Goal: Task Accomplishment & Management: Manage account settings

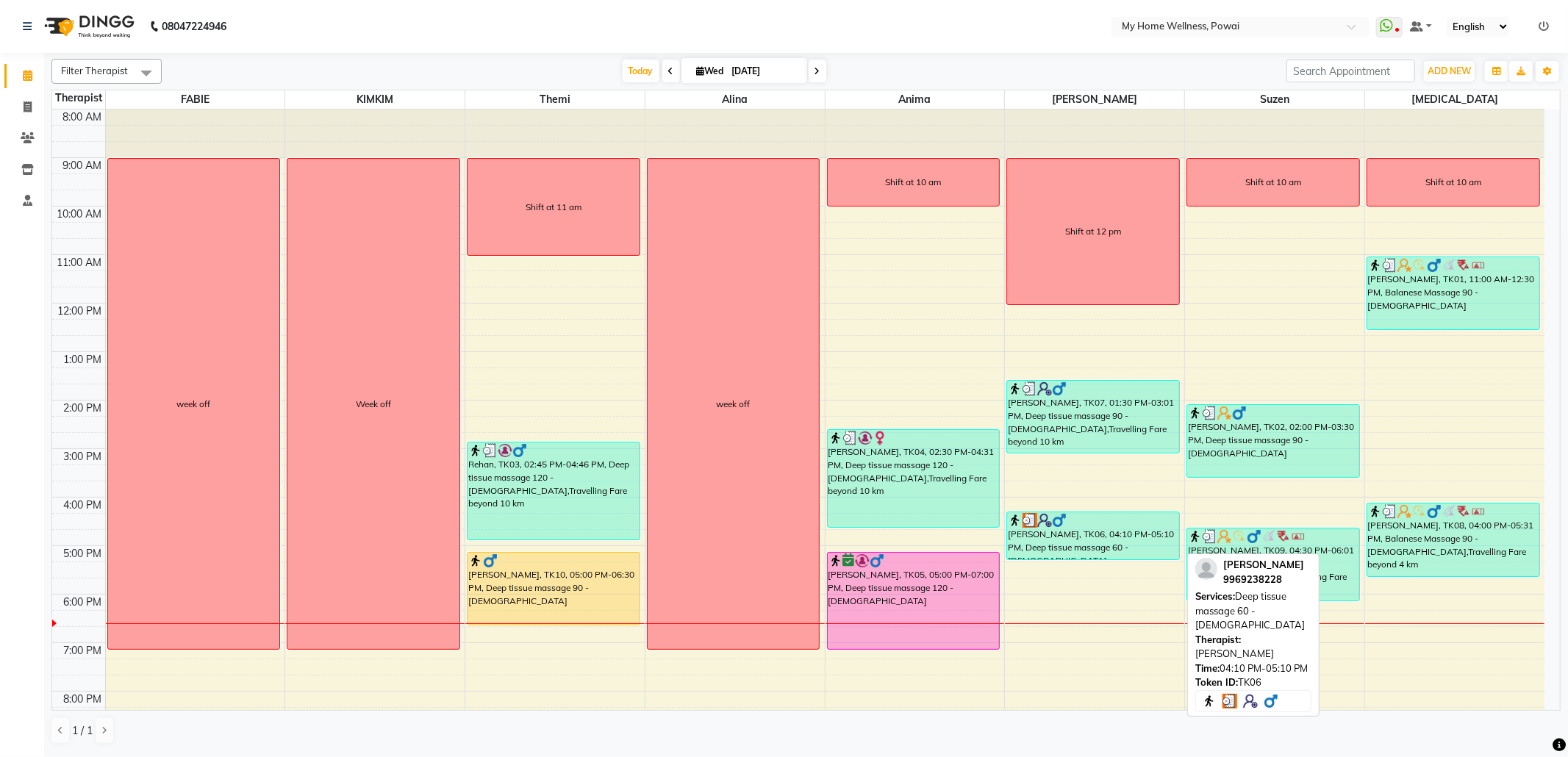
click at [1035, 539] on div "[PERSON_NAME], TK06, 04:10 PM-05:10 PM, Deep tissue massage 60 - [DEMOGRAPHIC_D…" at bounding box center [1093, 536] width 172 height 47
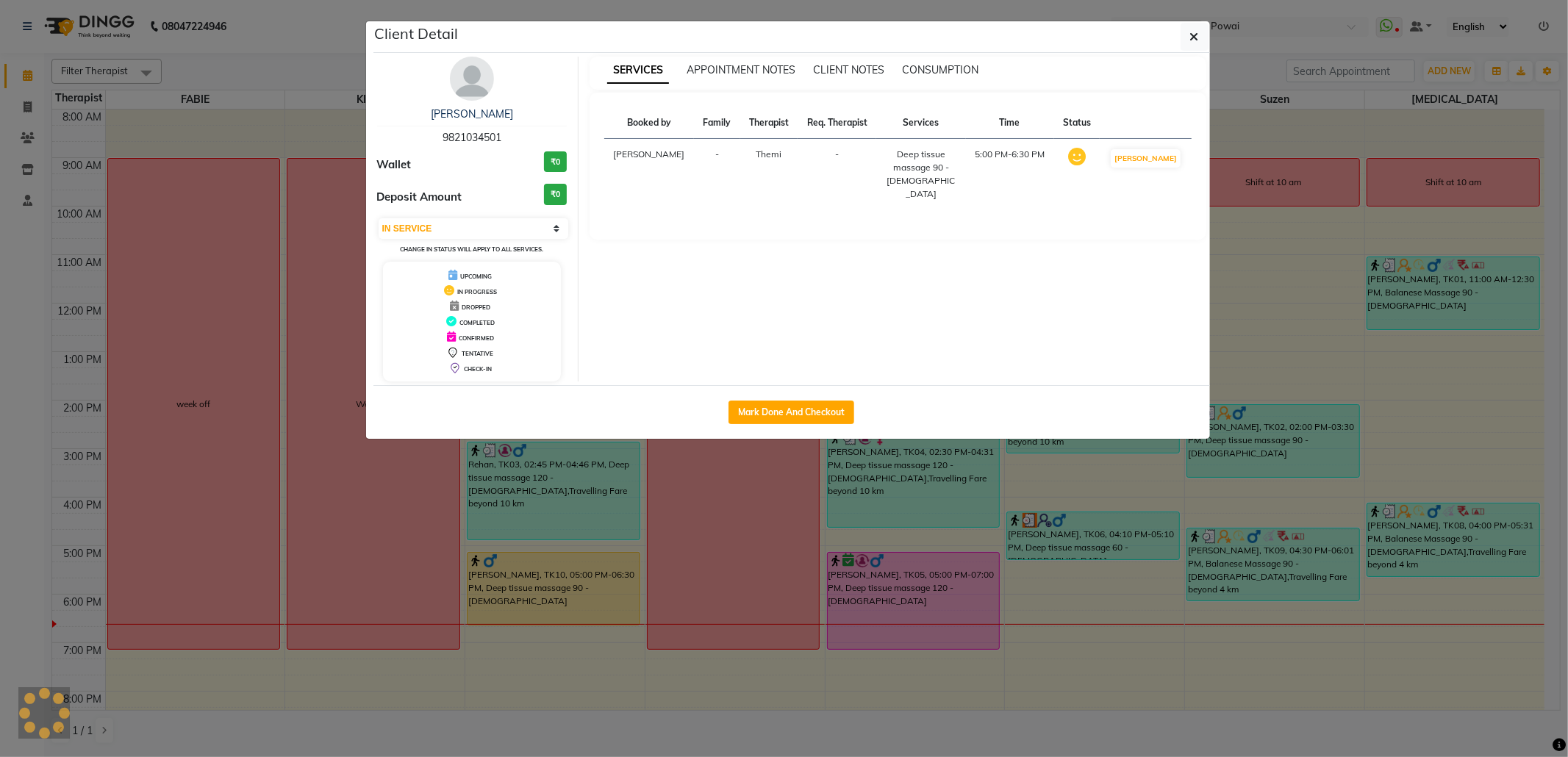
select select "3"
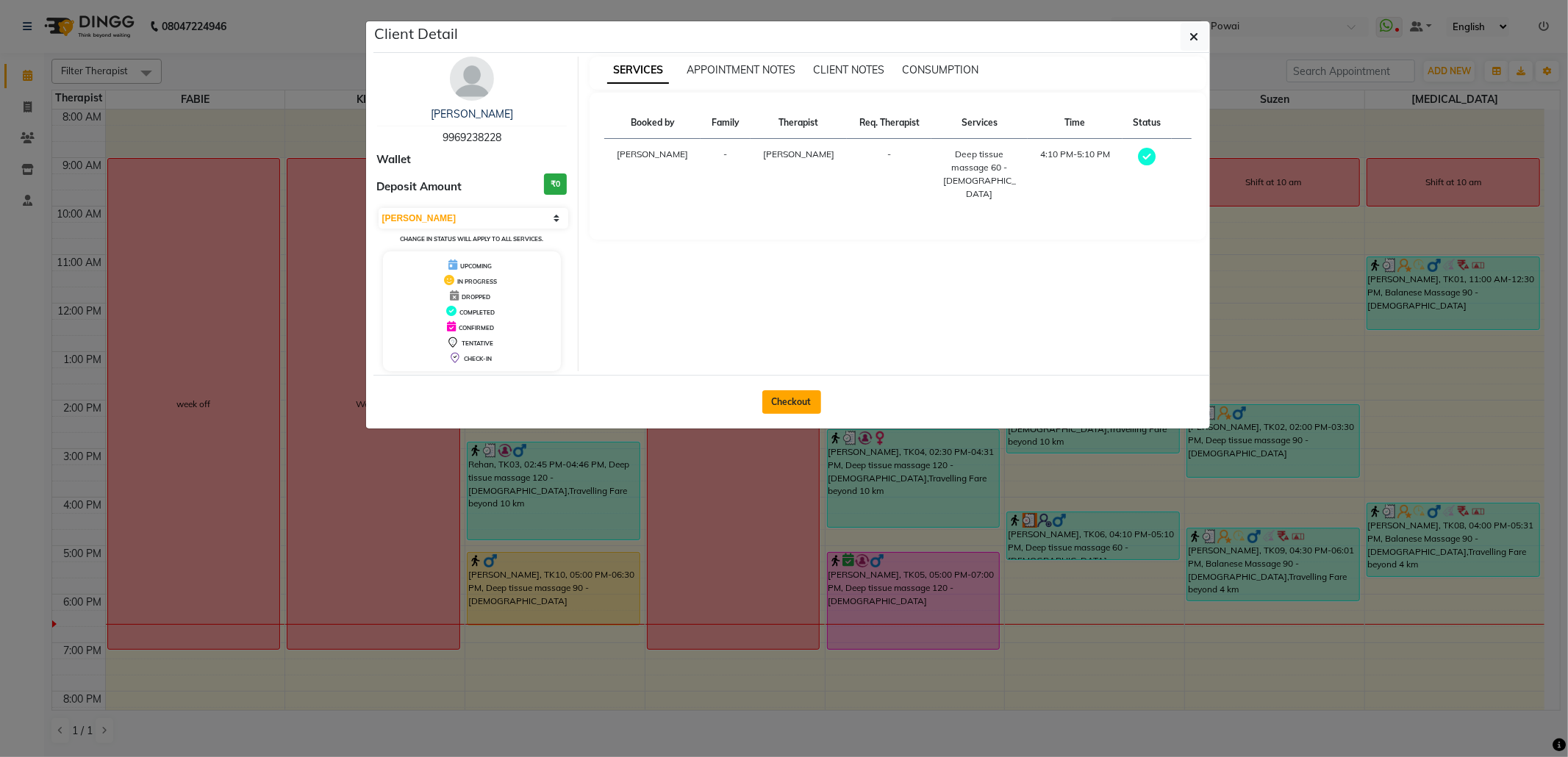
click at [780, 400] on button "Checkout" at bounding box center [792, 402] width 59 height 23
select select "service"
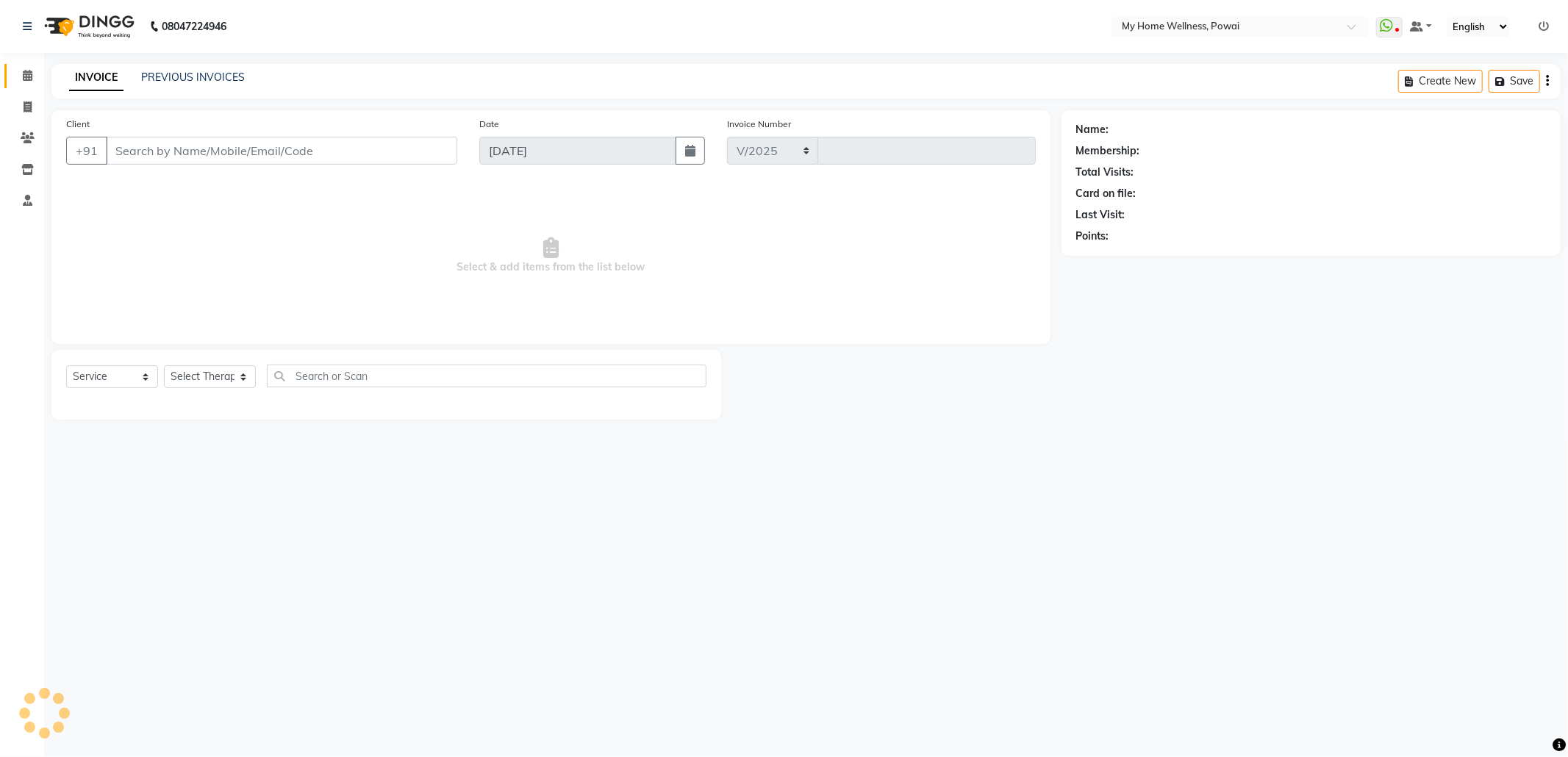
select select "682"
type input "1569"
type input "99******28"
select select "85690"
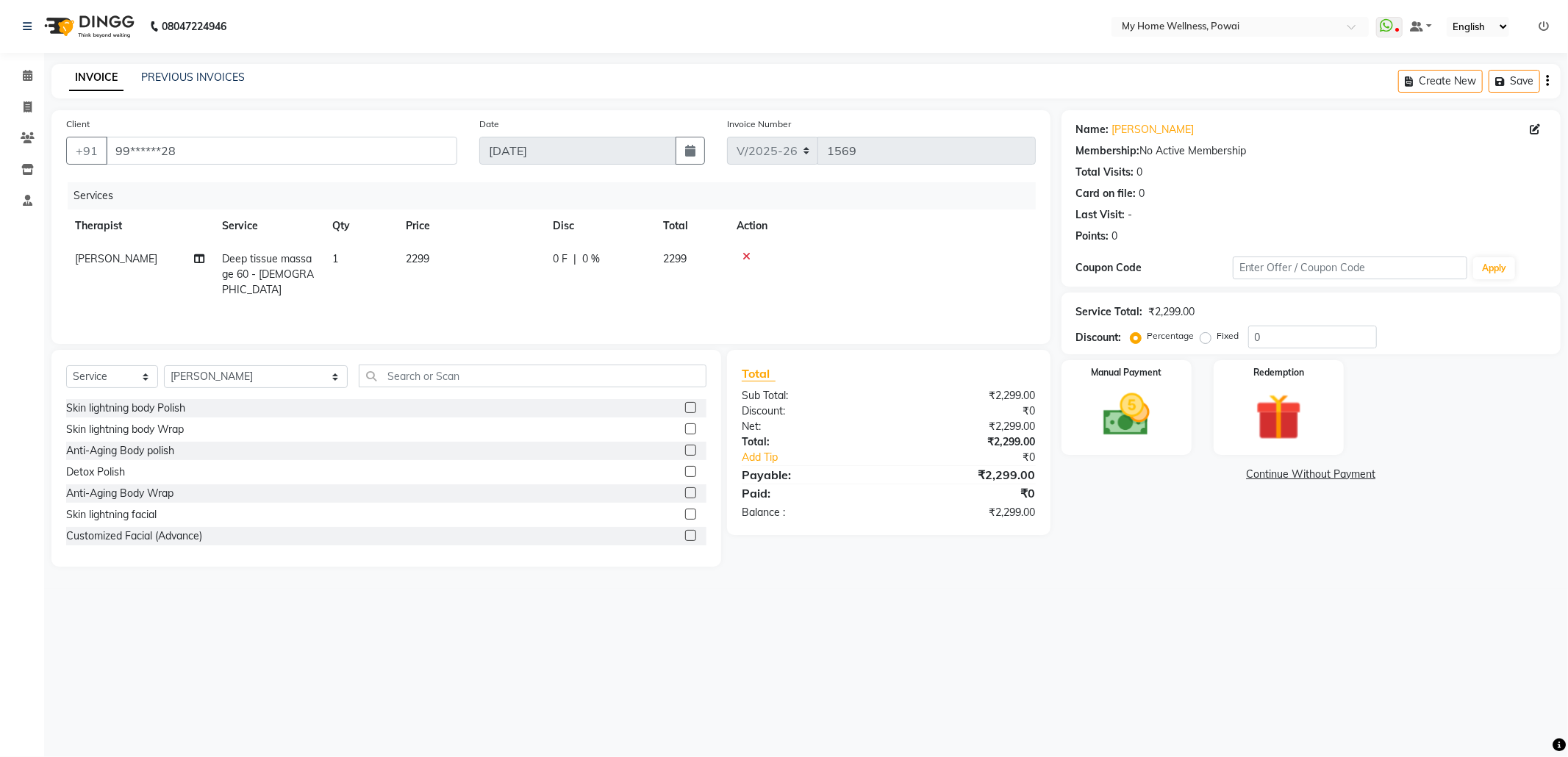
click at [303, 268] on td "Deep tissue massage 60 - [DEMOGRAPHIC_DATA]" at bounding box center [267, 274] width 110 height 64
select select "85690"
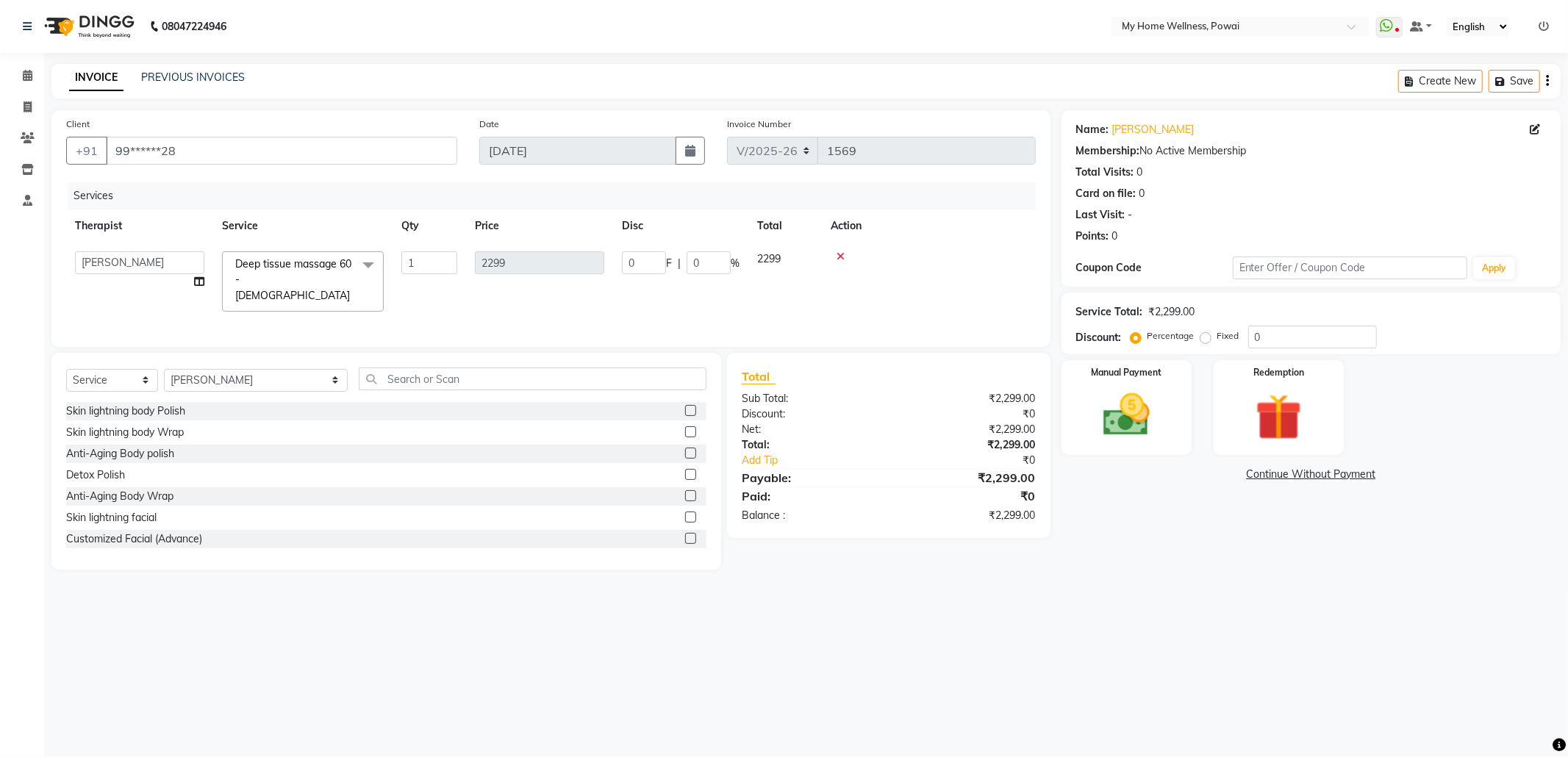
click at [360, 266] on span at bounding box center [368, 266] width 30 height 28
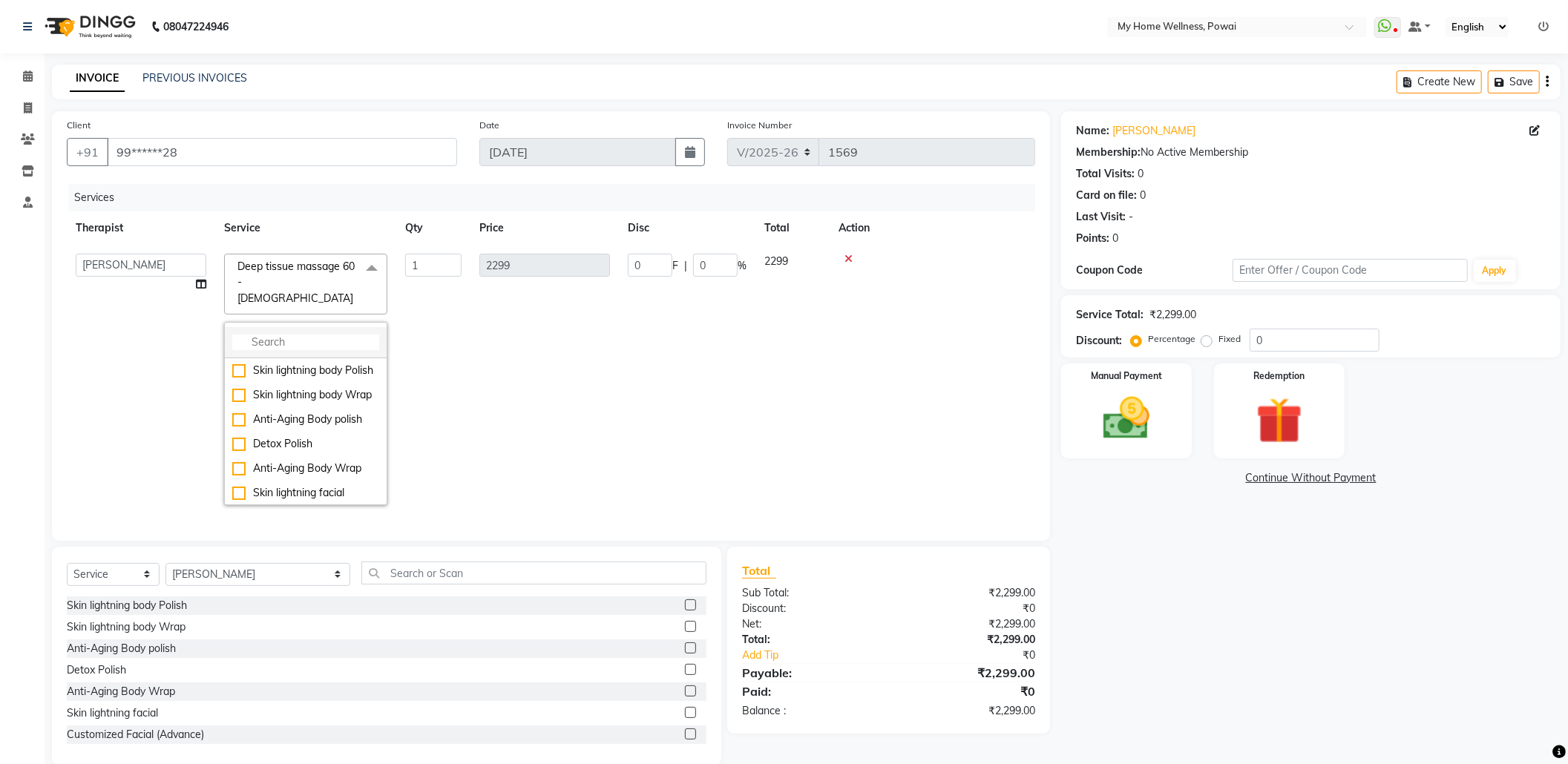
click at [345, 334] on input "multiselect-search" at bounding box center [305, 342] width 147 height 16
type input "dee"
click at [306, 468] on div "Deep tissue massage 90 - [DEMOGRAPHIC_DATA]" at bounding box center [305, 483] width 147 height 31
checkbox input "false"
checkbox input "true"
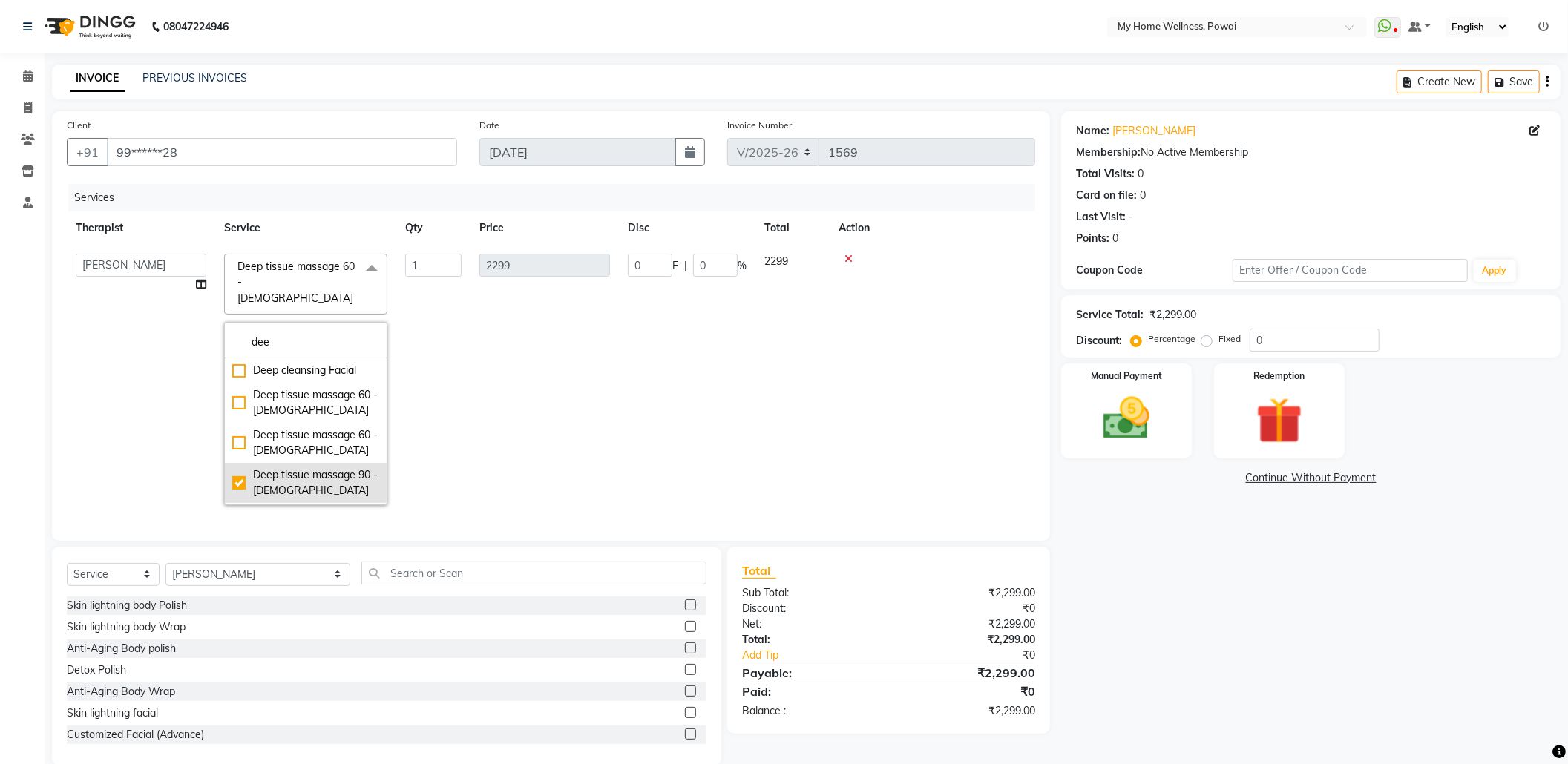
type input "3499"
click at [670, 381] on td "0 F | 0 %" at bounding box center [687, 379] width 136 height 269
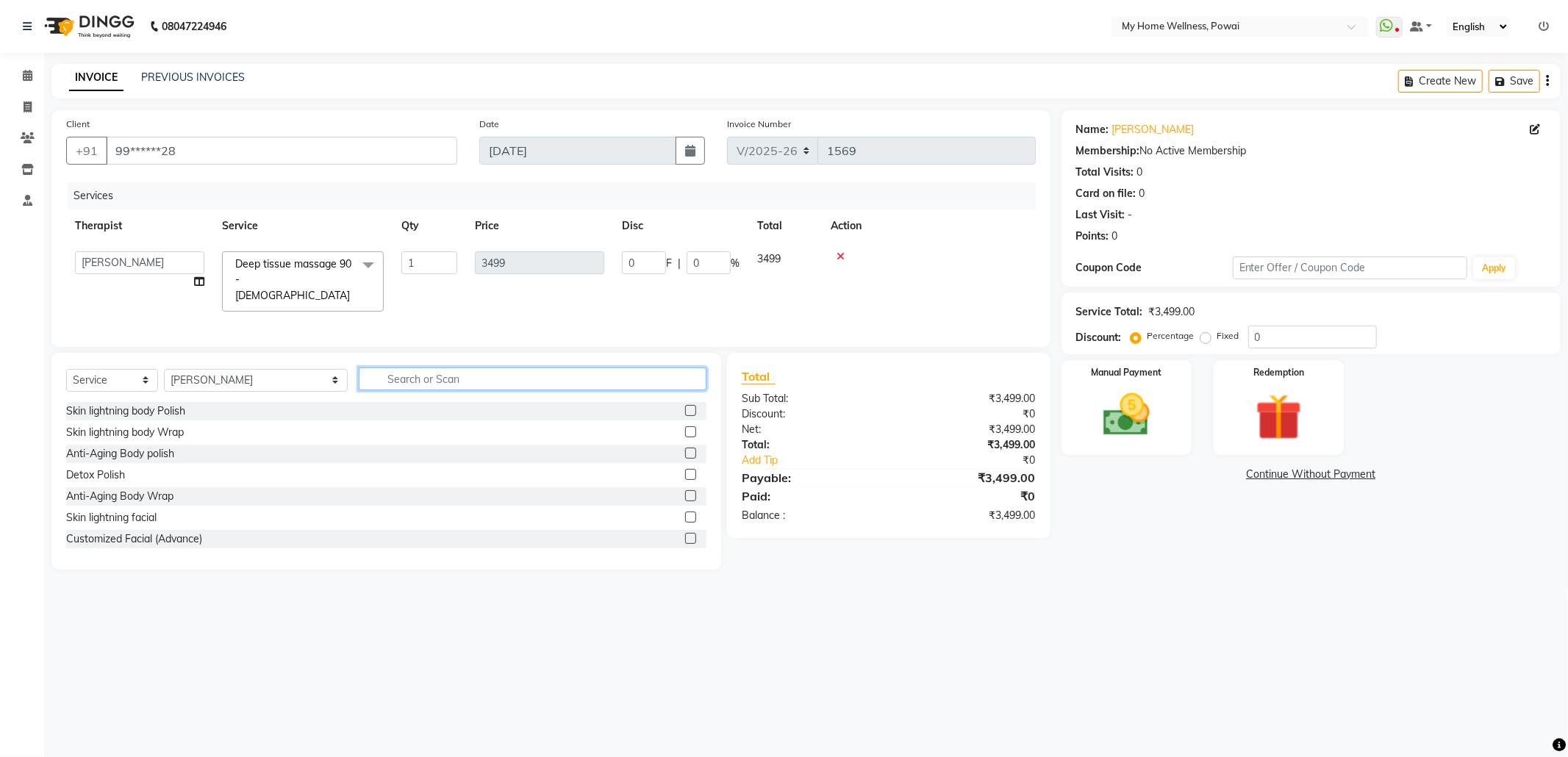
click at [433, 382] on input "text" at bounding box center [533, 378] width 348 height 23
type input "tr"
click at [689, 478] on label at bounding box center [691, 475] width 11 height 11
click at [689, 478] on input "checkbox" at bounding box center [690, 476] width 9 height 9
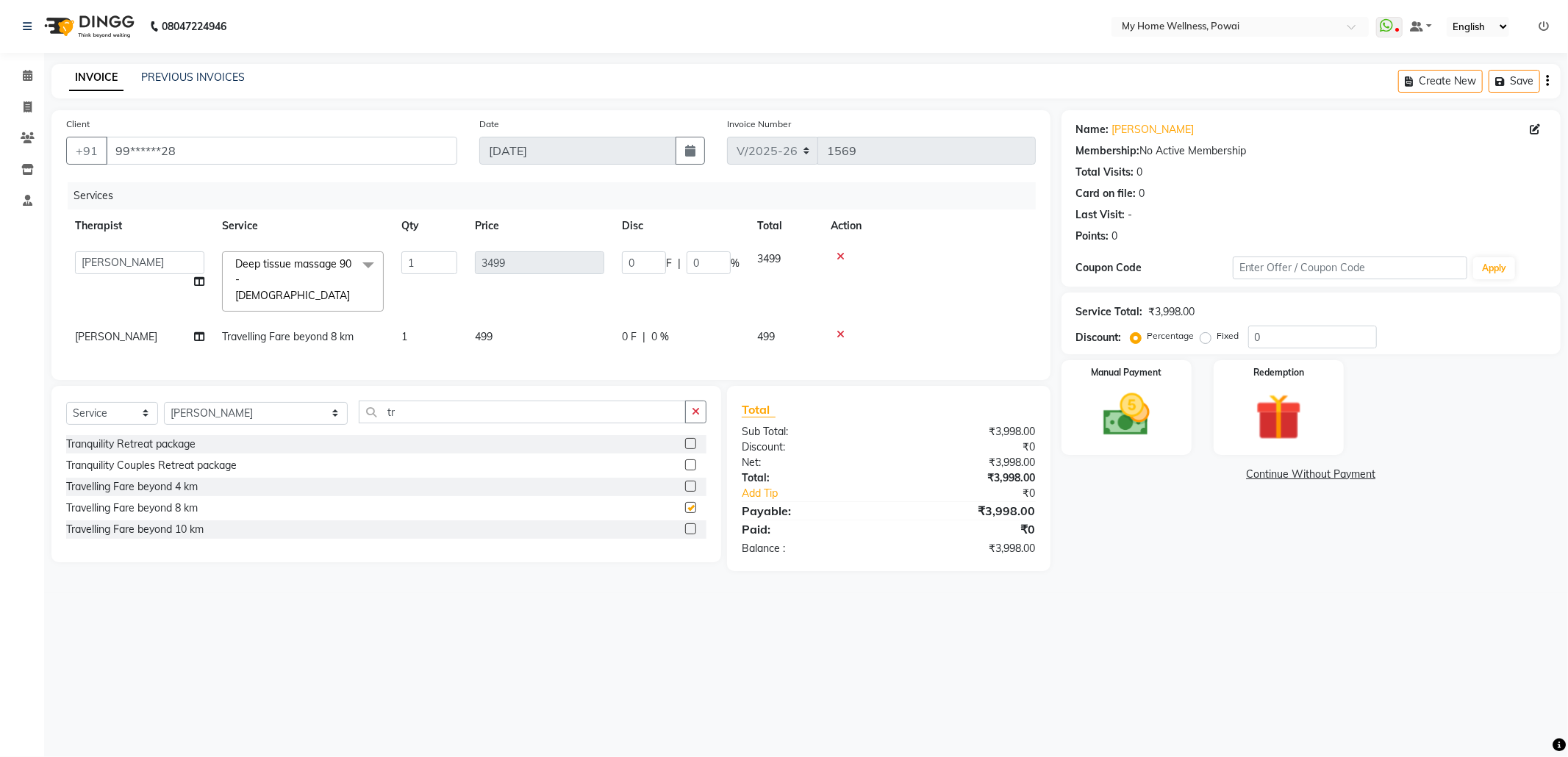
checkbox input "false"
click at [1280, 345] on input "0" at bounding box center [1312, 337] width 129 height 23
click at [1147, 403] on img at bounding box center [1126, 416] width 79 height 56
click at [1188, 477] on span "CASH" at bounding box center [1184, 476] width 31 height 17
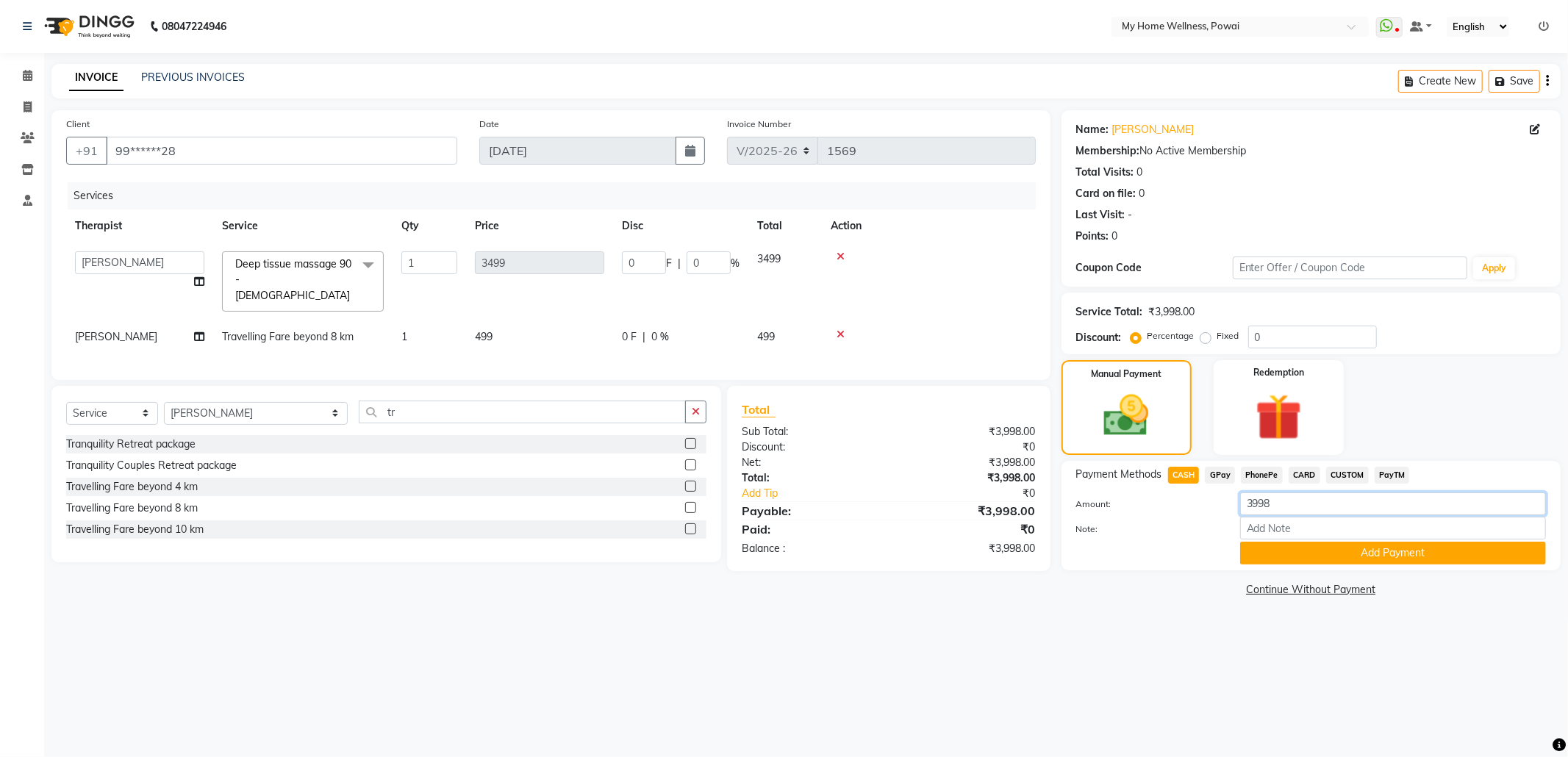
drag, startPoint x: 1290, startPoint y: 510, endPoint x: 1197, endPoint y: 502, distance: 93.3
click at [1197, 502] on div "Amount: 3998" at bounding box center [1311, 504] width 492 height 25
type input "3000"
click at [1323, 527] on input "Note:" at bounding box center [1392, 528] width 306 height 23
type input "[PERSON_NAME]"
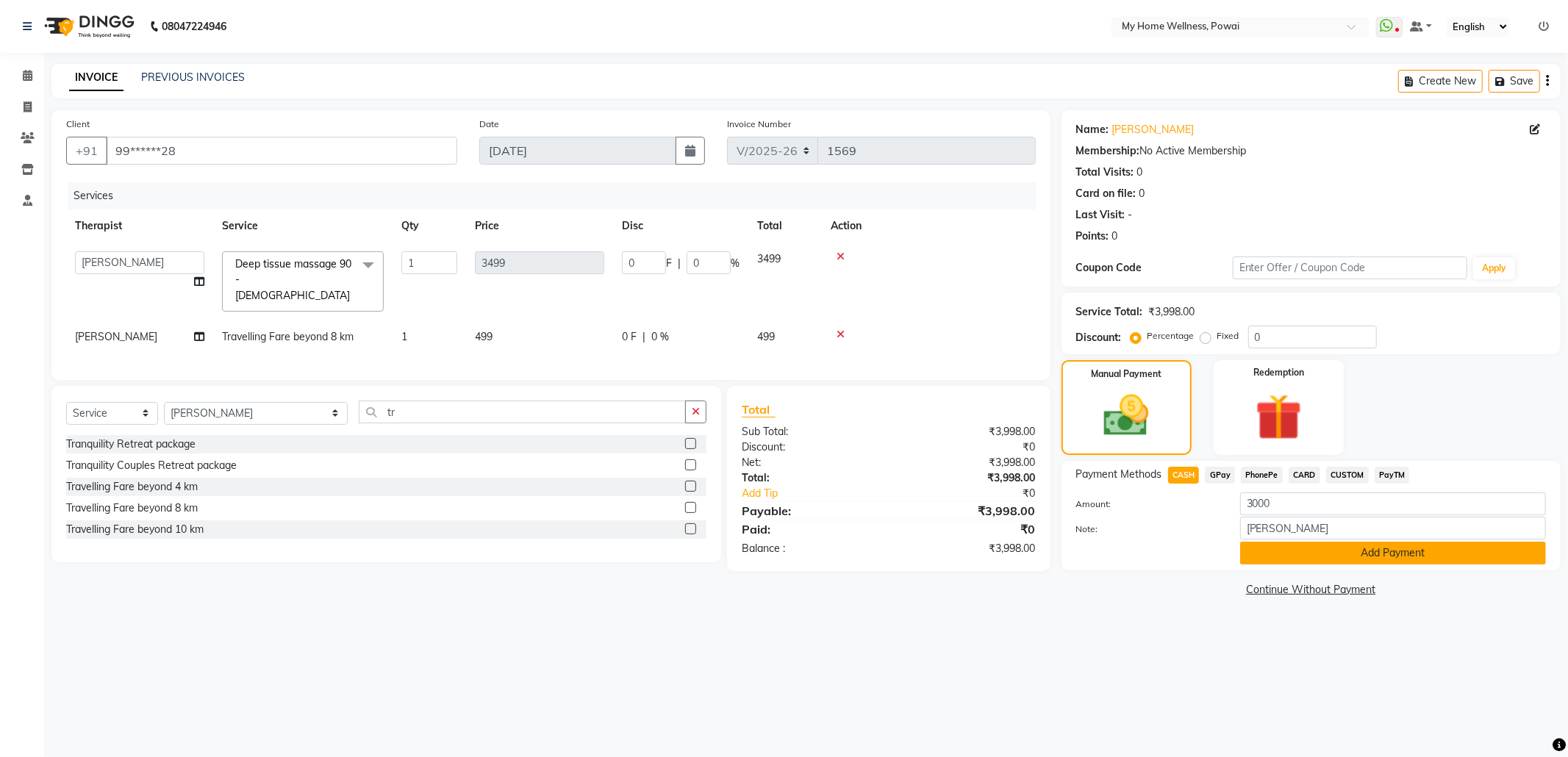
click at [1347, 559] on button "Add Payment" at bounding box center [1392, 553] width 306 height 23
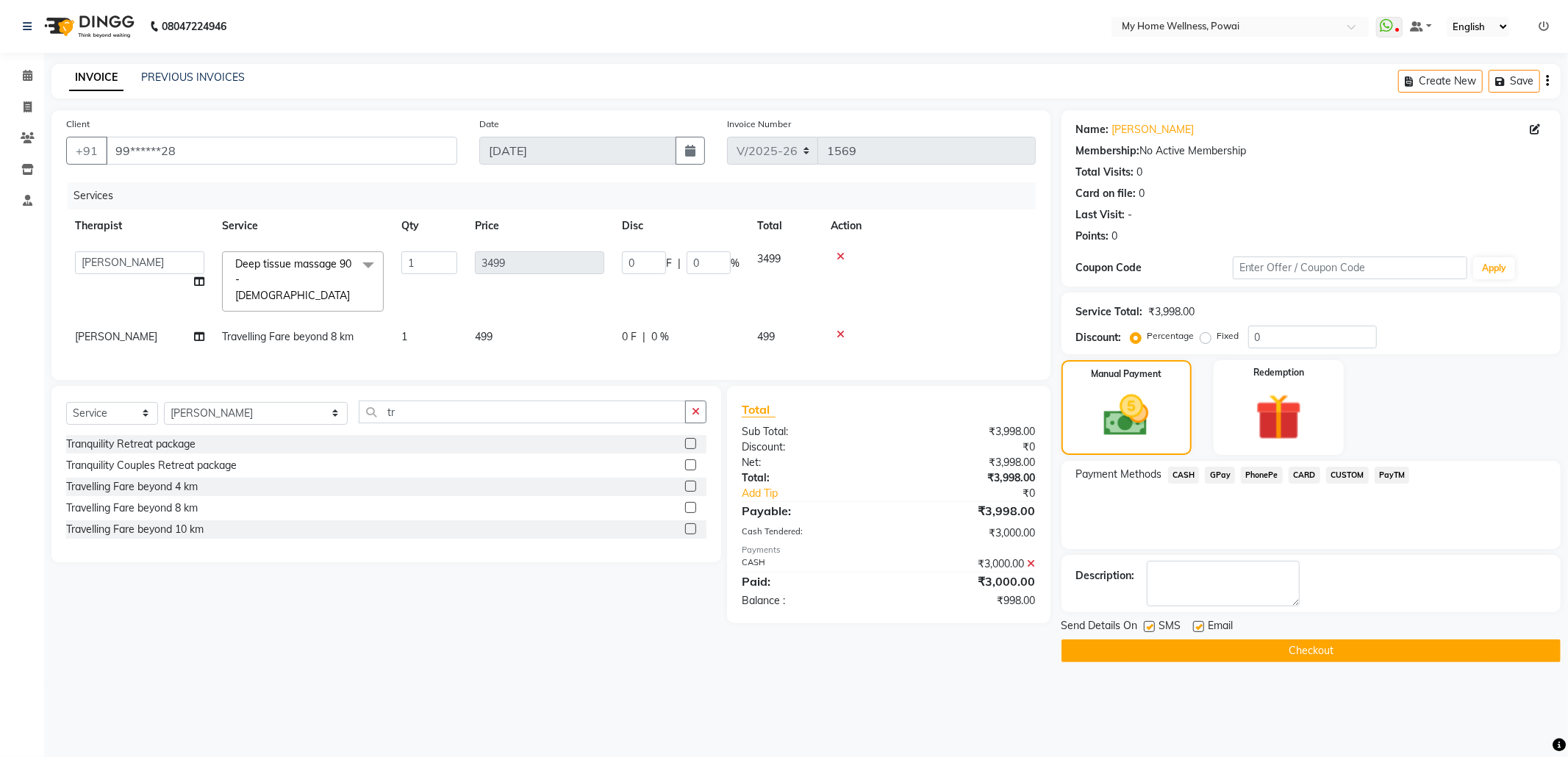
click at [1221, 482] on span "GPay" at bounding box center [1219, 476] width 31 height 17
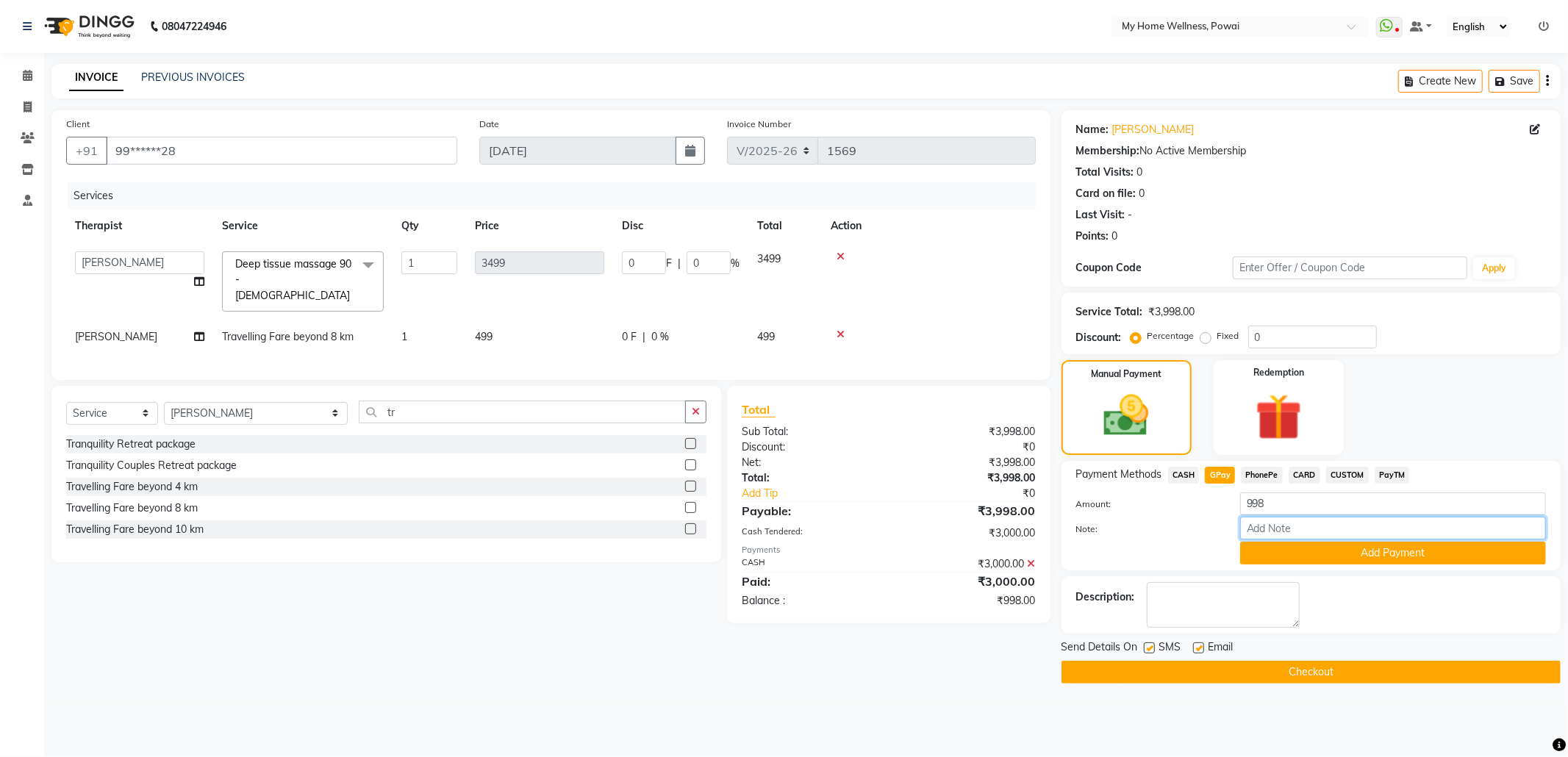
click at [1294, 531] on input "Note:" at bounding box center [1392, 528] width 306 height 23
type input "company account"
click at [1368, 556] on button "Add Payment" at bounding box center [1392, 553] width 306 height 23
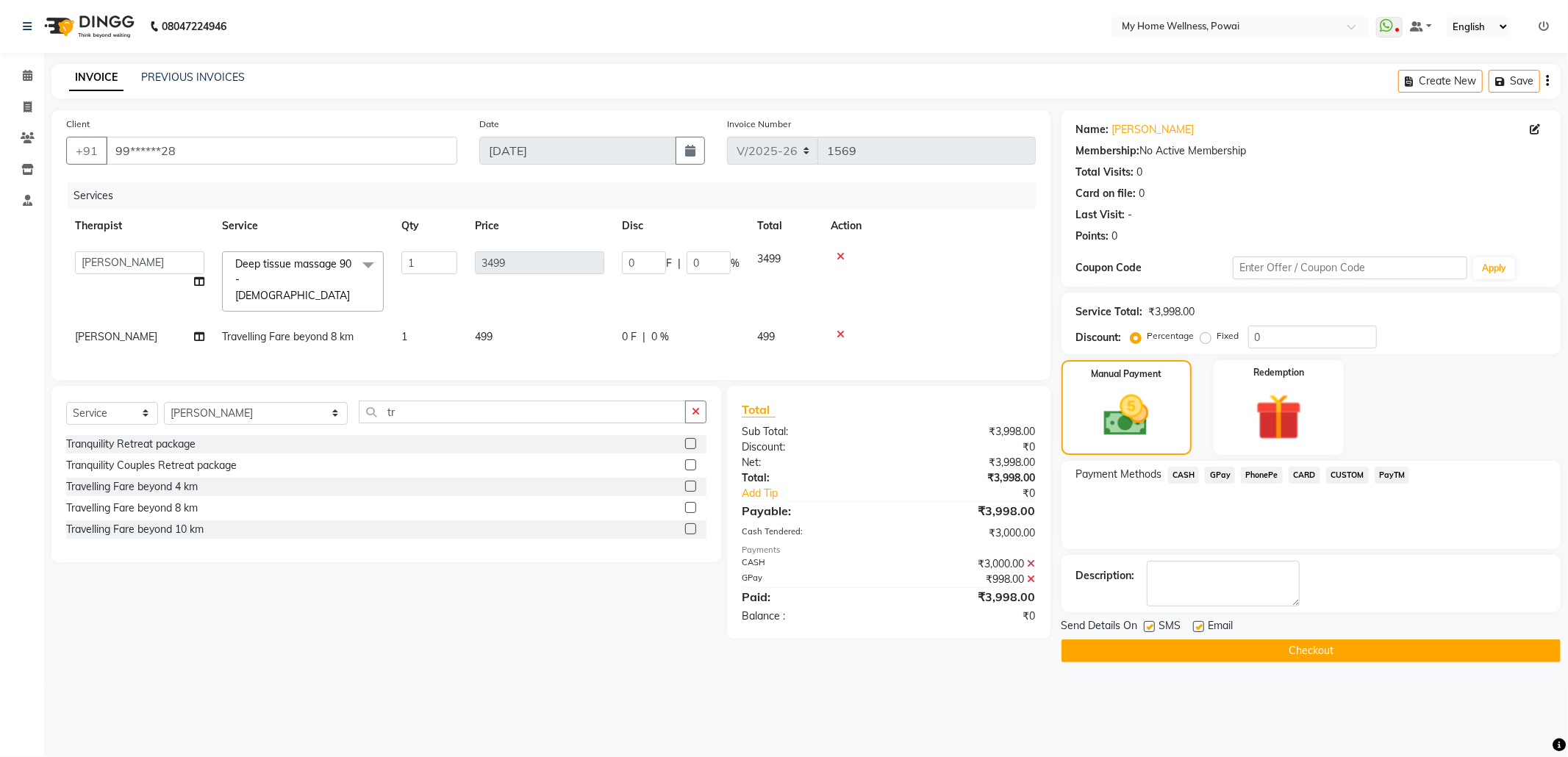
click at [1356, 654] on button "Checkout" at bounding box center [1310, 651] width 499 height 23
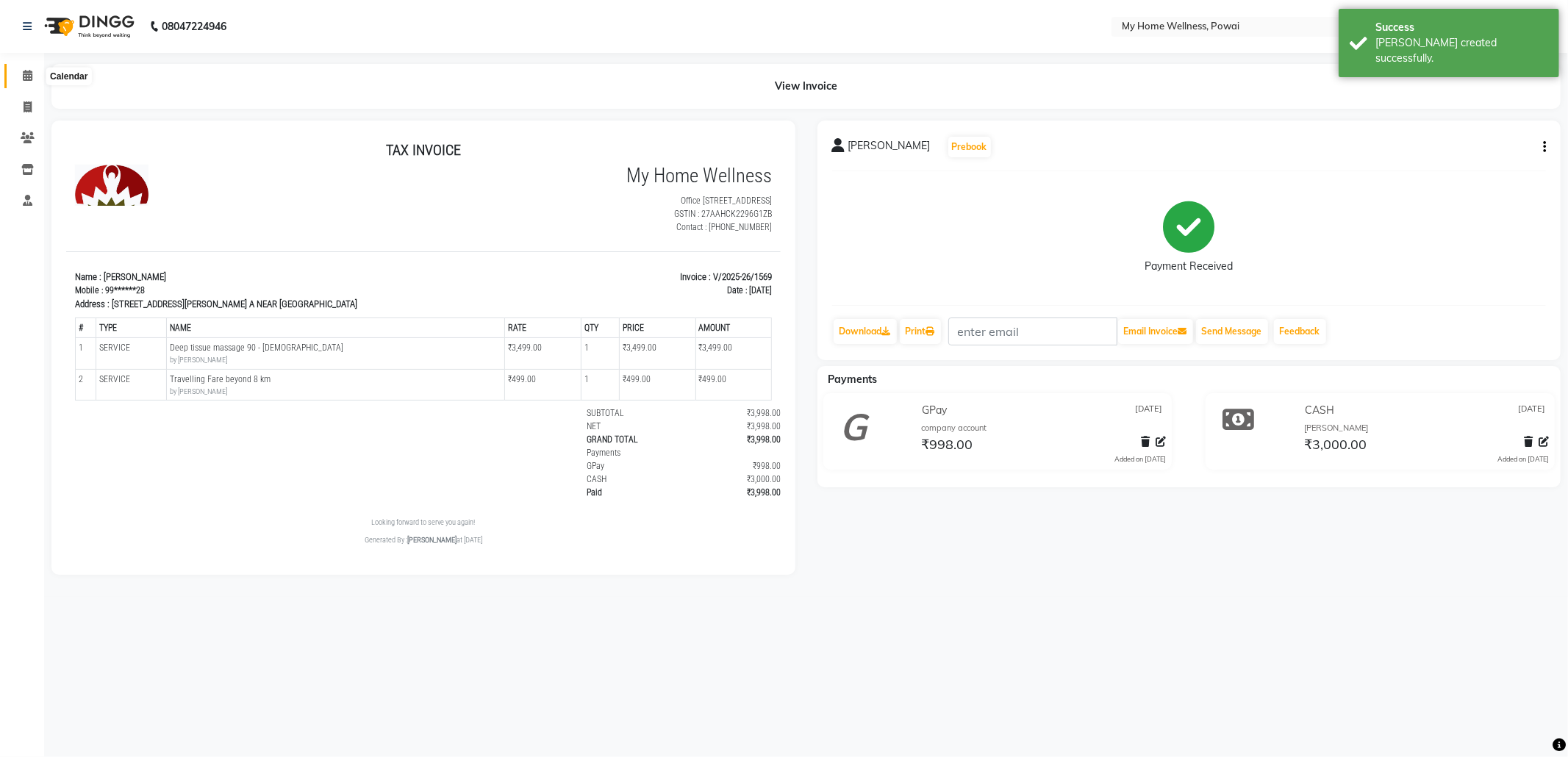
click at [28, 70] on icon at bounding box center [28, 75] width 9 height 11
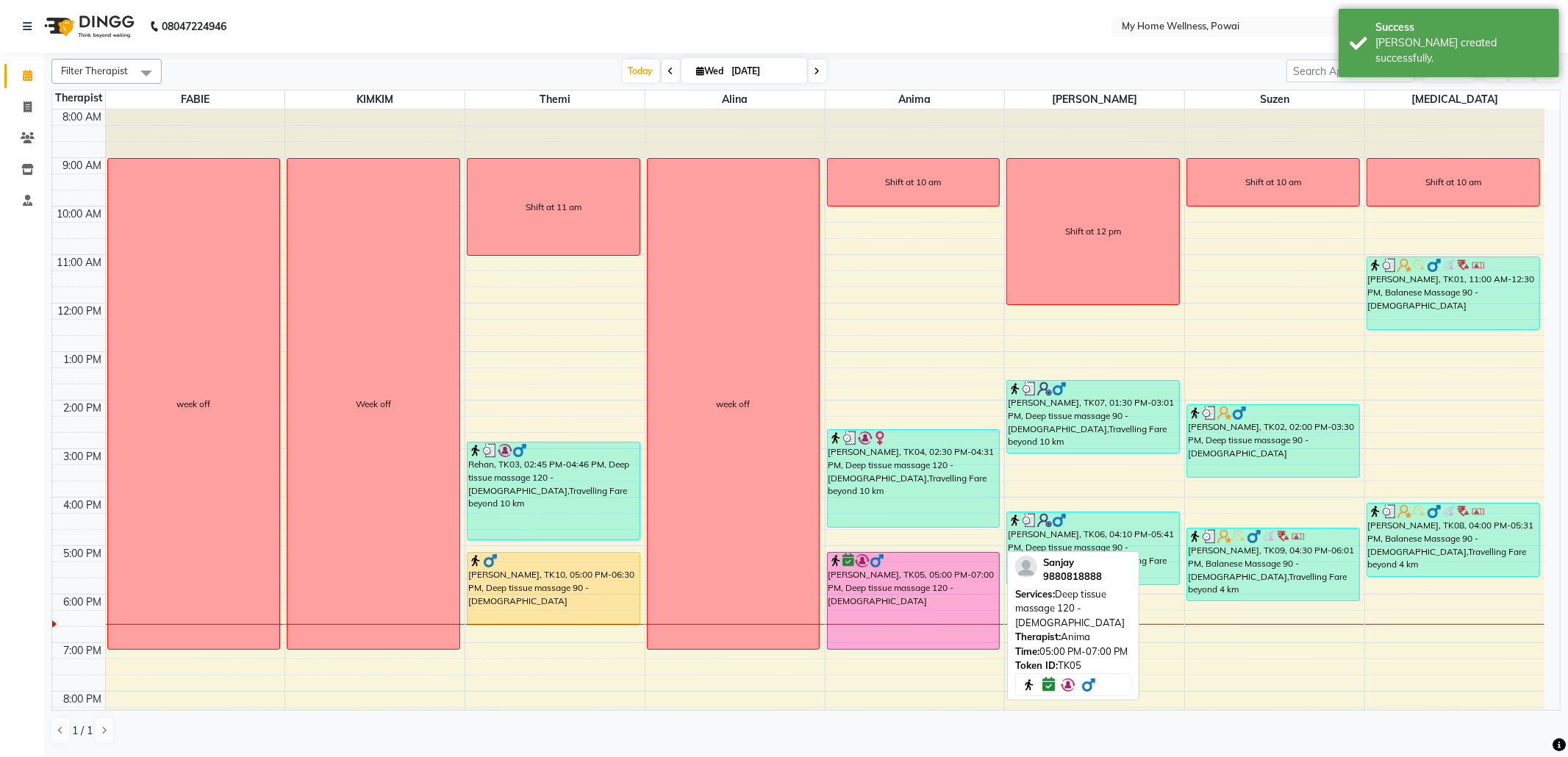
click at [903, 598] on div "[PERSON_NAME], TK05, 05:00 PM-07:00 PM, Deep tissue massage 120 - [DEMOGRAPHIC_…" at bounding box center [914, 601] width 172 height 96
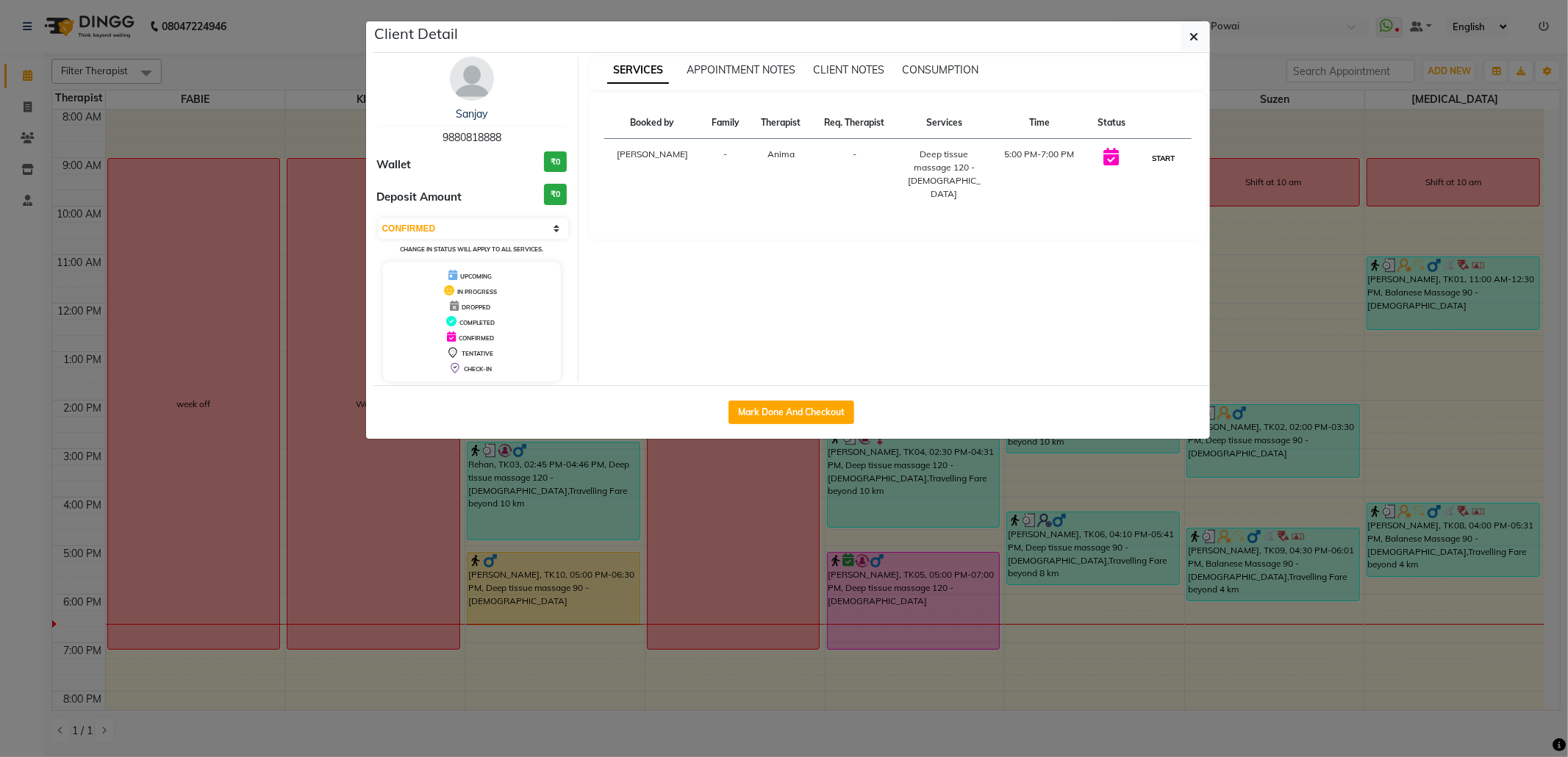
click at [1151, 159] on button "START" at bounding box center [1164, 158] width 31 height 19
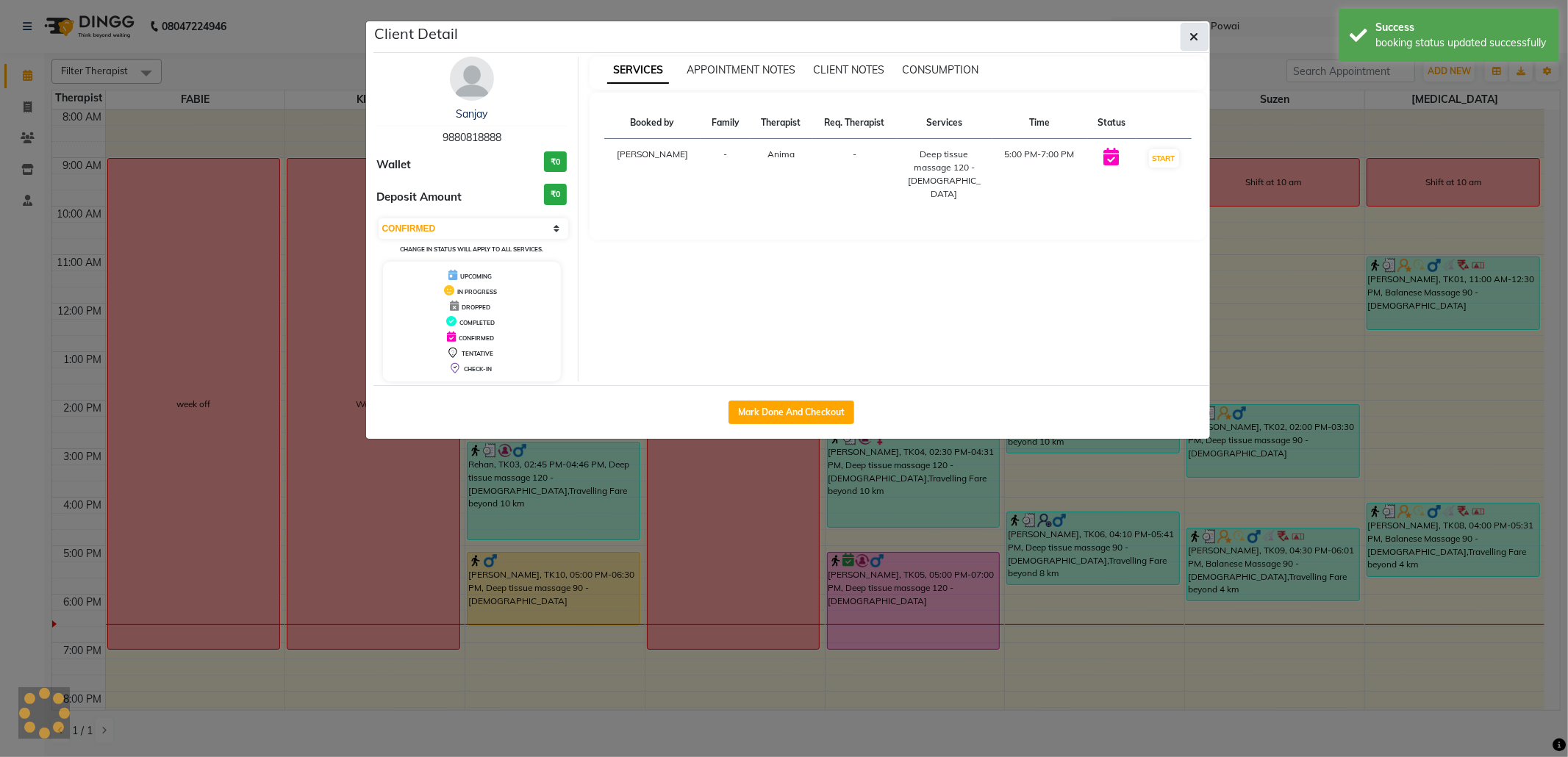
select select "1"
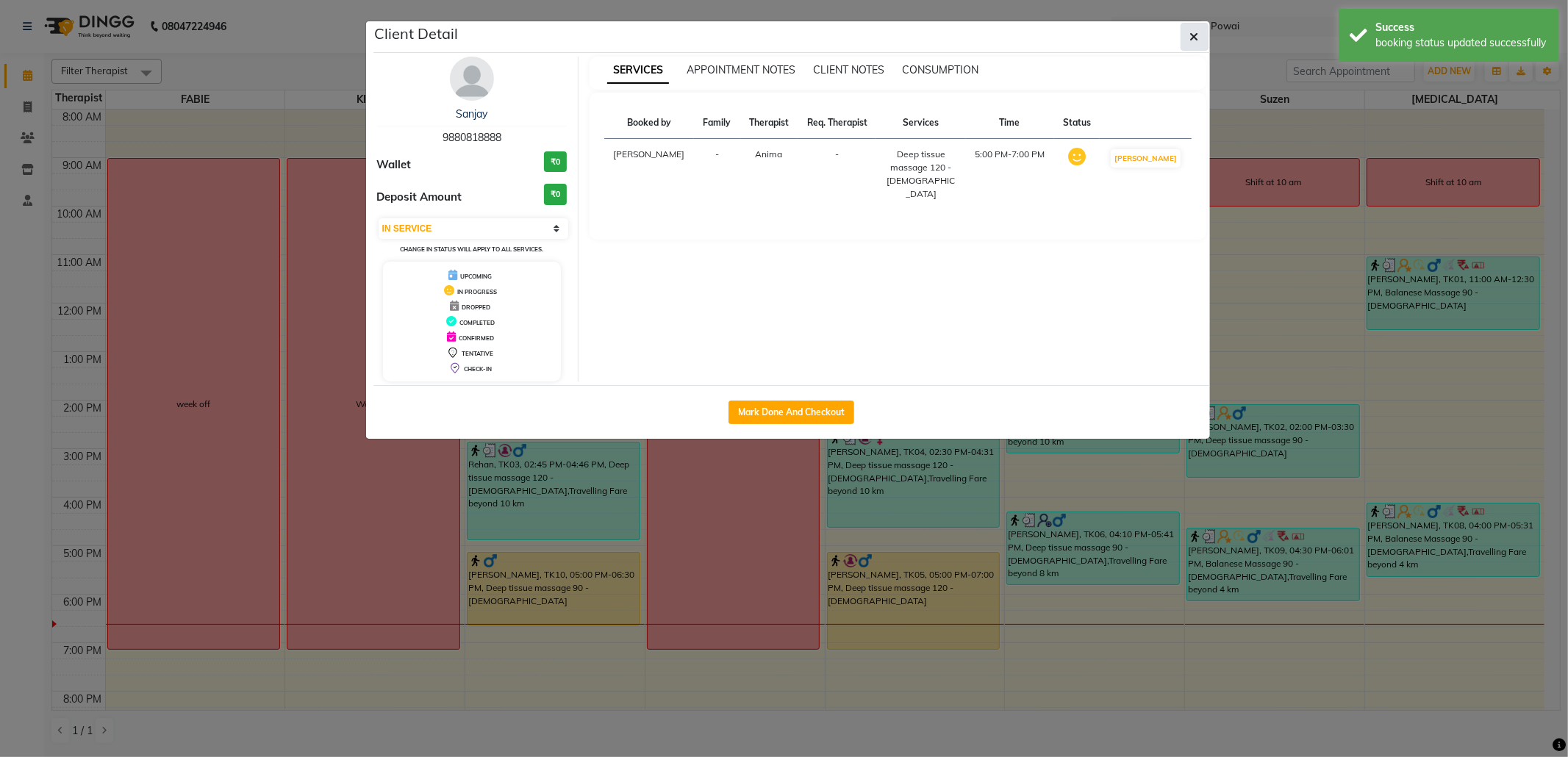
click at [1198, 32] on button "button" at bounding box center [1194, 37] width 28 height 28
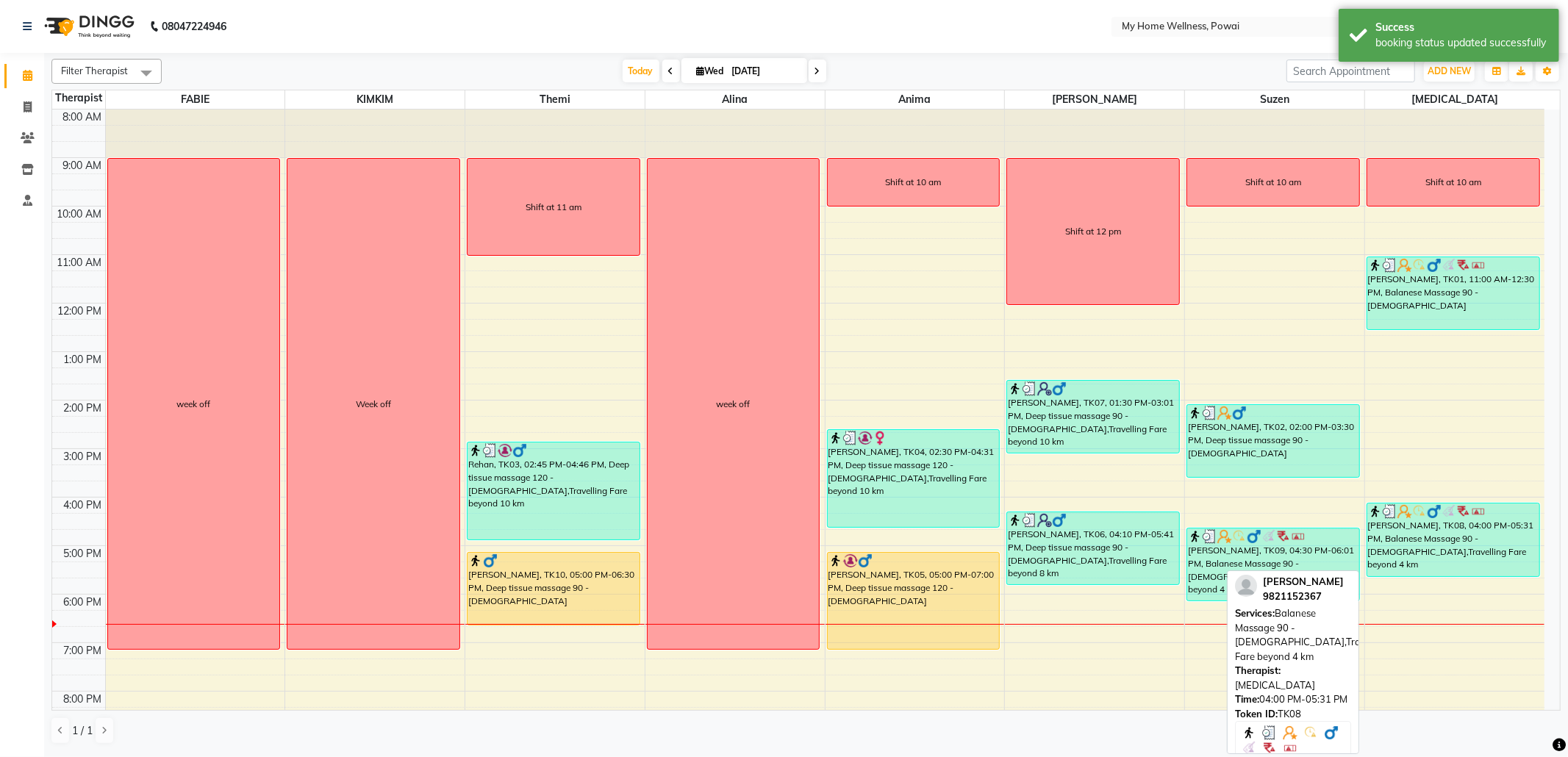
click at [1425, 527] on div "[PERSON_NAME], TK08, 04:00 PM-05:31 PM, Balanese Massage 90 - [DEMOGRAPHIC_DATA…" at bounding box center [1453, 540] width 172 height 73
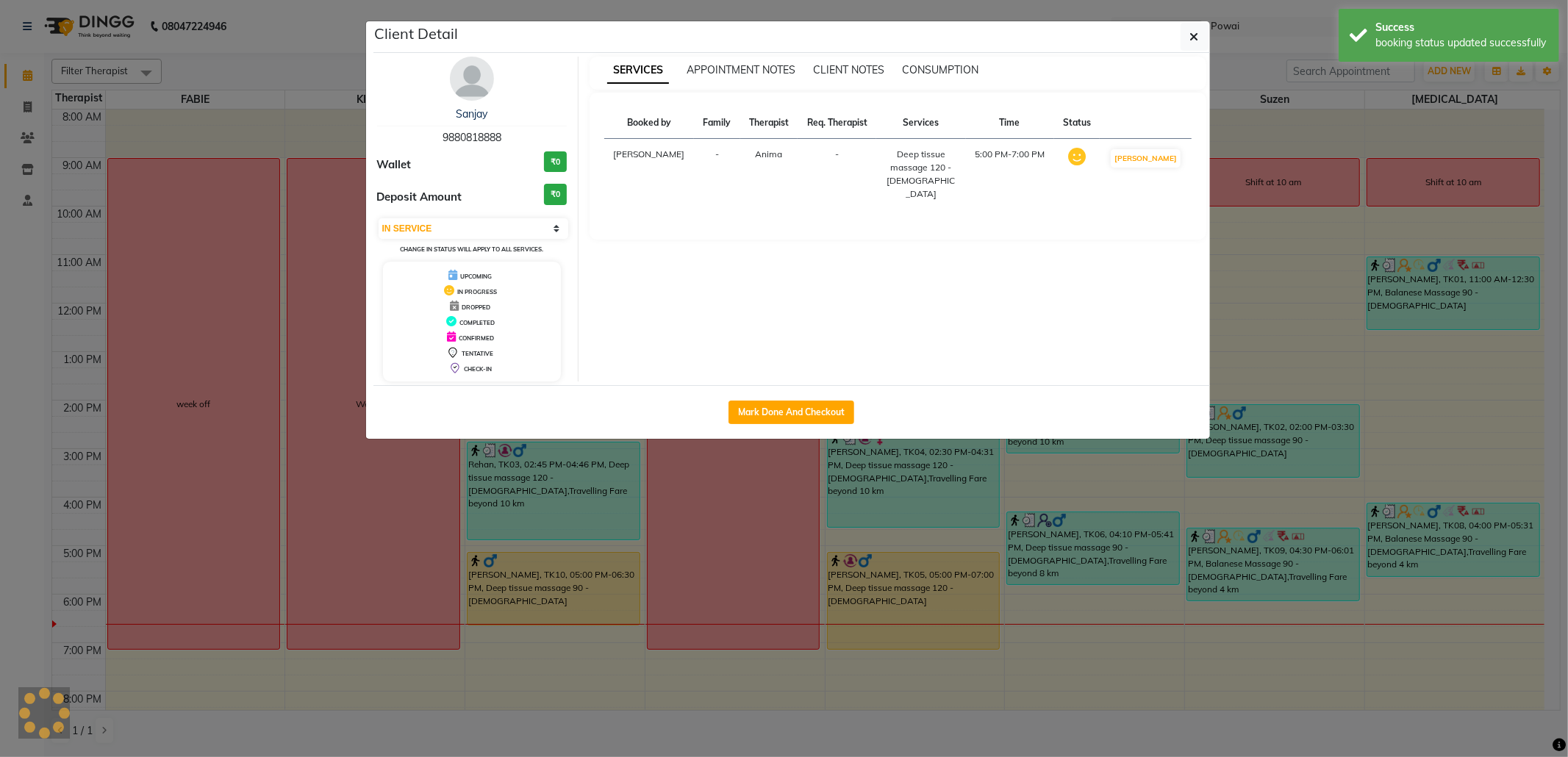
select select "3"
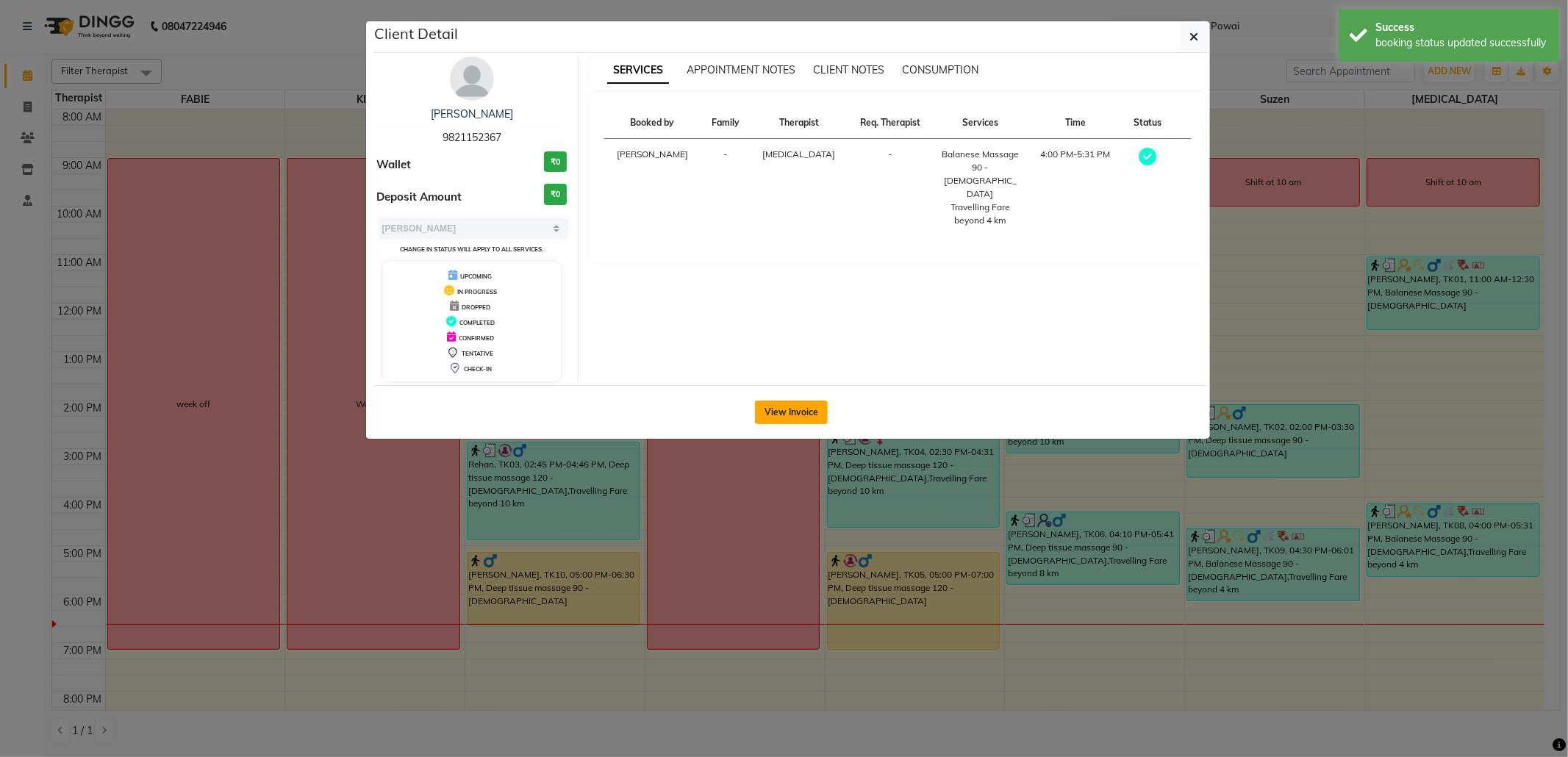
click at [806, 406] on button "View Invoice" at bounding box center [791, 412] width 73 height 23
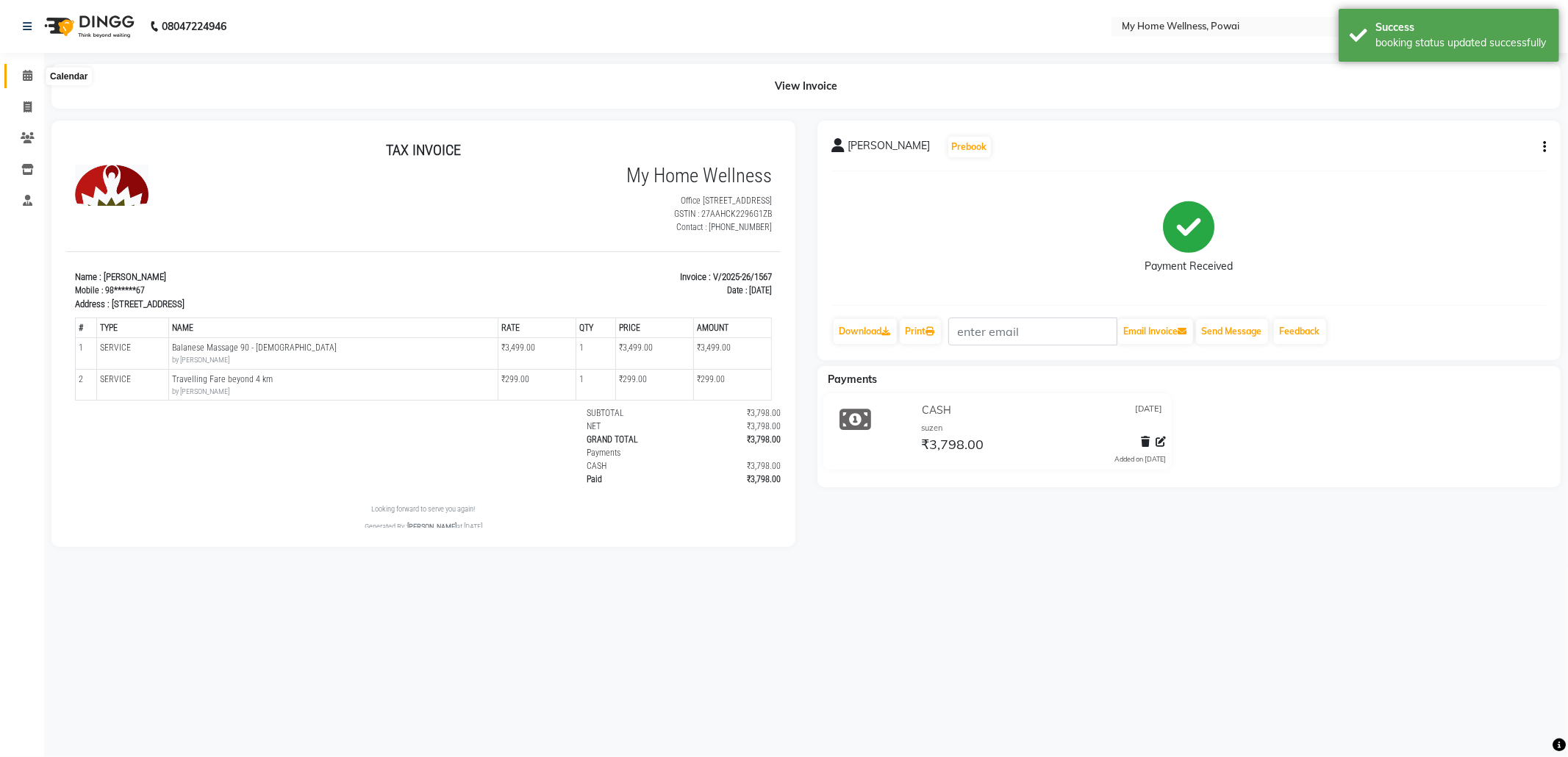
click at [23, 77] on icon at bounding box center [28, 75] width 9 height 11
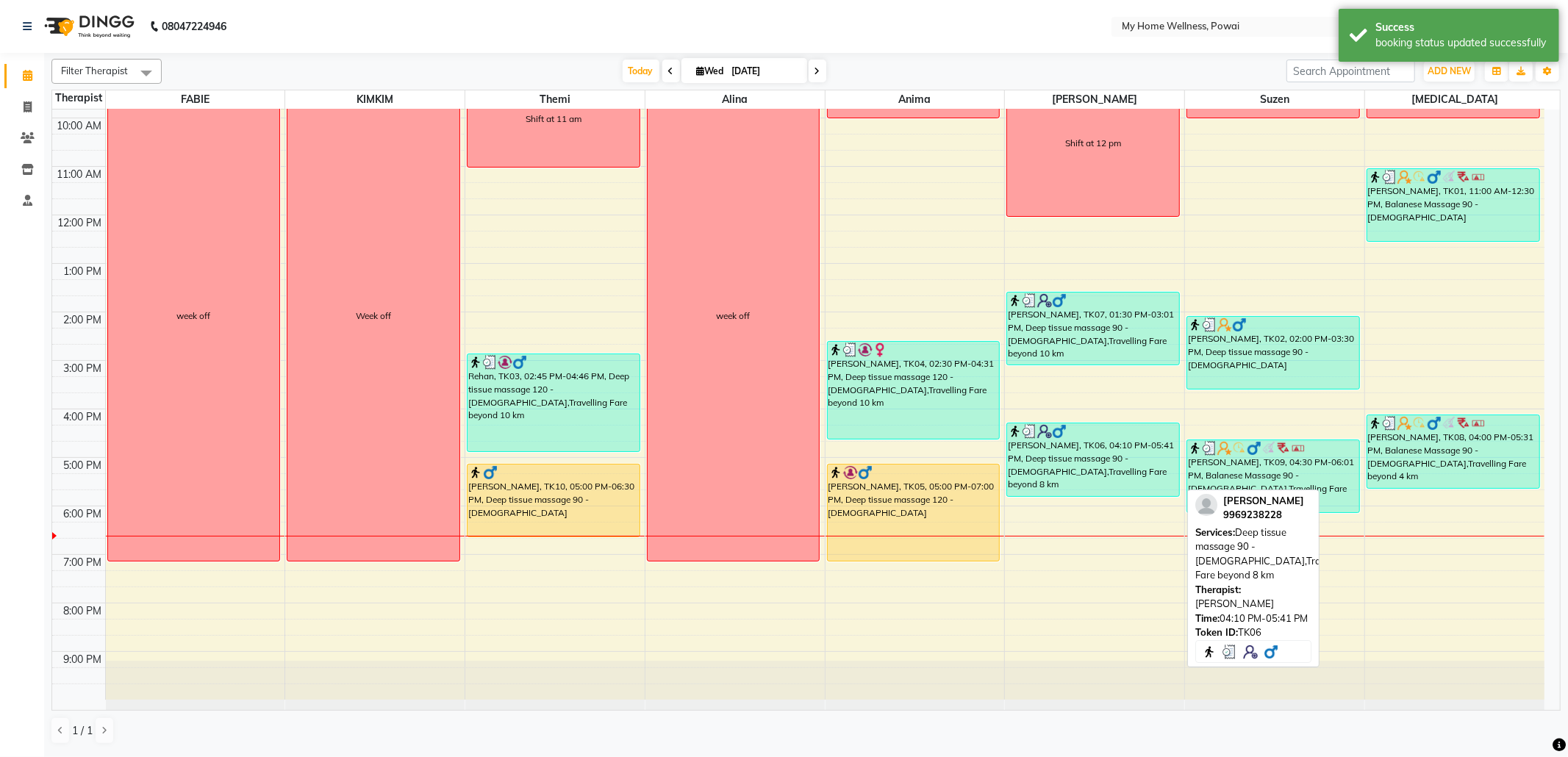
scroll to position [88, 0]
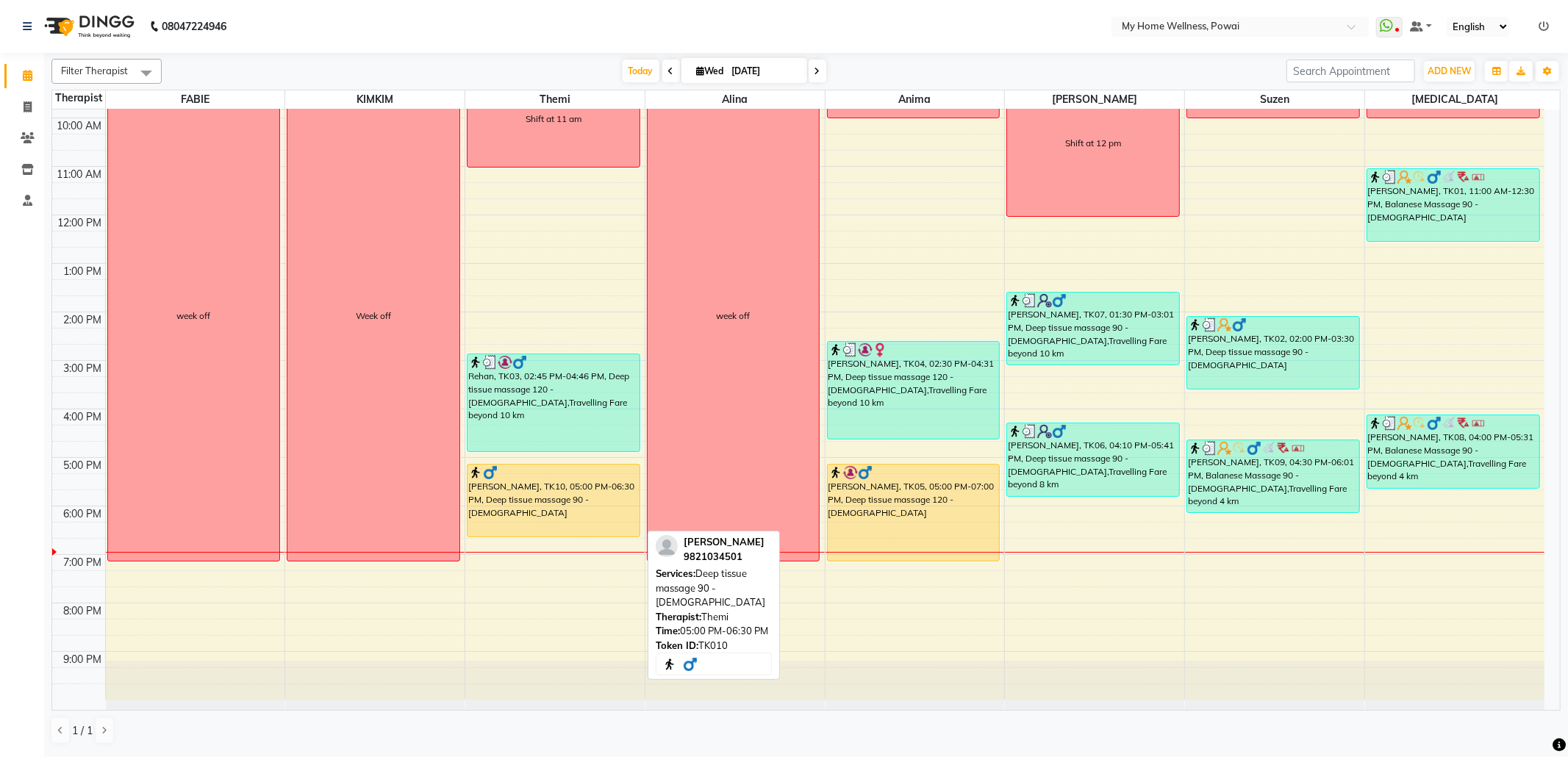
click at [567, 489] on div "[PERSON_NAME], TK10, 05:00 PM-06:30 PM, Deep tissue massage 90 - [DEMOGRAPHIC_D…" at bounding box center [553, 501] width 172 height 72
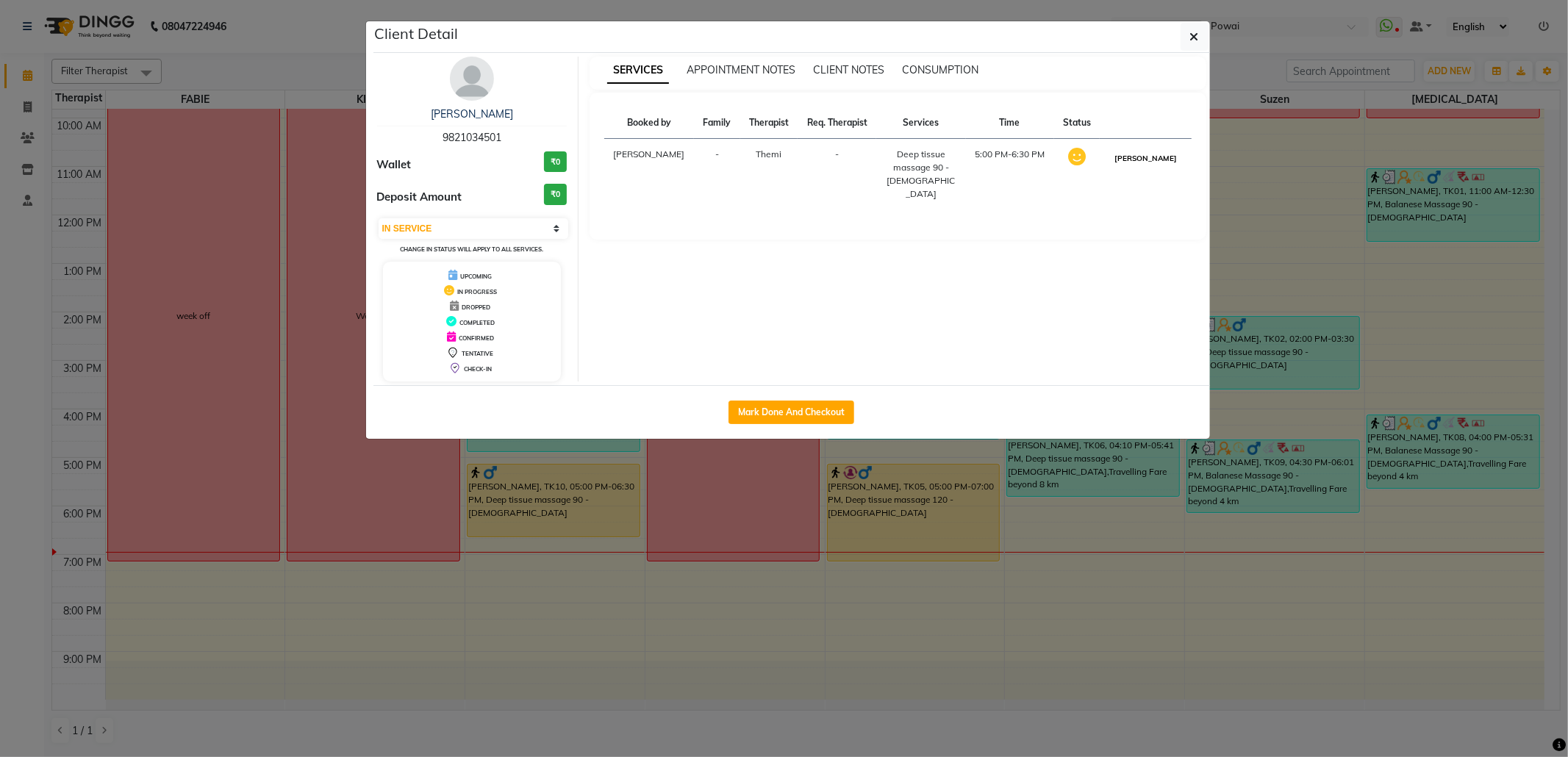
click at [1144, 160] on button "[PERSON_NAME]" at bounding box center [1145, 158] width 69 height 19
select select "3"
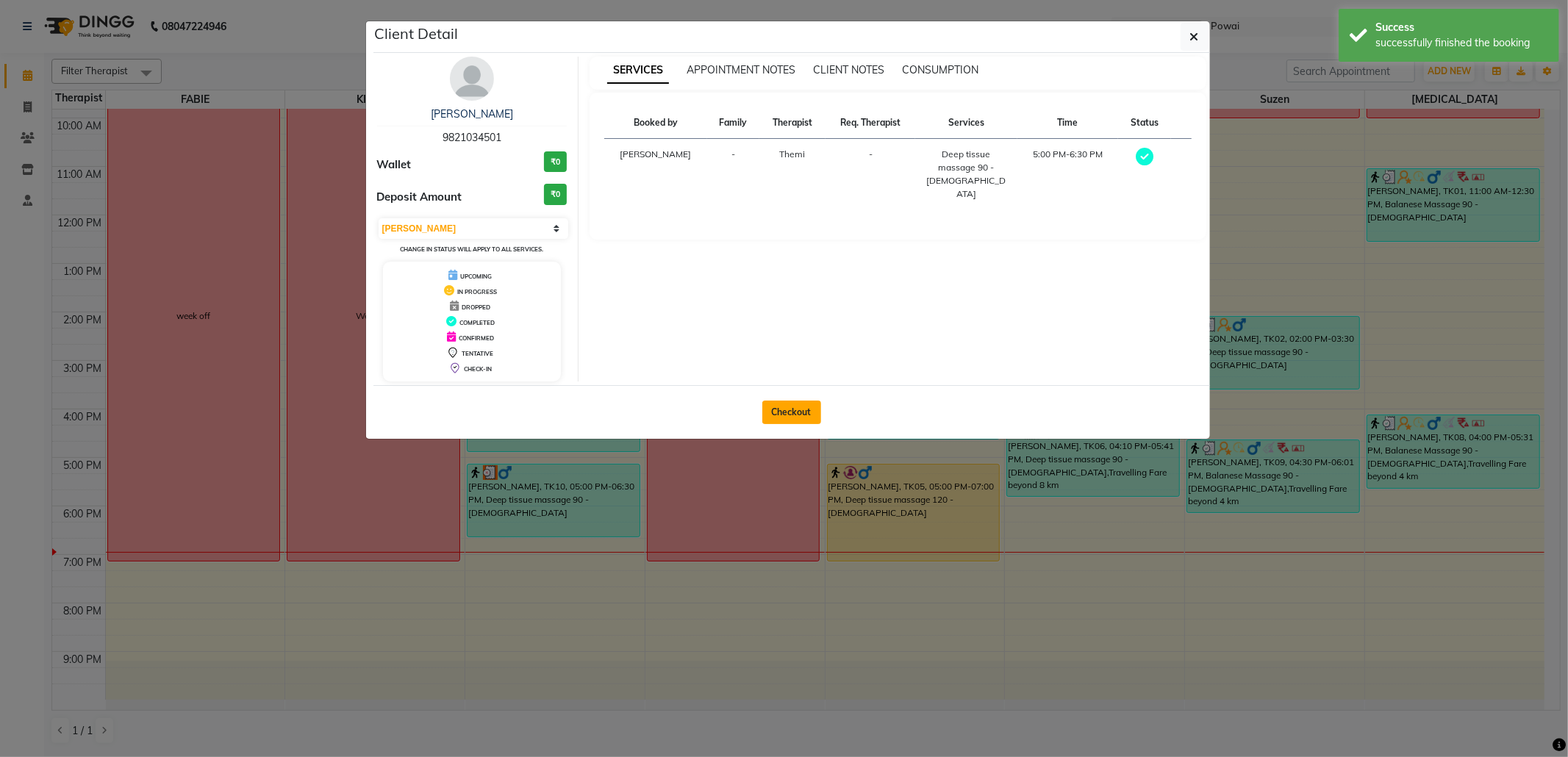
click at [784, 407] on button "Checkout" at bounding box center [792, 412] width 59 height 23
select select "service"
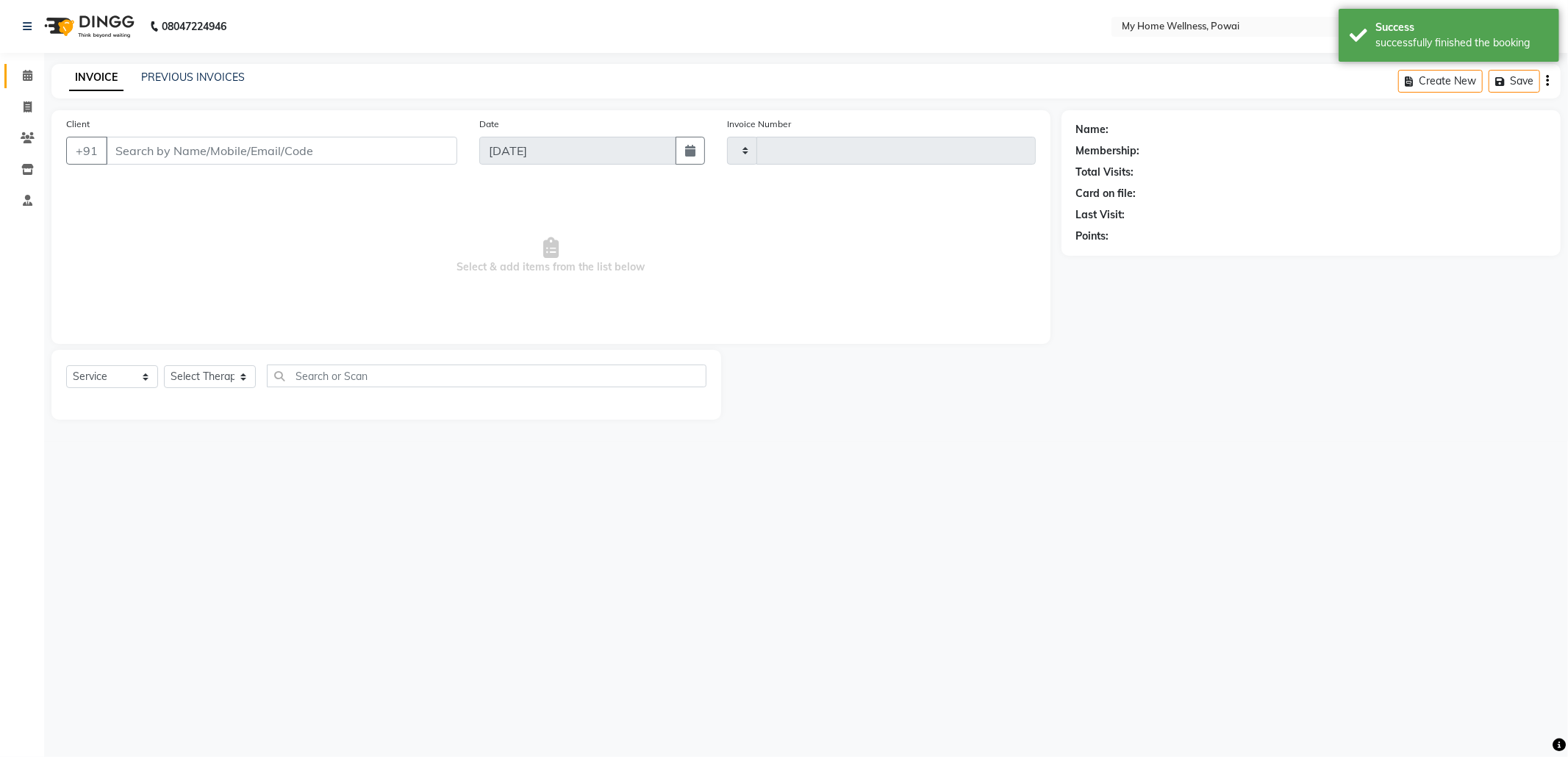
type input "1570"
select select "682"
type input "98******01"
select select "65929"
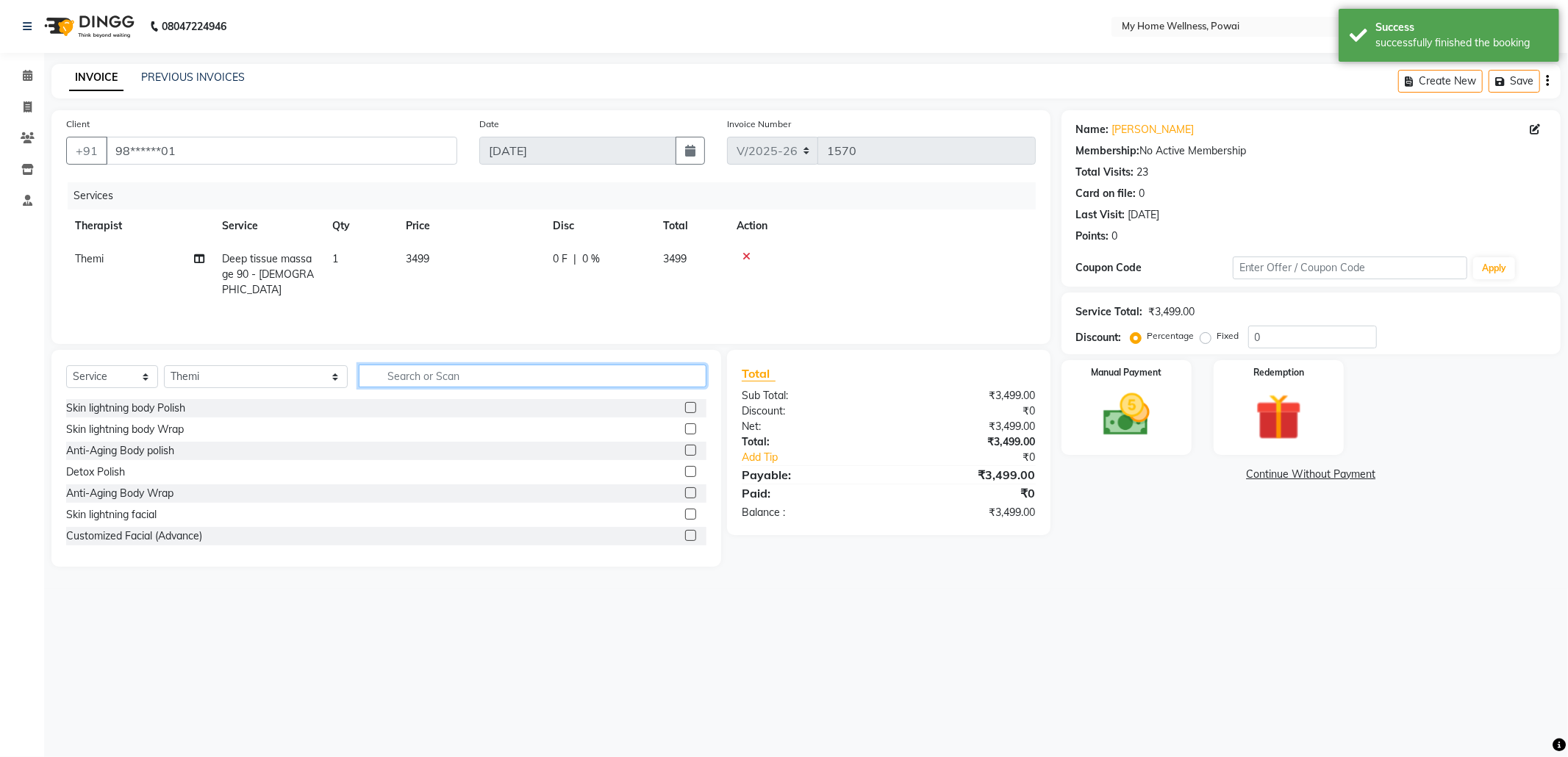
click at [395, 378] on input "text" at bounding box center [533, 376] width 348 height 23
type input "tr"
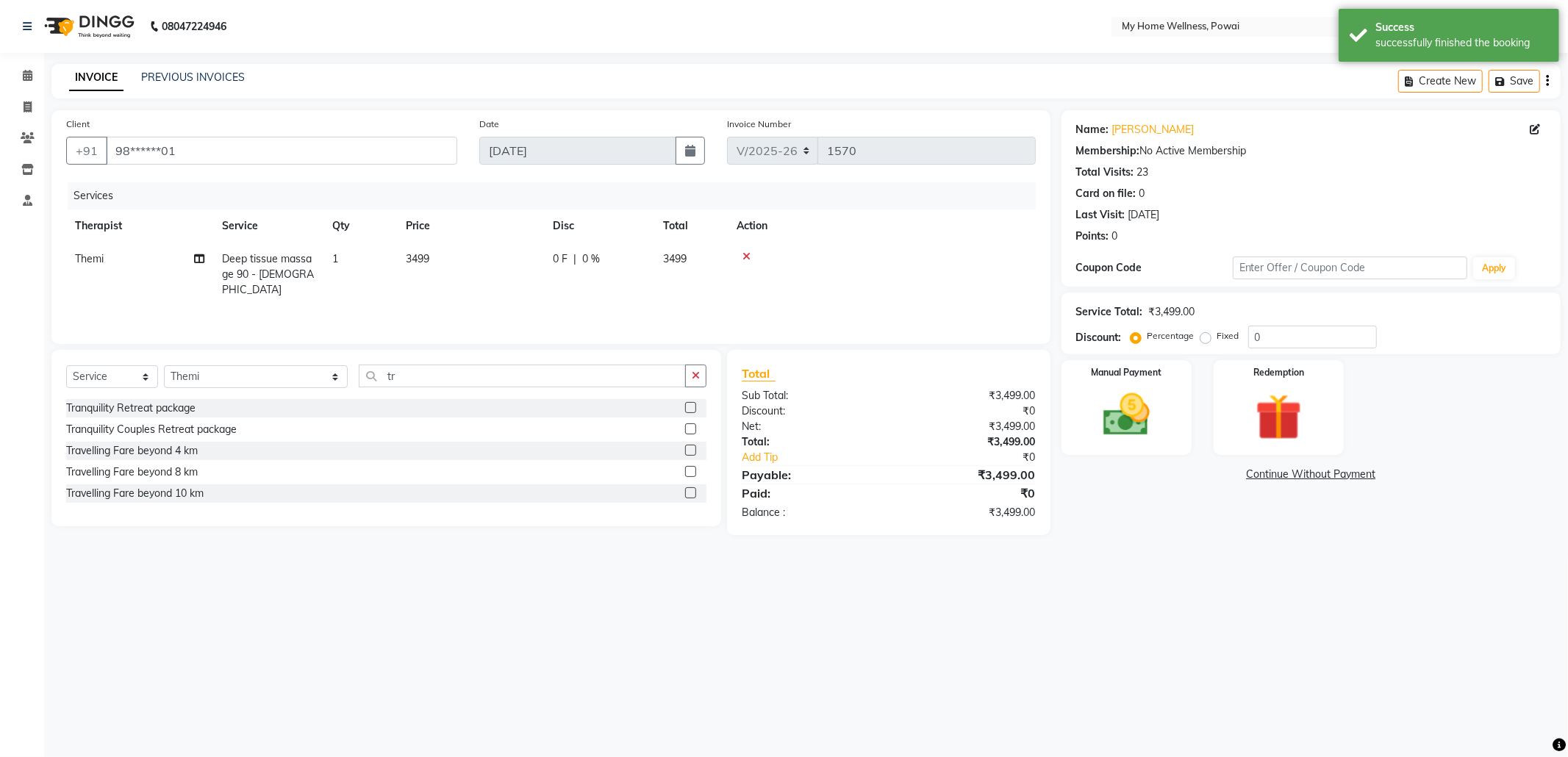
click at [688, 491] on label at bounding box center [691, 493] width 11 height 11
click at [688, 491] on input "checkbox" at bounding box center [690, 493] width 9 height 9
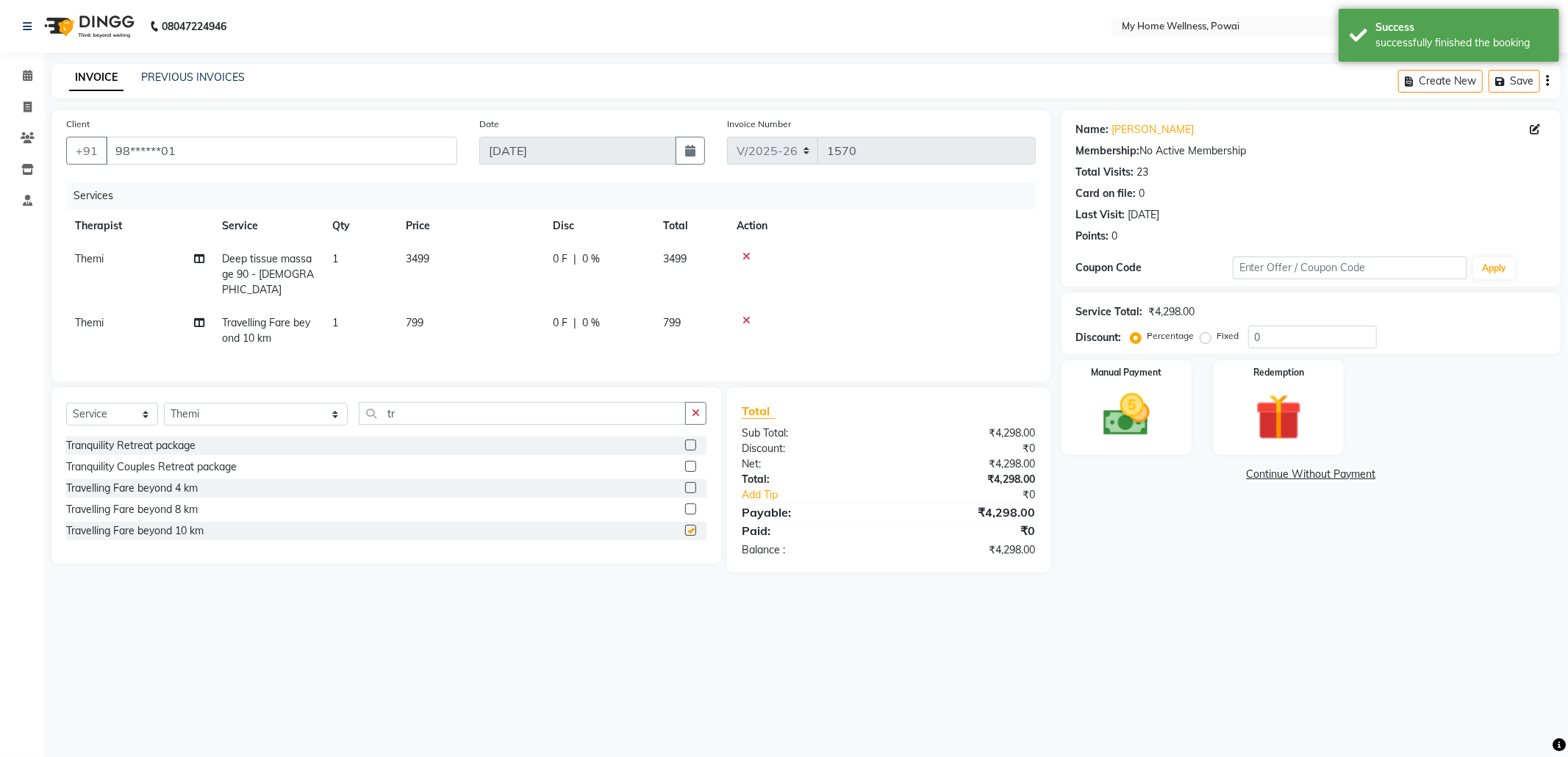
checkbox input "false"
click at [691, 490] on label at bounding box center [691, 488] width 11 height 11
click at [691, 490] on input "checkbox" at bounding box center [690, 489] width 9 height 9
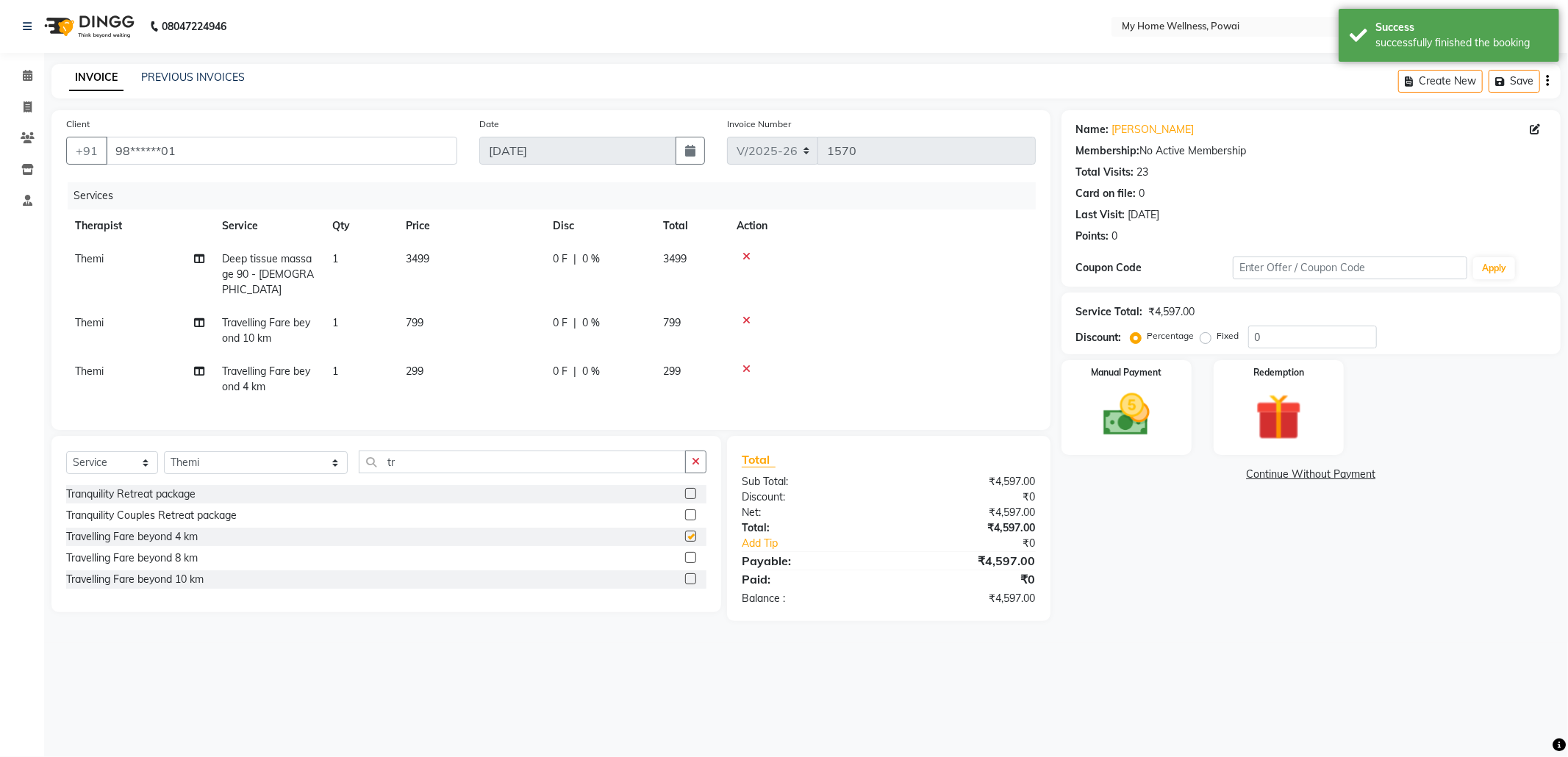
checkbox input "false"
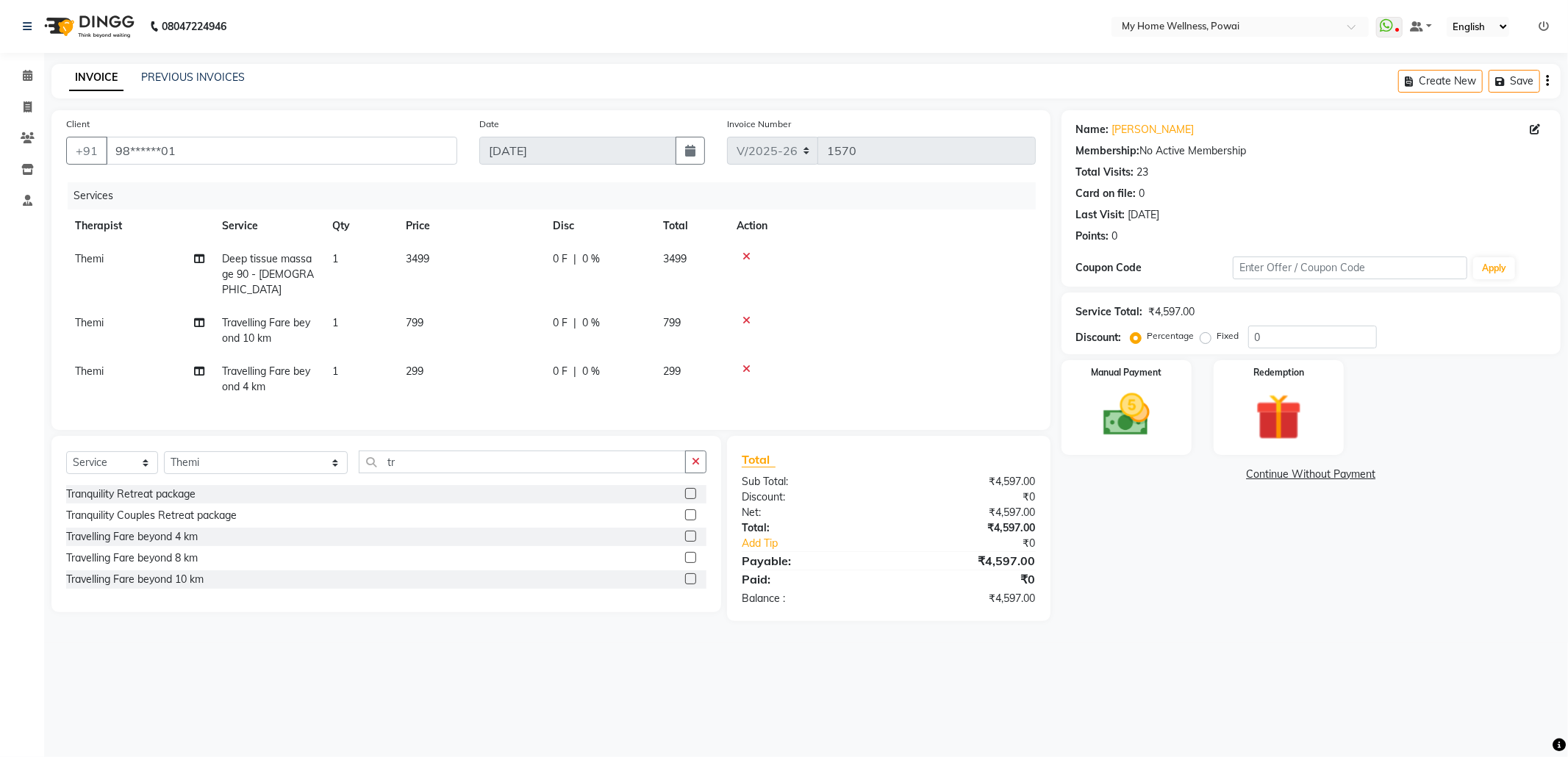
click at [1217, 339] on label "Fixed" at bounding box center [1228, 336] width 22 height 13
click at [1207, 339] on input "Fixed" at bounding box center [1208, 336] width 10 height 10
radio input "true"
click at [1332, 348] on input "0" at bounding box center [1312, 337] width 129 height 23
type input "097"
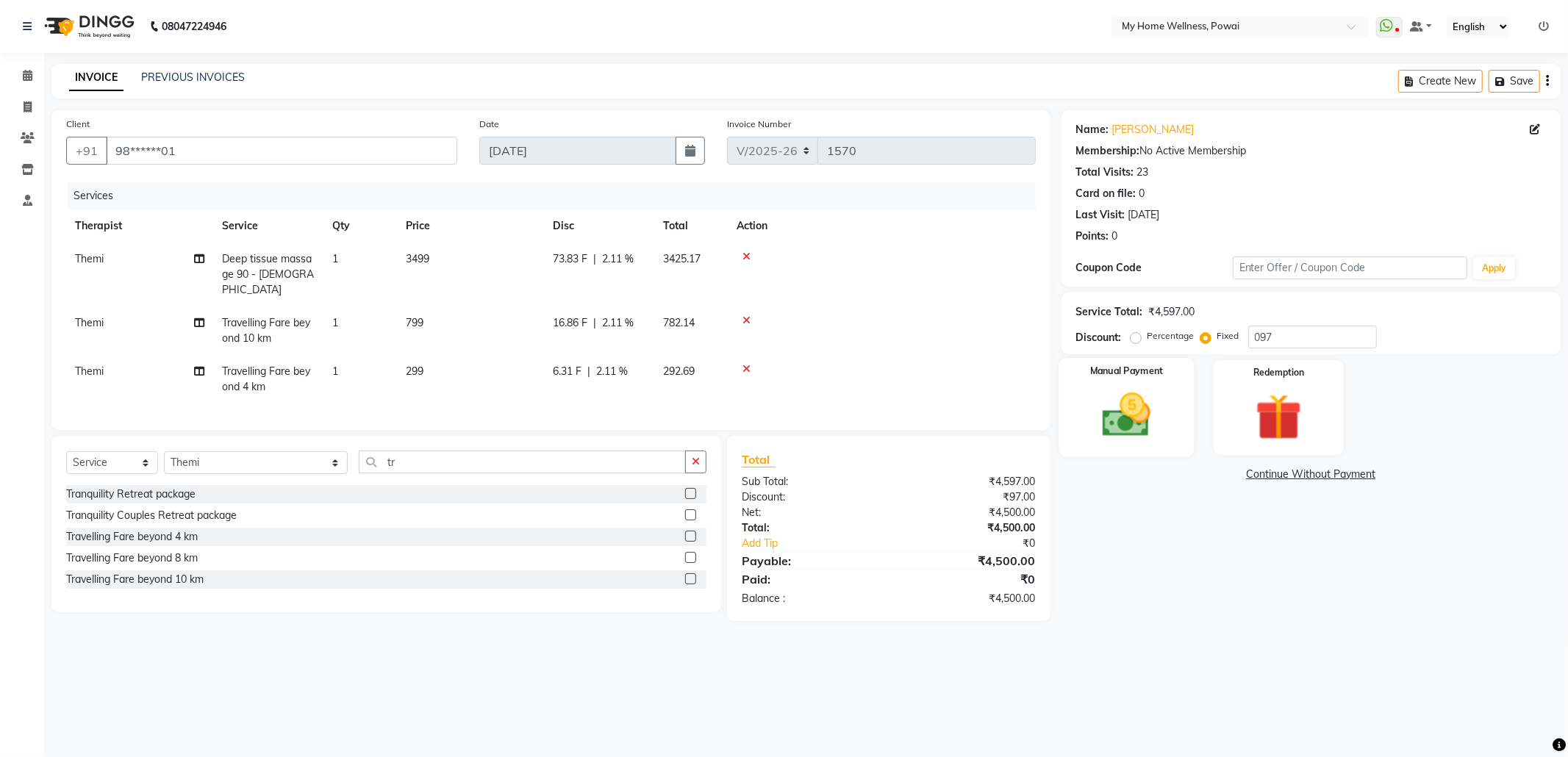
click at [1166, 416] on div "Manual Payment" at bounding box center [1126, 407] width 135 height 98
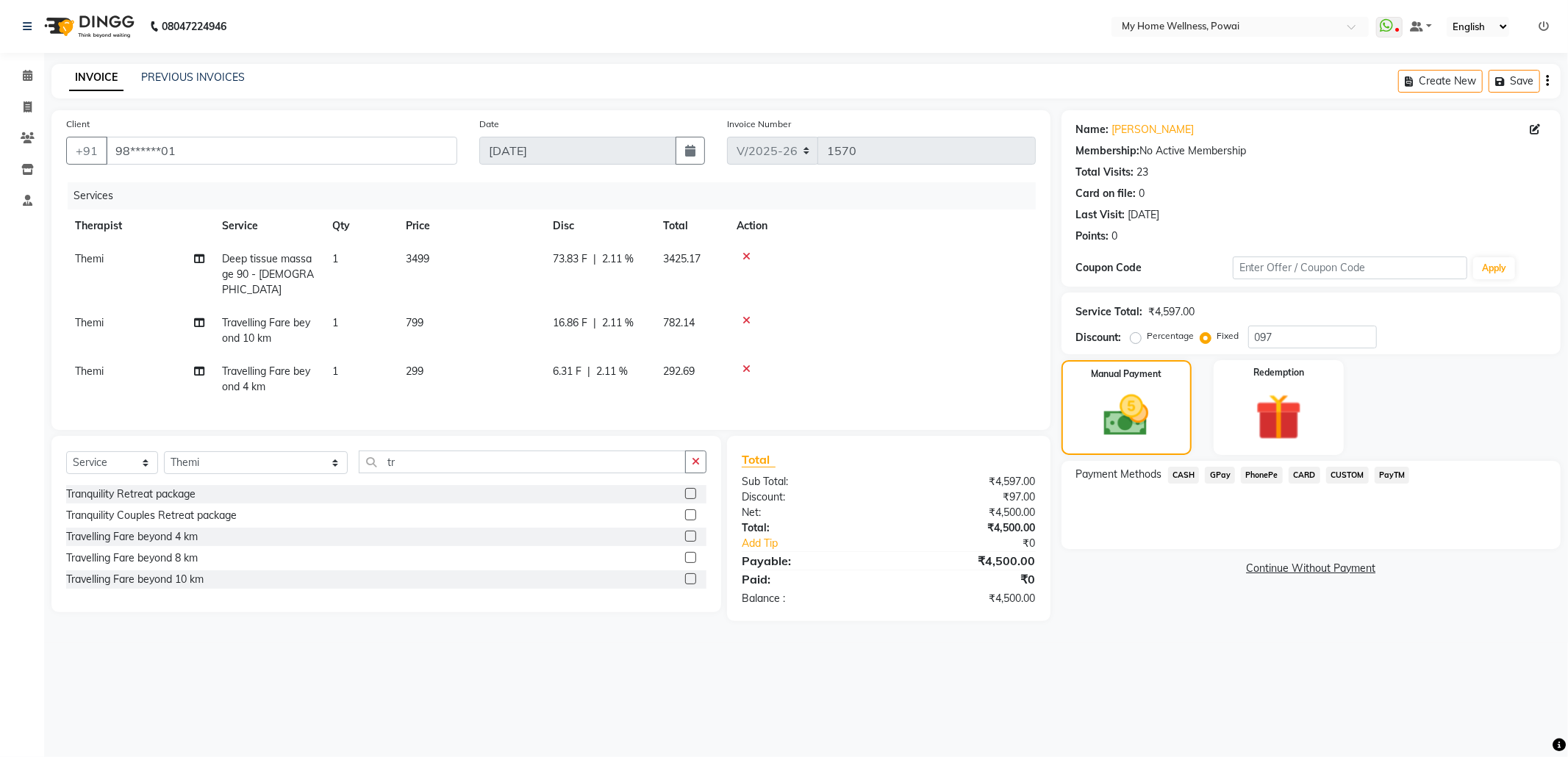
click at [1193, 478] on span "CASH" at bounding box center [1184, 476] width 31 height 17
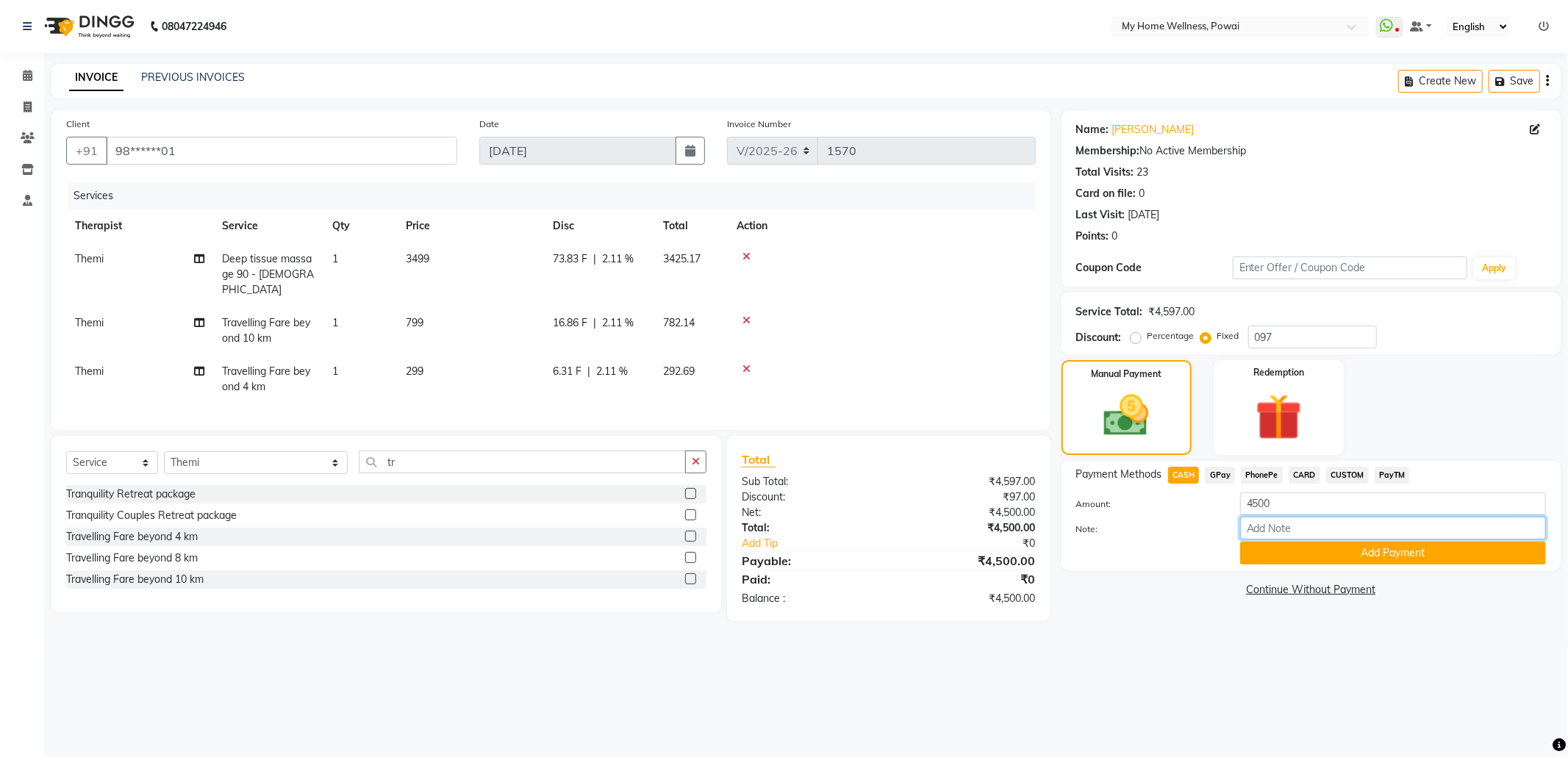
click at [1282, 533] on input "Note:" at bounding box center [1392, 528] width 306 height 23
type input "THEMI"
click at [1348, 549] on button "Add Payment" at bounding box center [1392, 553] width 306 height 23
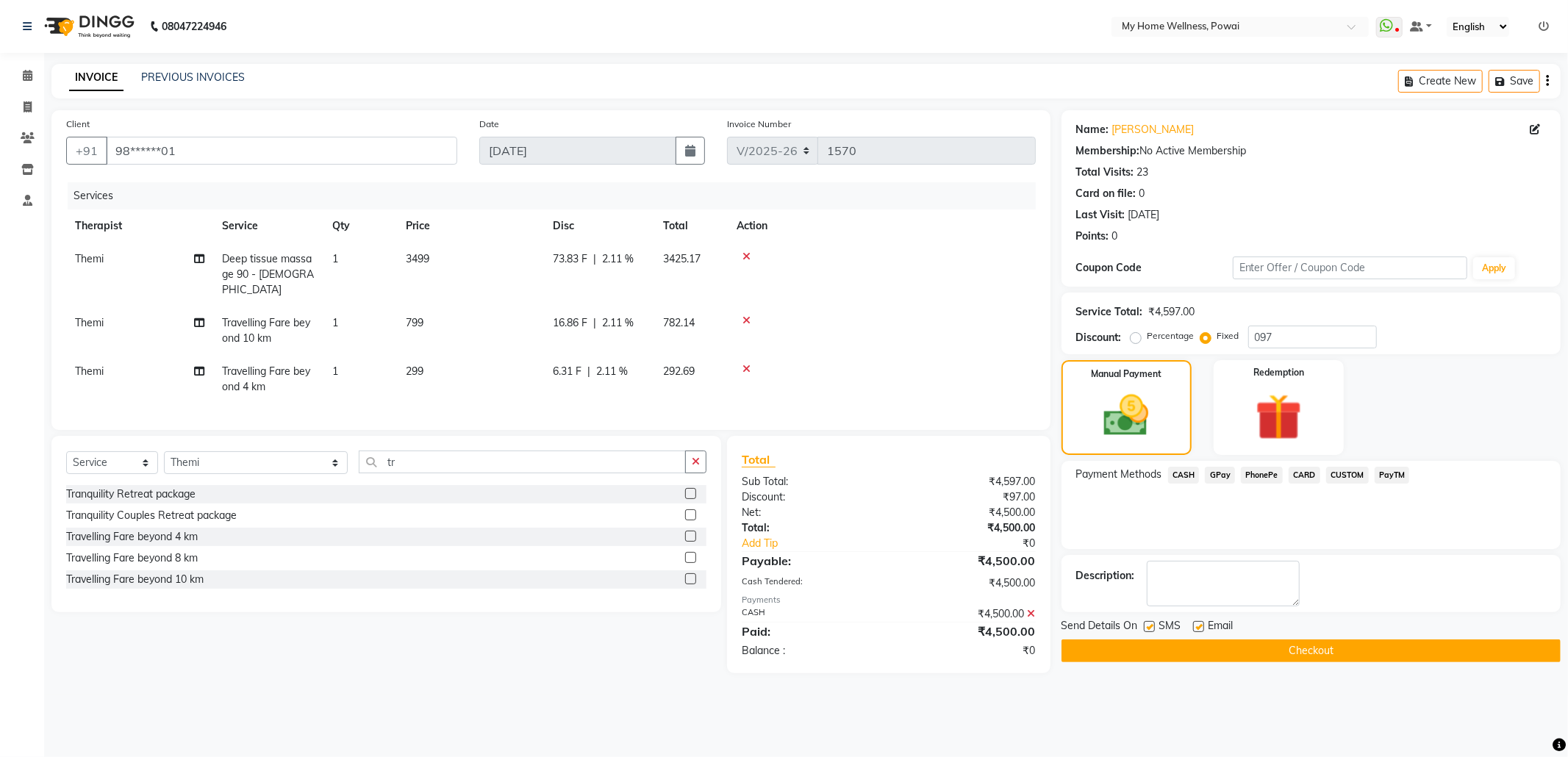
click at [1310, 649] on button "Checkout" at bounding box center [1310, 651] width 499 height 23
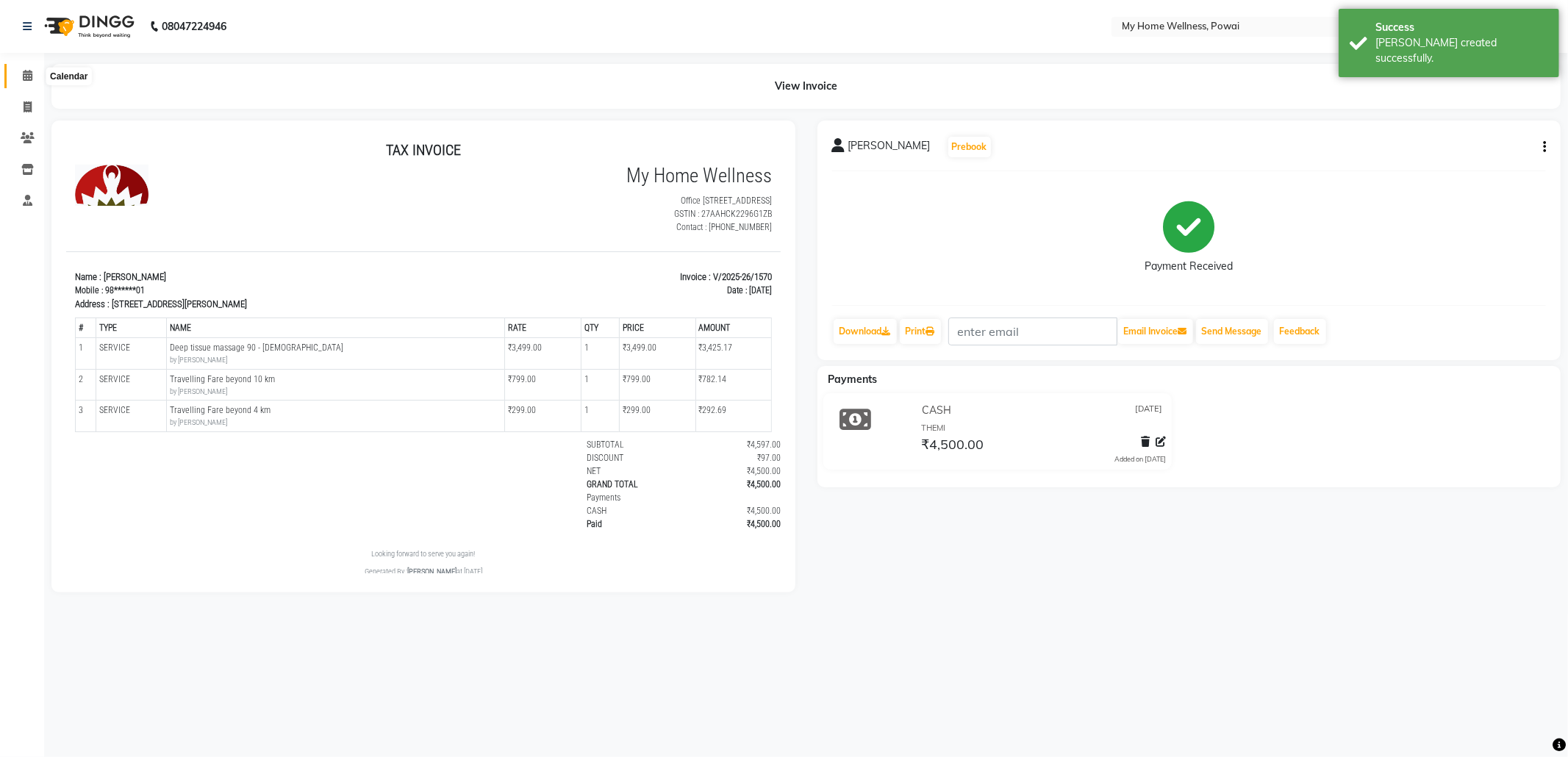
click at [23, 71] on icon at bounding box center [28, 75] width 9 height 11
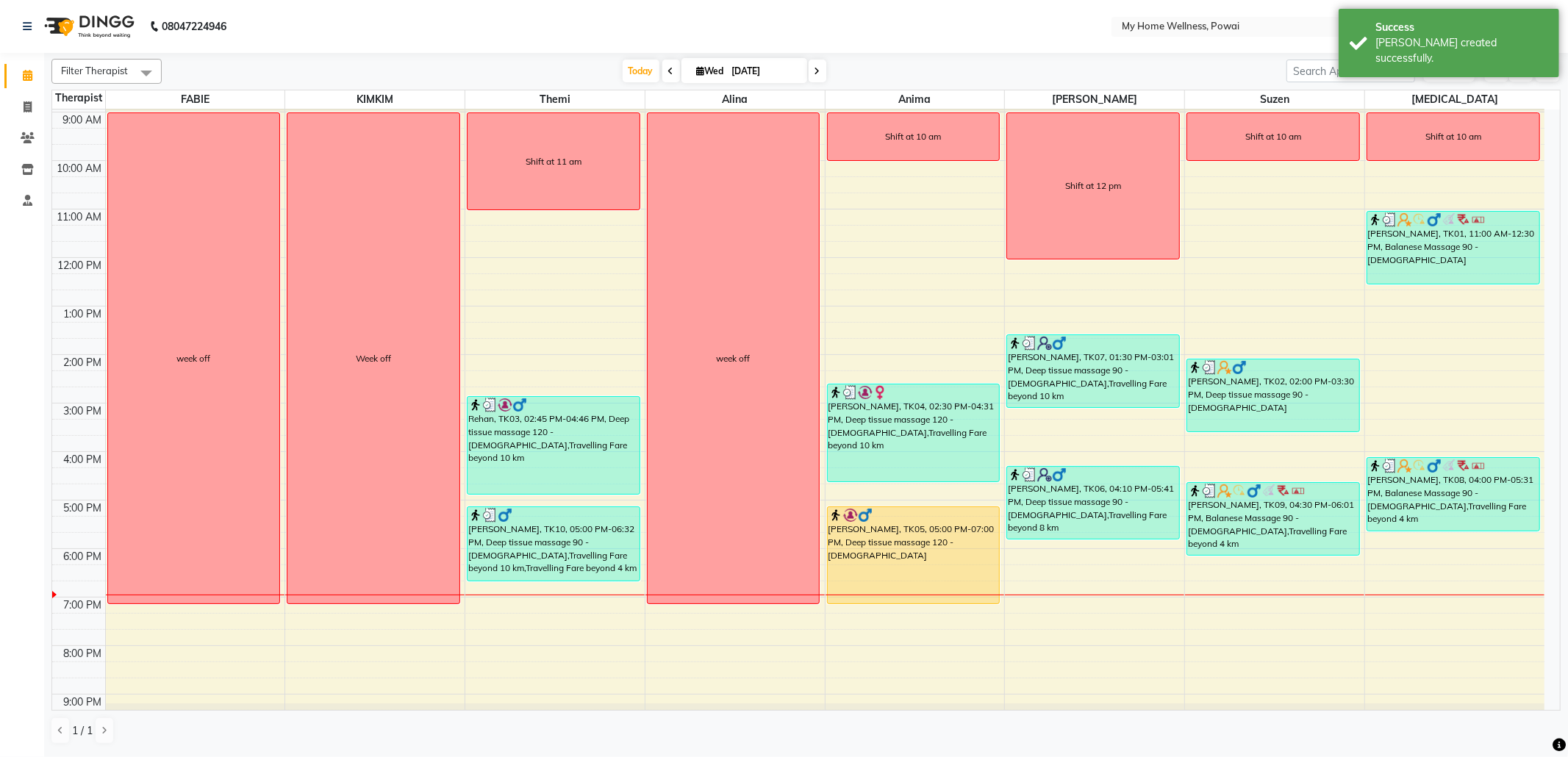
scroll to position [88, 0]
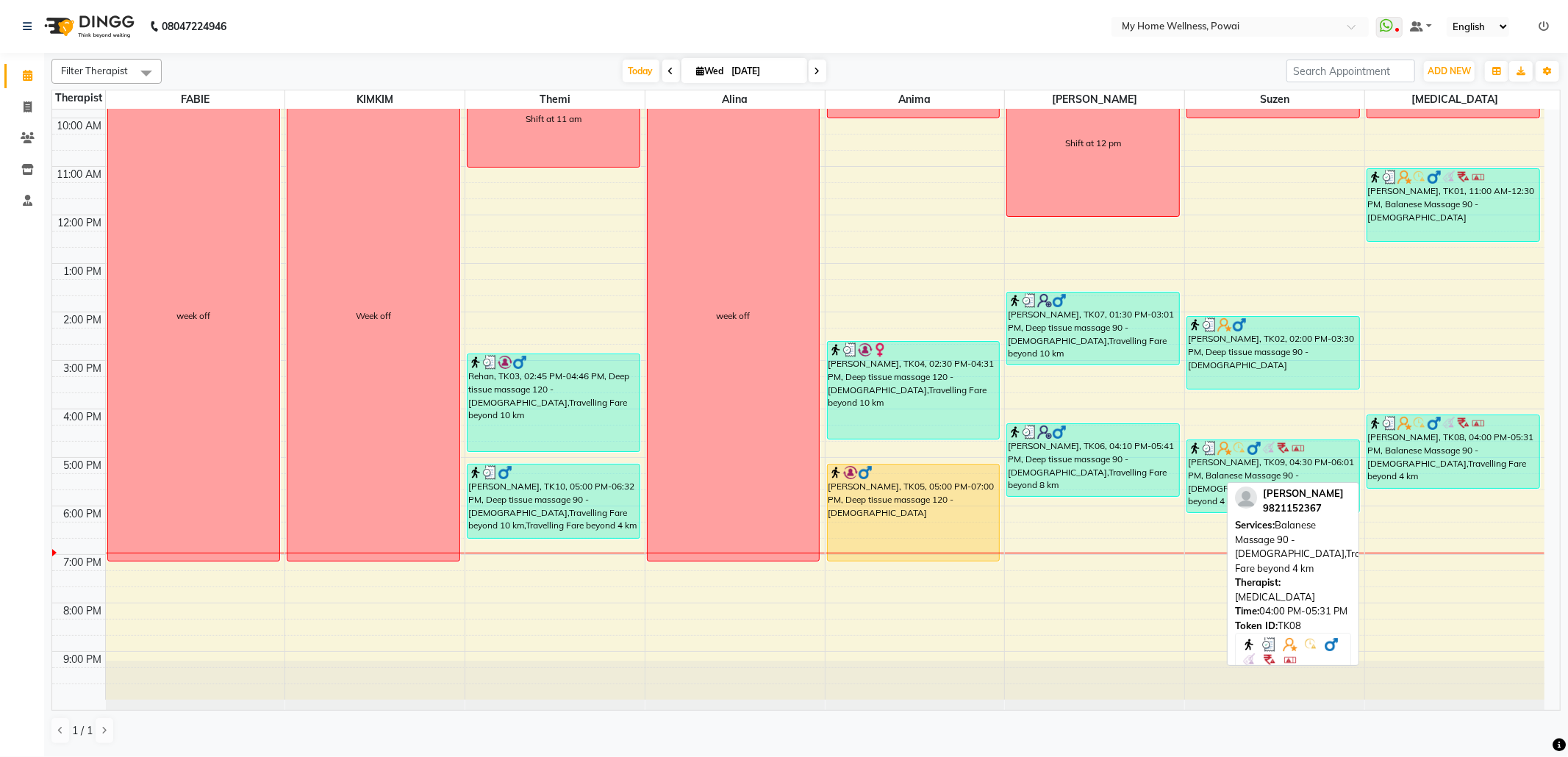
click at [1436, 440] on div "[PERSON_NAME], TK08, 04:00 PM-05:31 PM, Balanese Massage 90 - [DEMOGRAPHIC_DATA…" at bounding box center [1453, 452] width 172 height 73
select select "3"
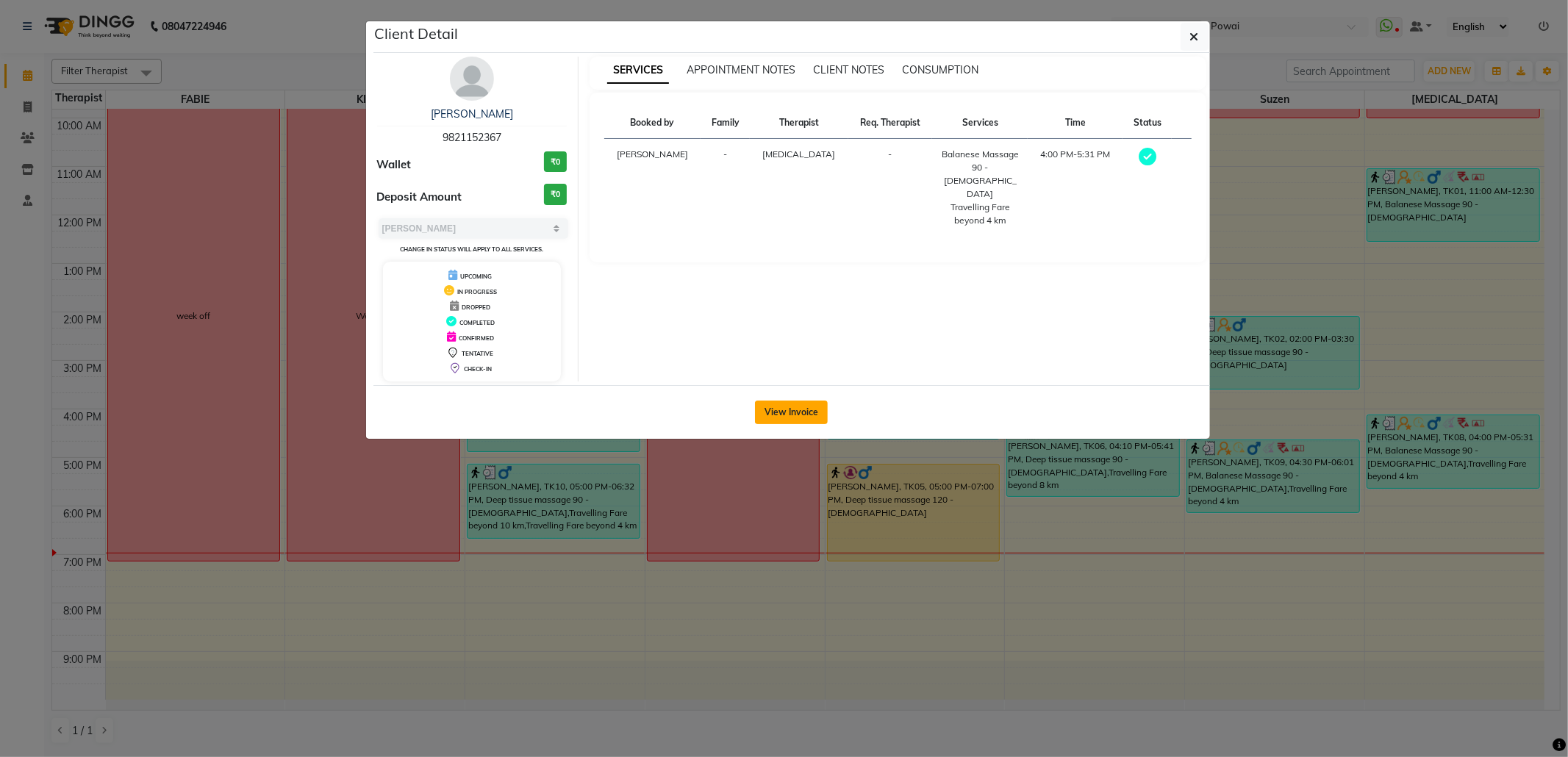
click at [773, 416] on button "View Invoice" at bounding box center [791, 412] width 73 height 23
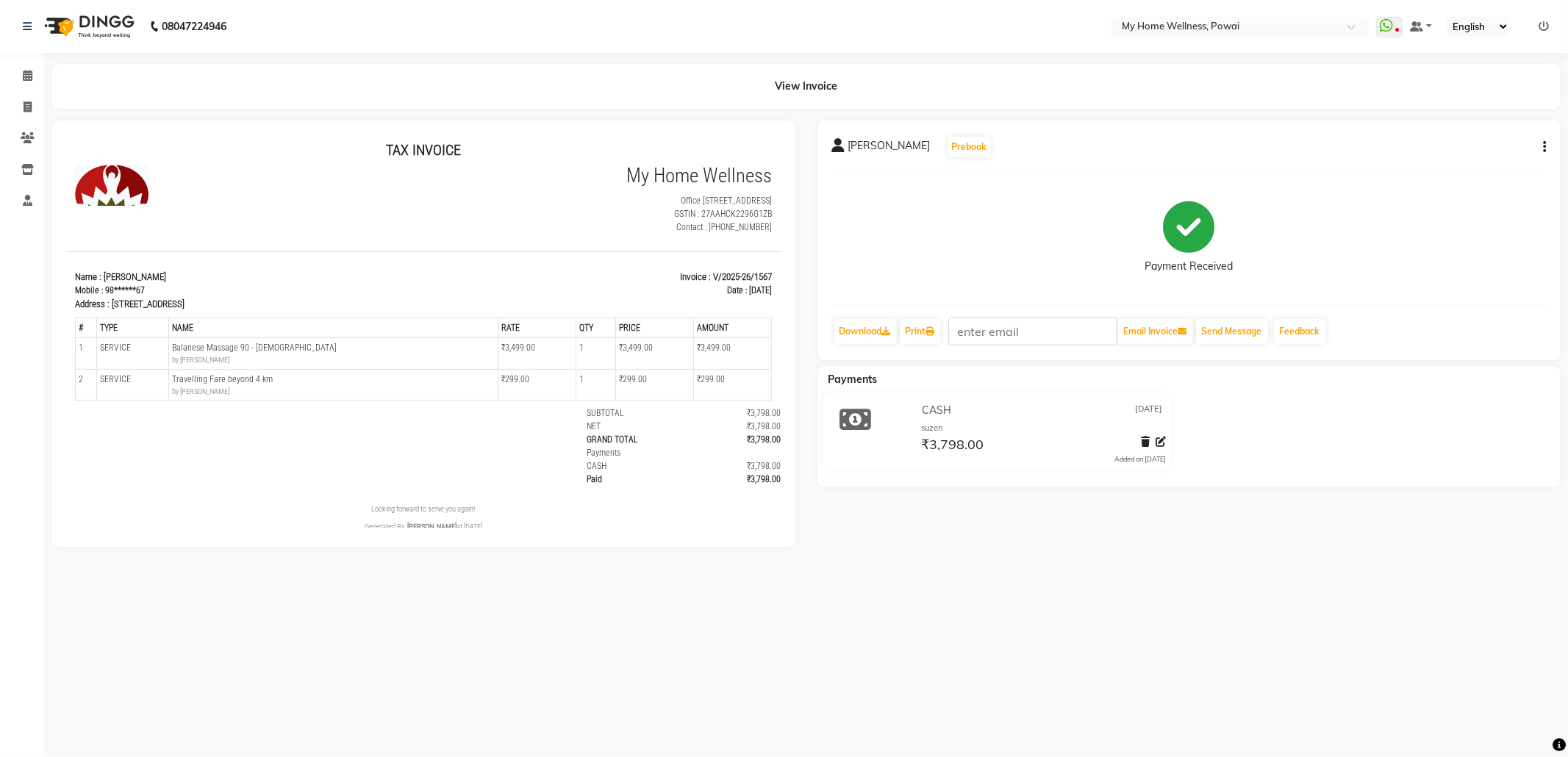
click at [1145, 435] on span at bounding box center [1145, 442] width 9 height 16
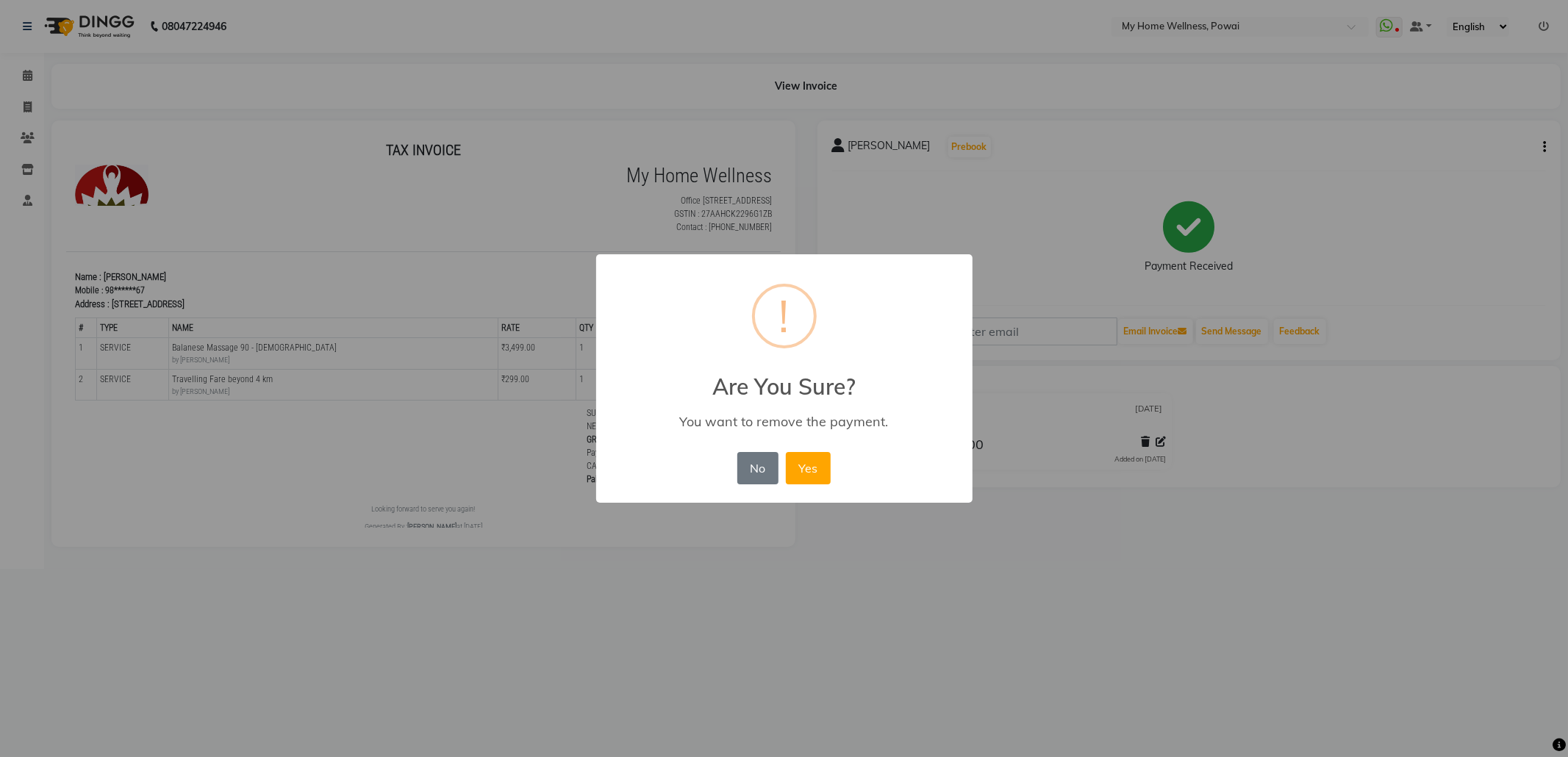
click at [804, 465] on button "Yes" at bounding box center [808, 468] width 44 height 32
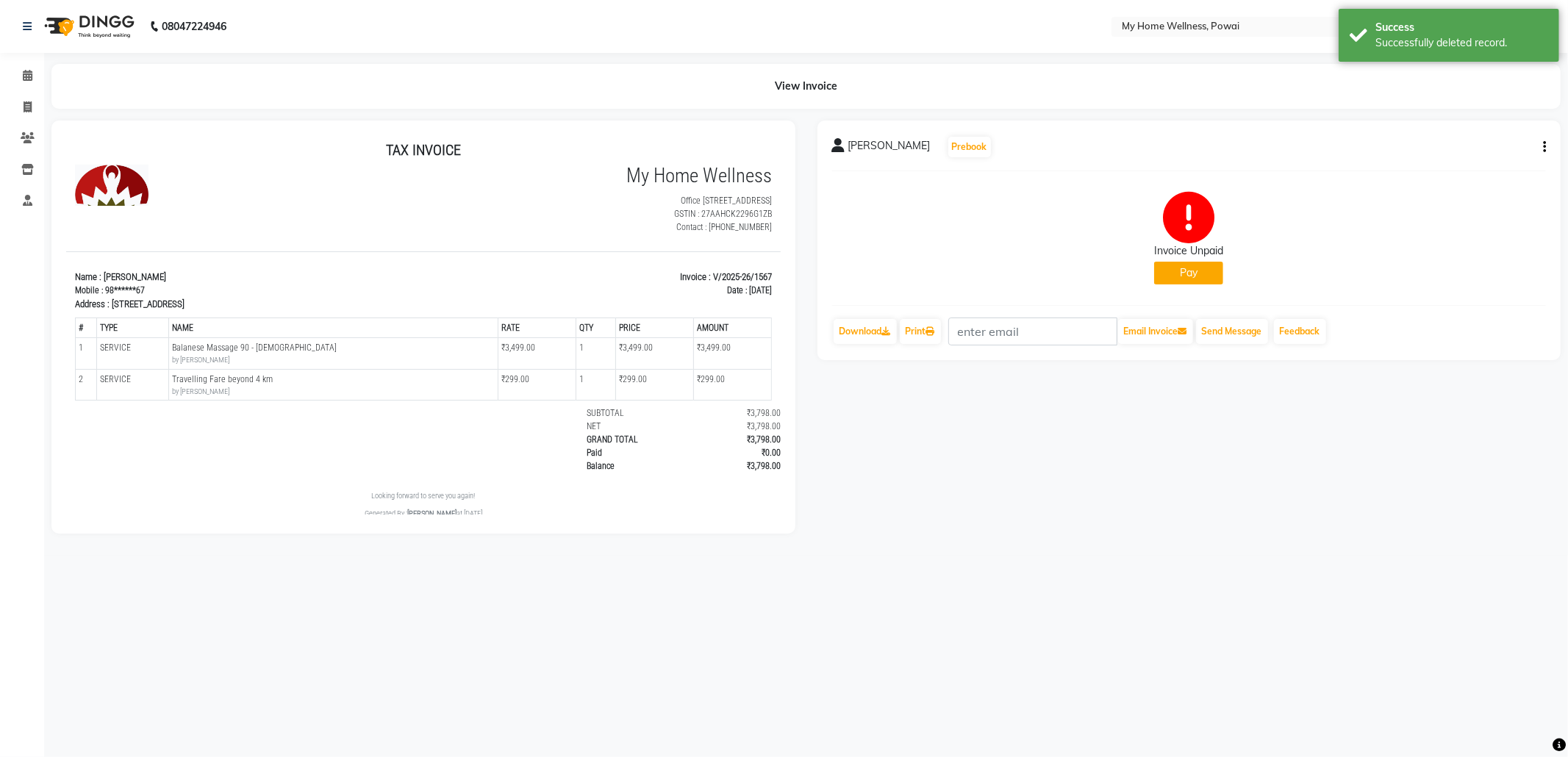
click at [709, 460] on div "₹3,798.00" at bounding box center [729, 465] width 102 height 13
click at [24, 77] on icon at bounding box center [28, 75] width 9 height 11
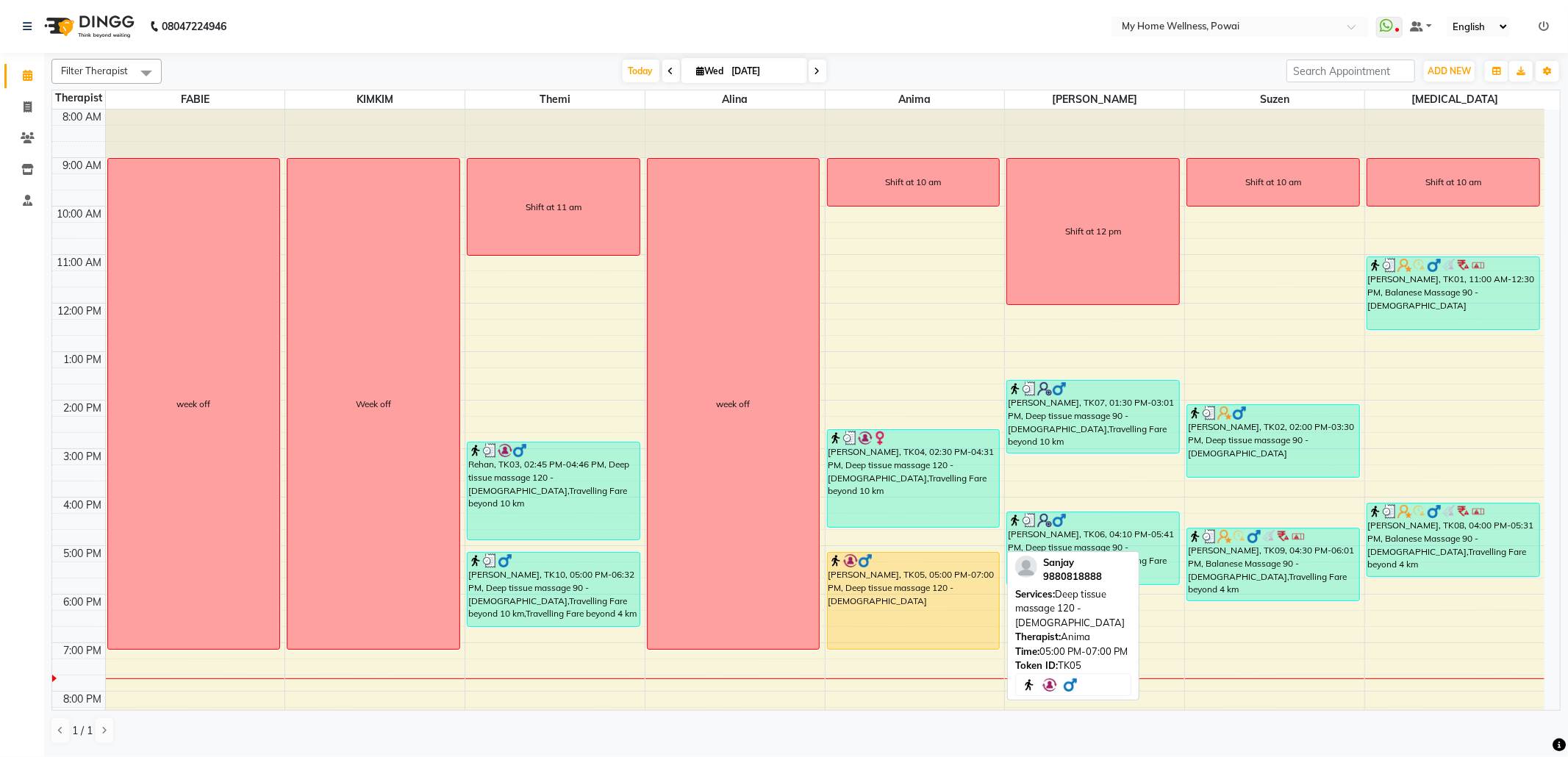
click at [909, 614] on div "[PERSON_NAME], TK05, 05:00 PM-07:00 PM, Deep tissue massage 120 - [DEMOGRAPHIC_…" at bounding box center [914, 601] width 172 height 96
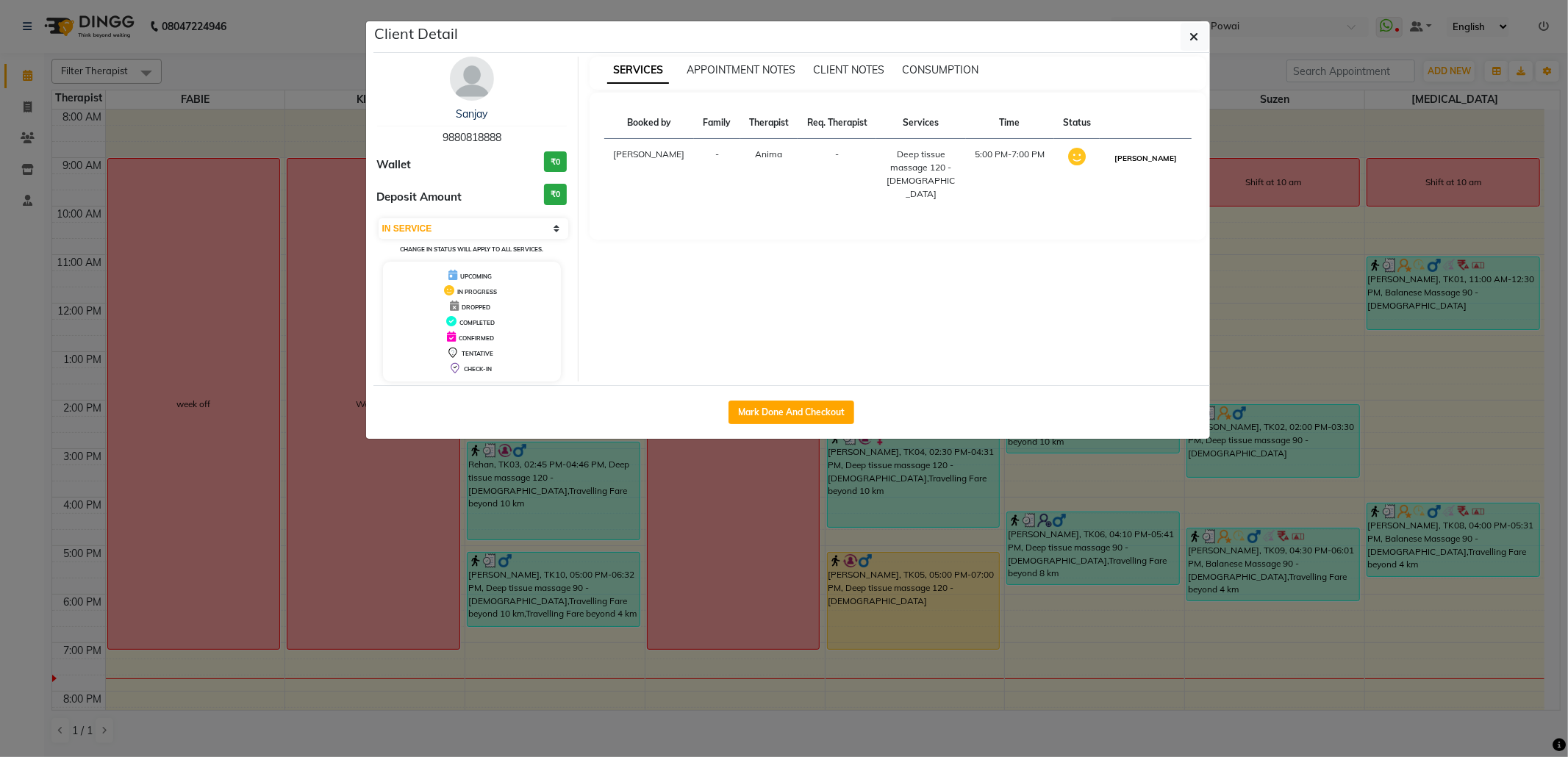
click at [1147, 157] on button "[PERSON_NAME]" at bounding box center [1145, 158] width 69 height 19
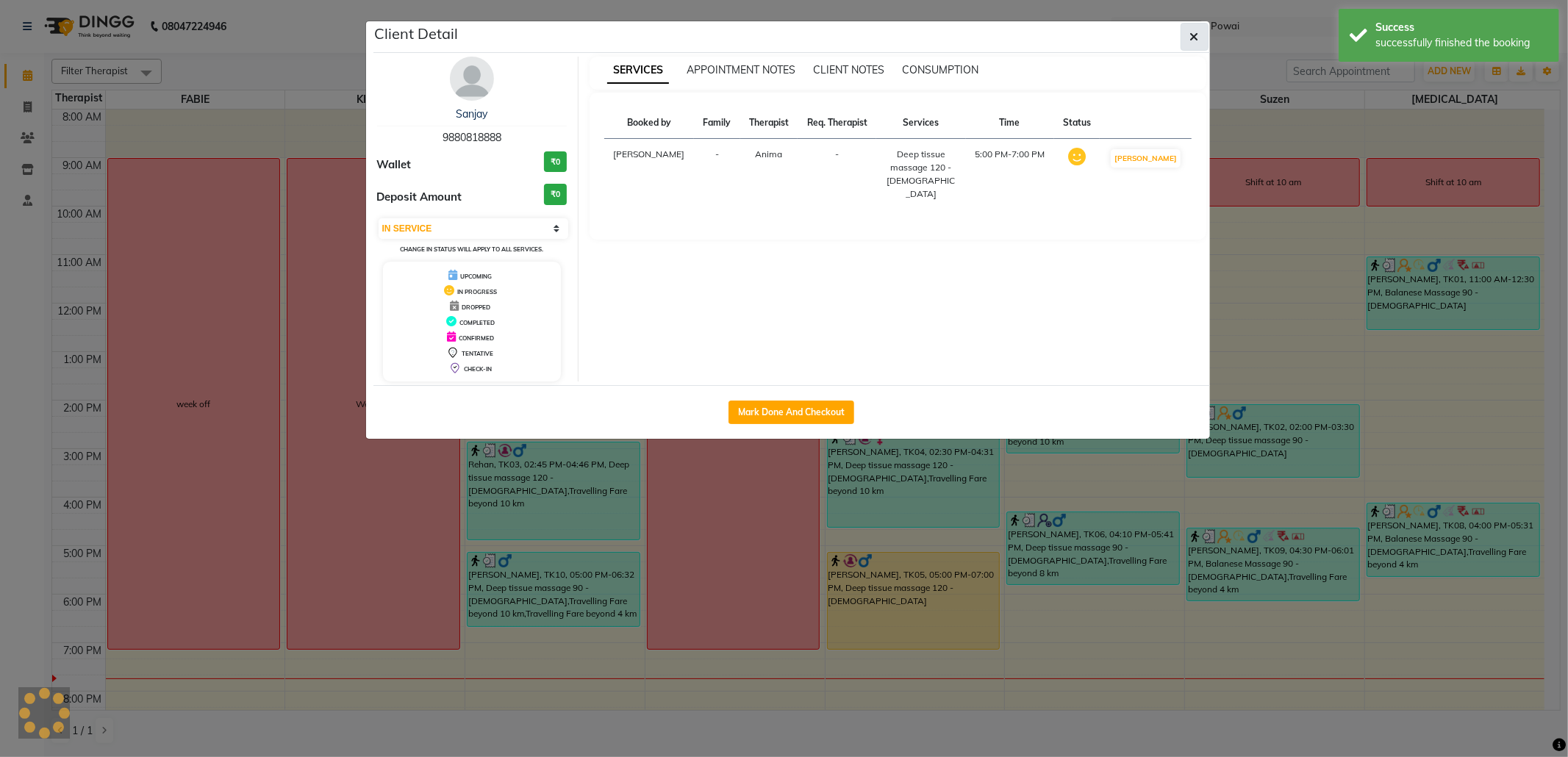
select select "3"
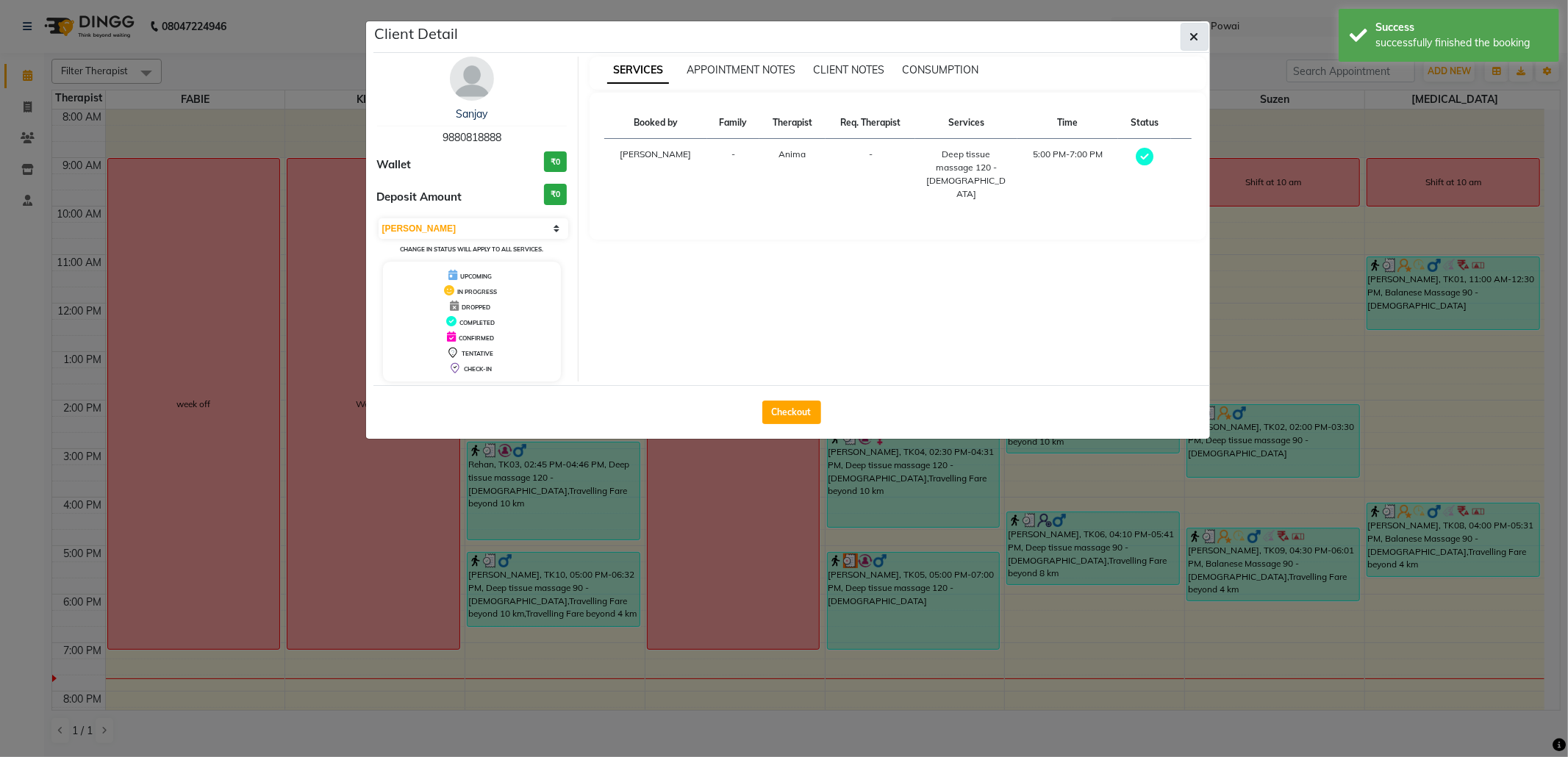
click at [1190, 35] on icon "button" at bounding box center [1194, 36] width 9 height 12
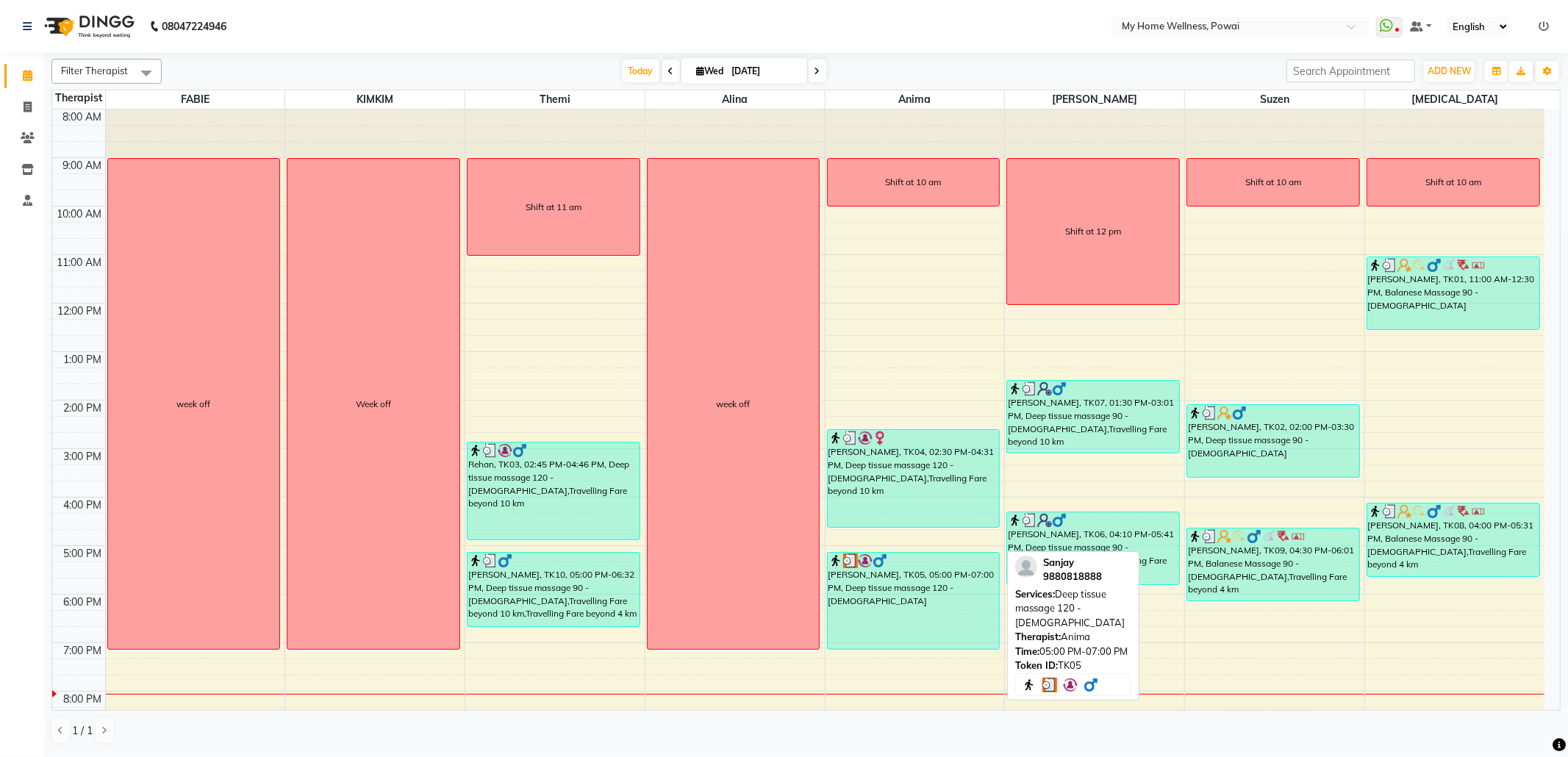
click at [953, 614] on div "[PERSON_NAME], TK05, 05:00 PM-07:00 PM, Deep tissue massage 120 - [DEMOGRAPHIC_…" at bounding box center [914, 601] width 172 height 96
select select "3"
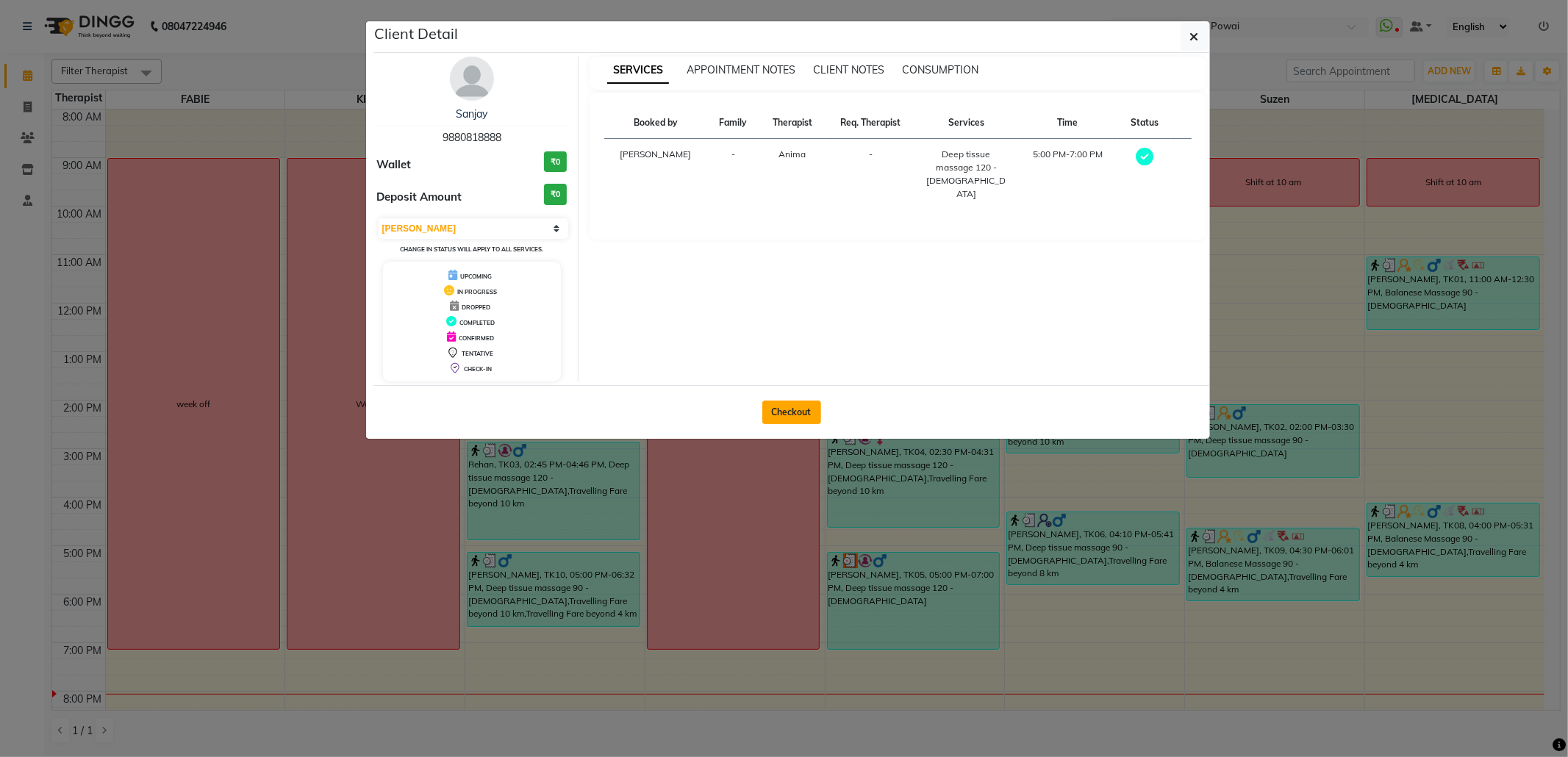
click at [789, 414] on button "Checkout" at bounding box center [792, 412] width 59 height 23
select select "682"
select select "service"
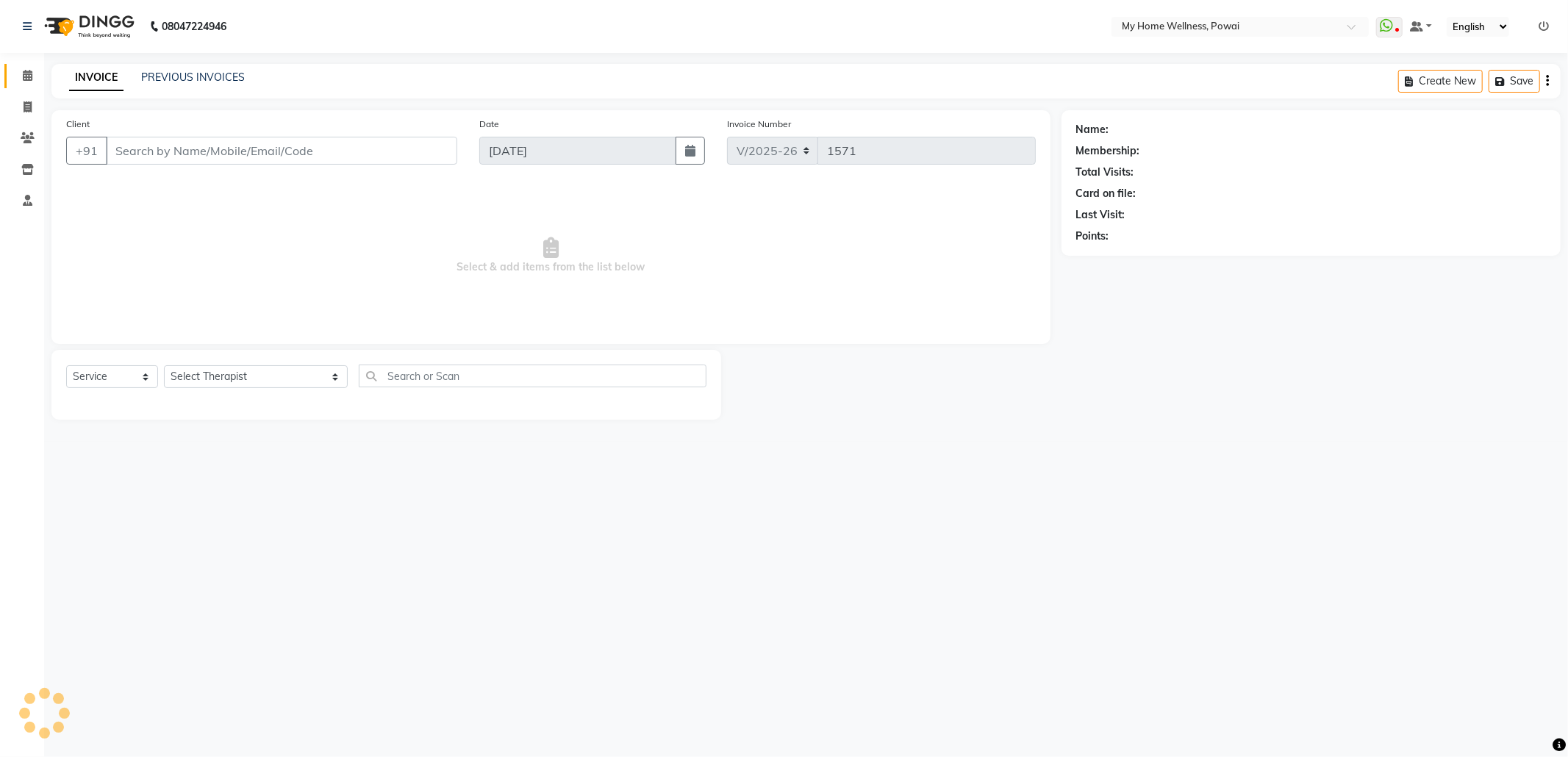
type input "98******88"
select select "89436"
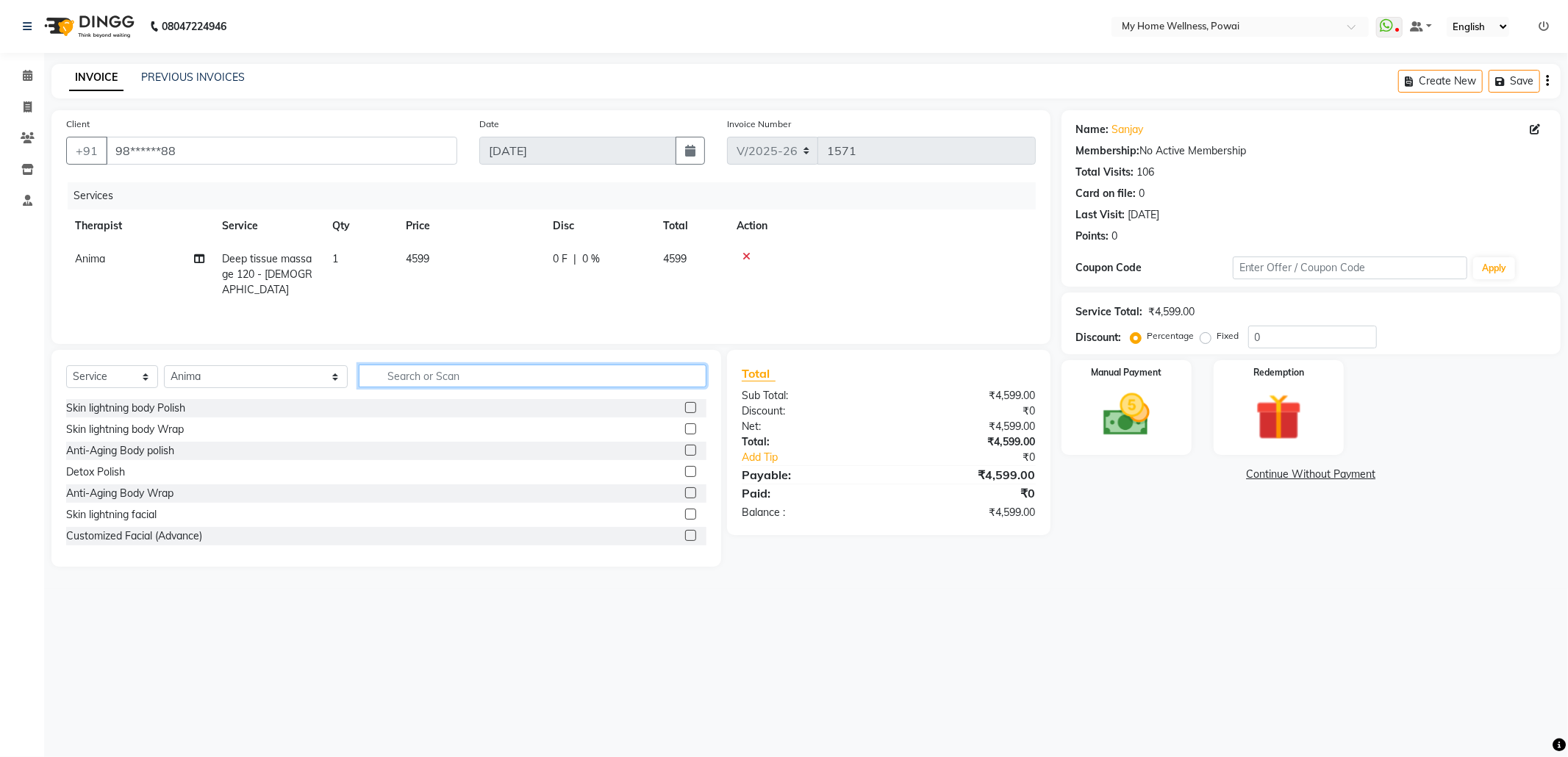
click at [492, 372] on input "text" at bounding box center [533, 376] width 348 height 23
type input "tr"
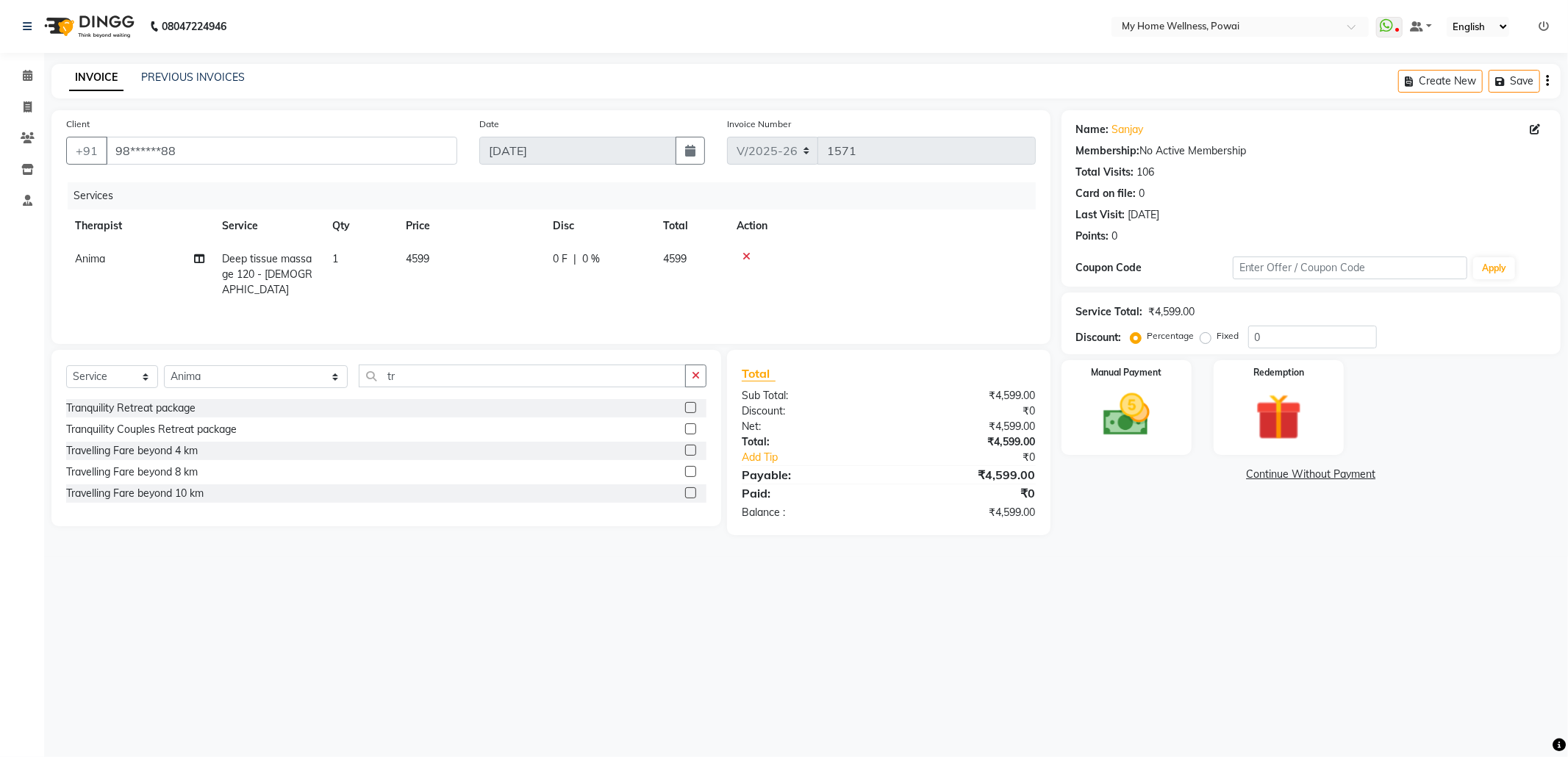
click at [689, 497] on label at bounding box center [691, 493] width 11 height 11
click at [689, 497] on input "checkbox" at bounding box center [690, 493] width 9 height 9
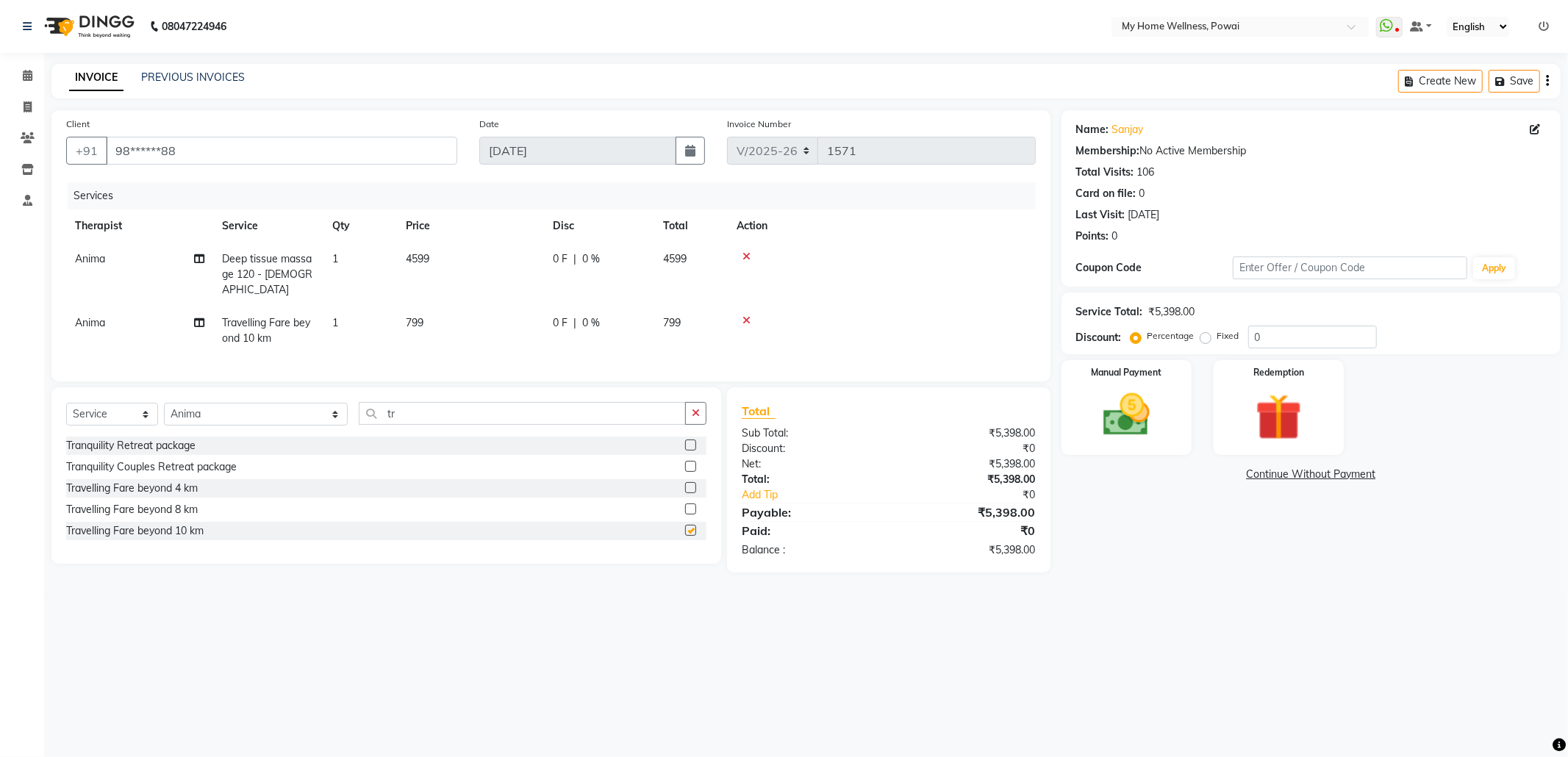
checkbox input "false"
click at [307, 274] on td "Deep tissue massage 120 - [DEMOGRAPHIC_DATA]" at bounding box center [267, 274] width 110 height 64
select select "89436"
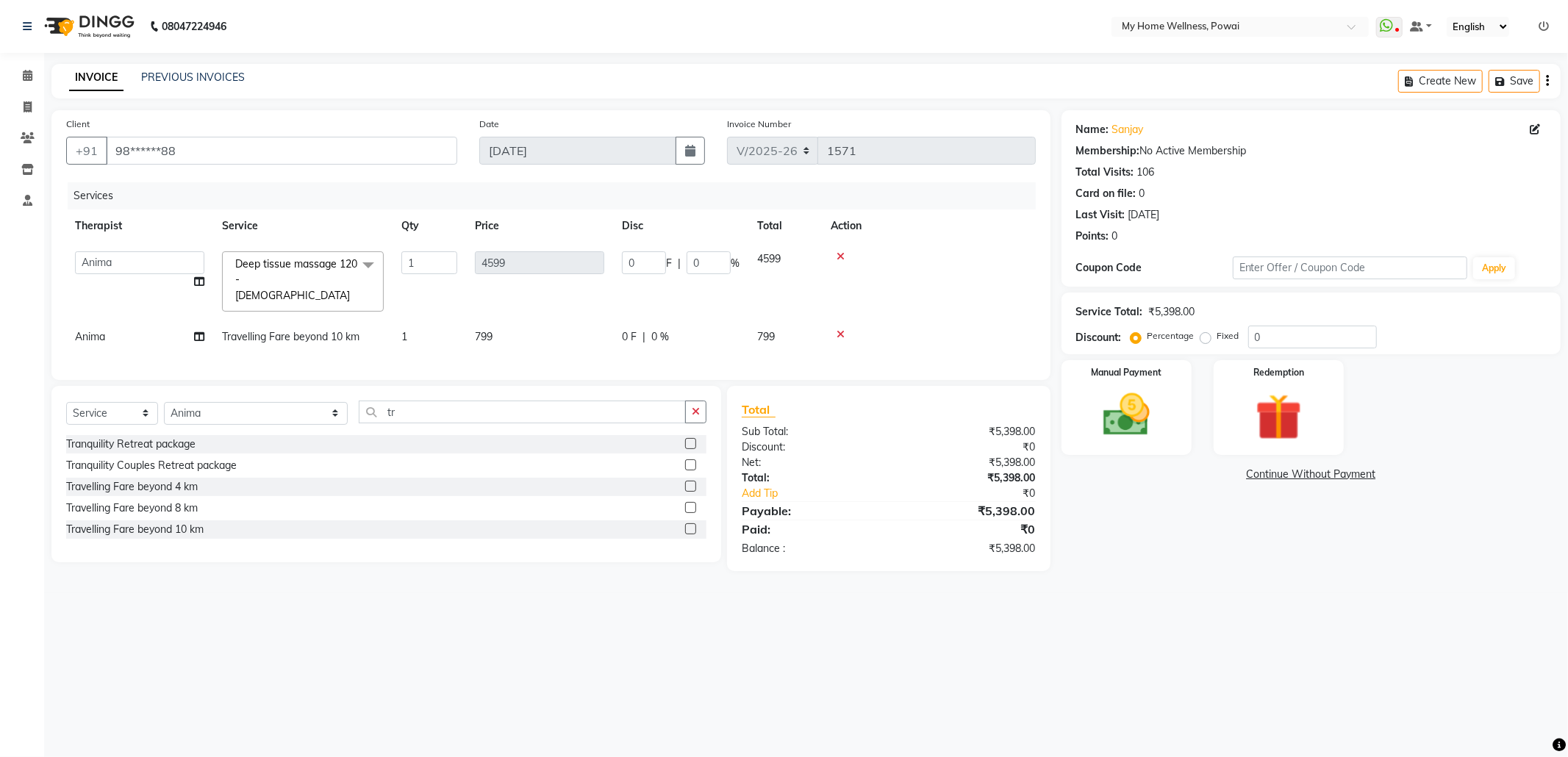
click at [374, 263] on span at bounding box center [368, 266] width 30 height 28
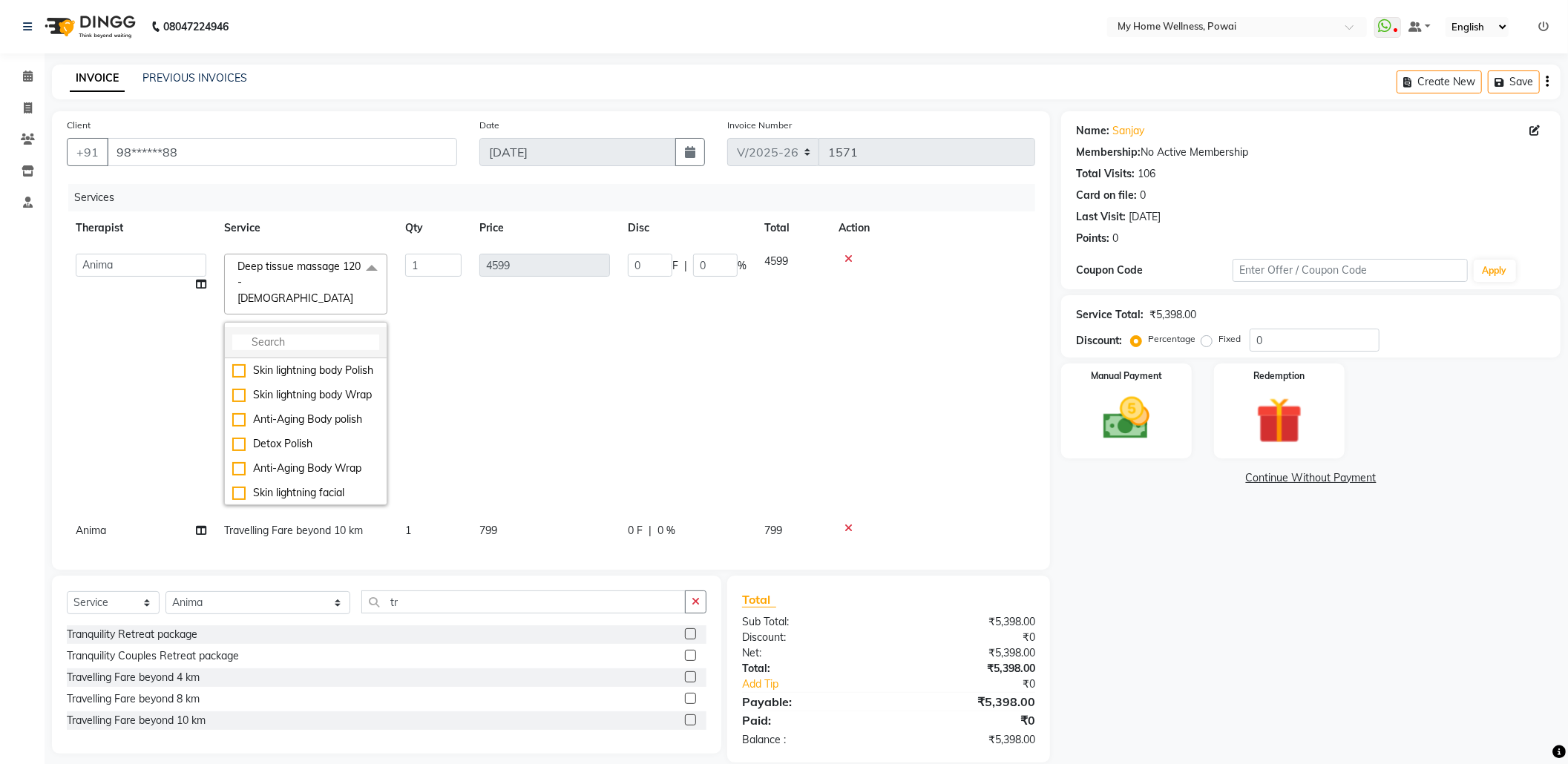
click at [341, 334] on input "multiselect-search" at bounding box center [305, 342] width 147 height 16
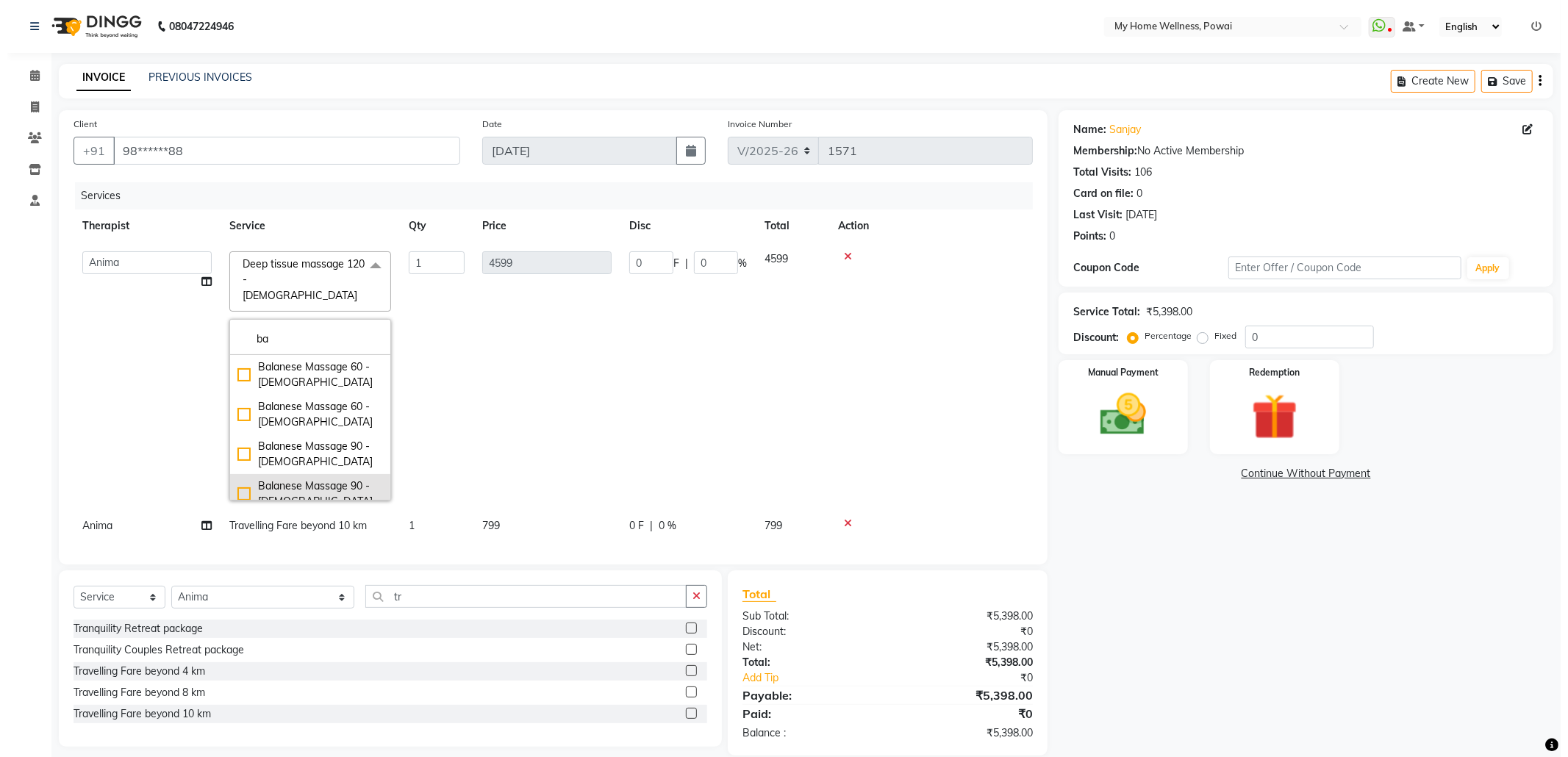
scroll to position [98, 0]
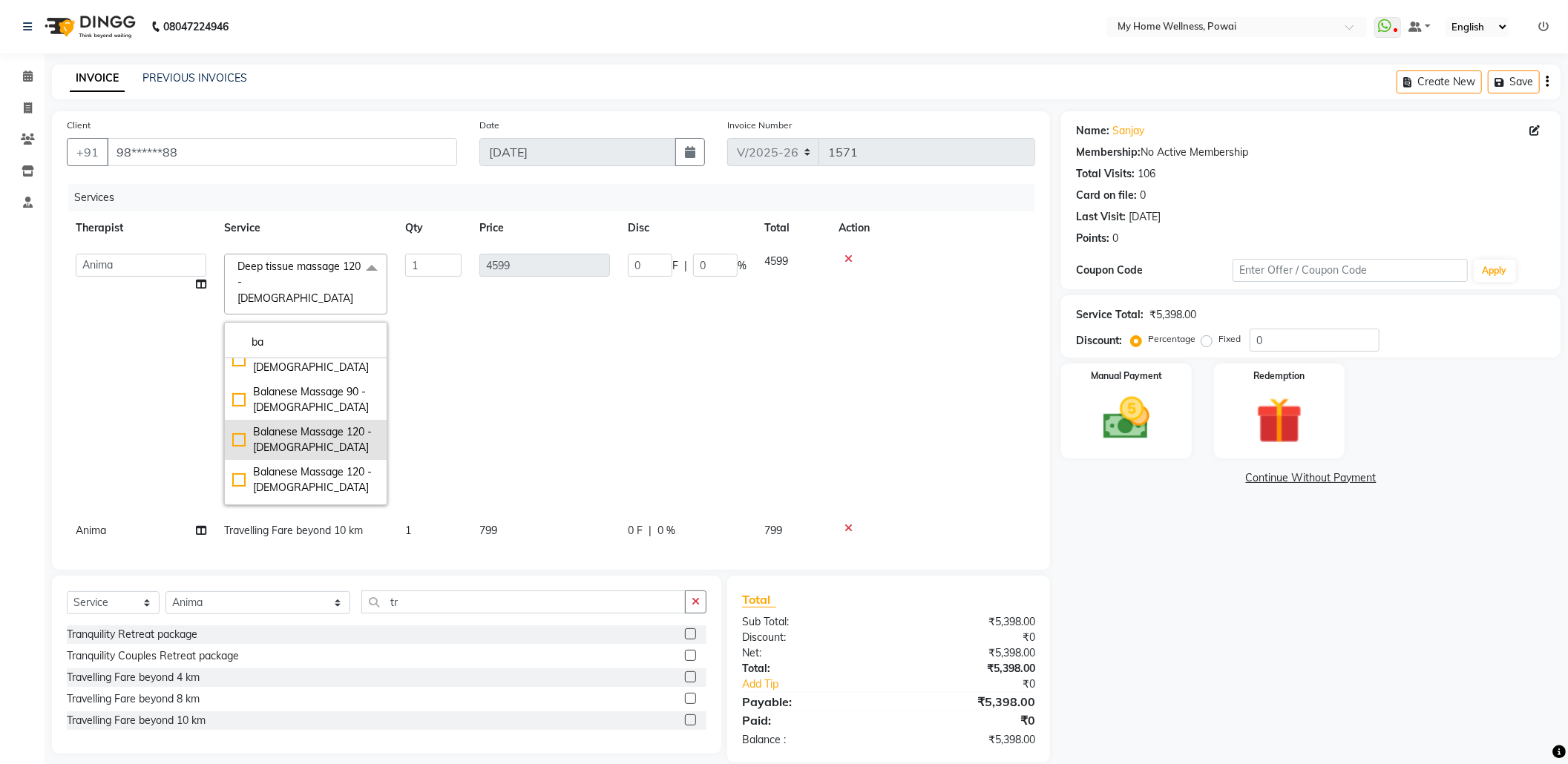
type input "ba"
click at [324, 428] on div "Balanese Massage 120 - [DEMOGRAPHIC_DATA]" at bounding box center [305, 439] width 147 height 31
checkbox input "true"
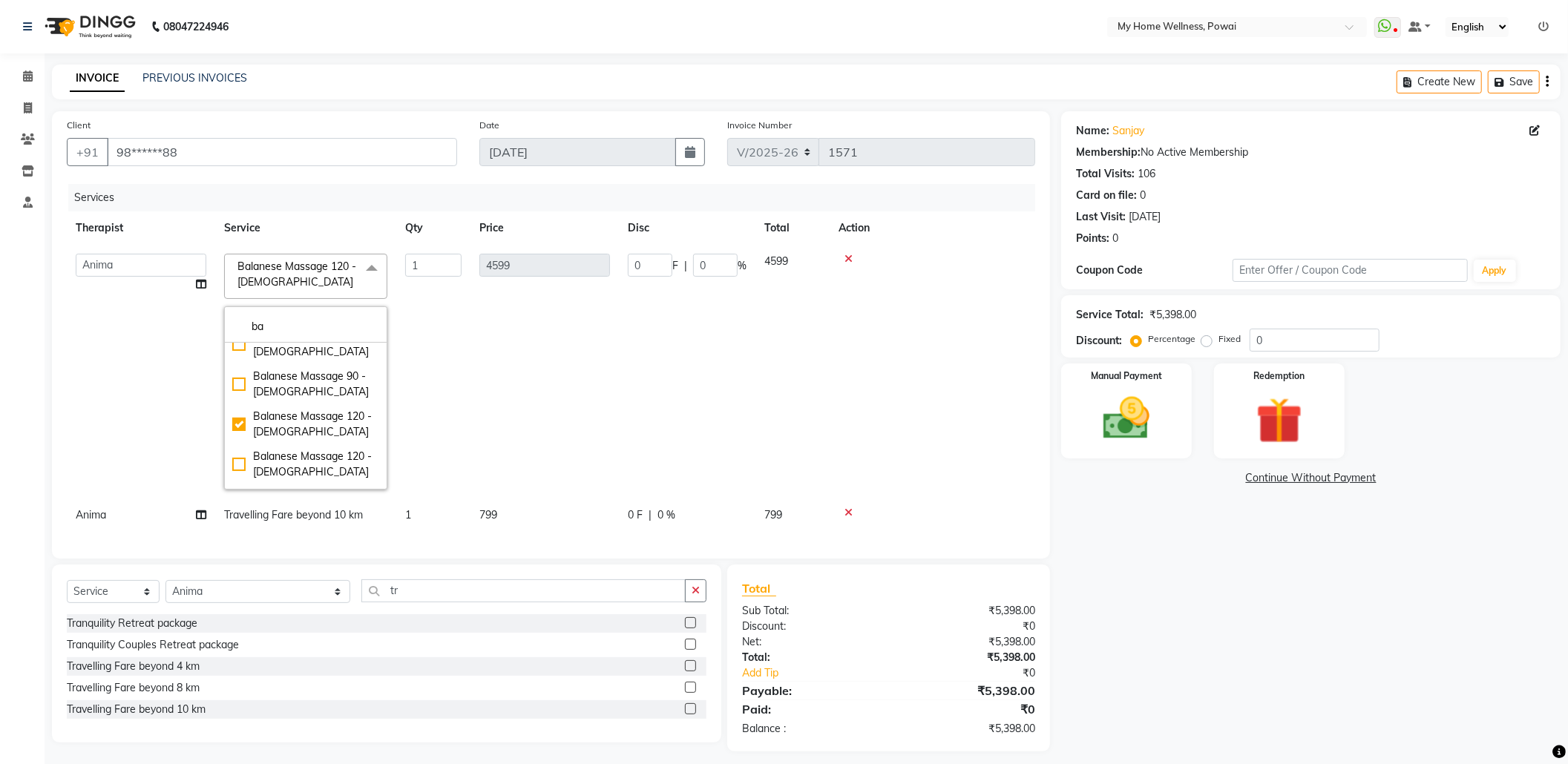
click at [617, 403] on td "4599" at bounding box center [544, 372] width 148 height 254
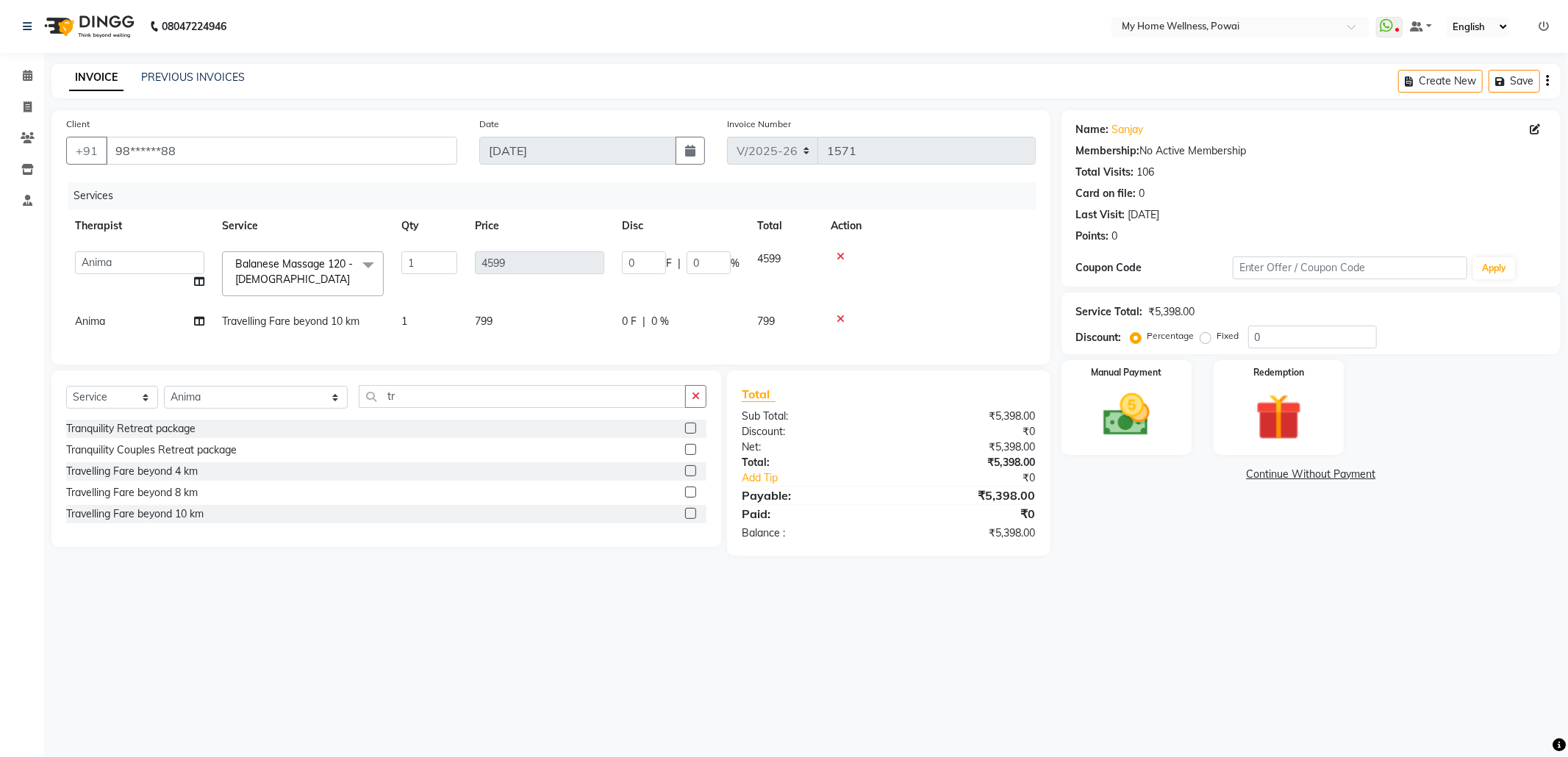
click at [685, 519] on label at bounding box center [691, 514] width 11 height 11
click at [685, 519] on input "checkbox" at bounding box center [690, 515] width 9 height 9
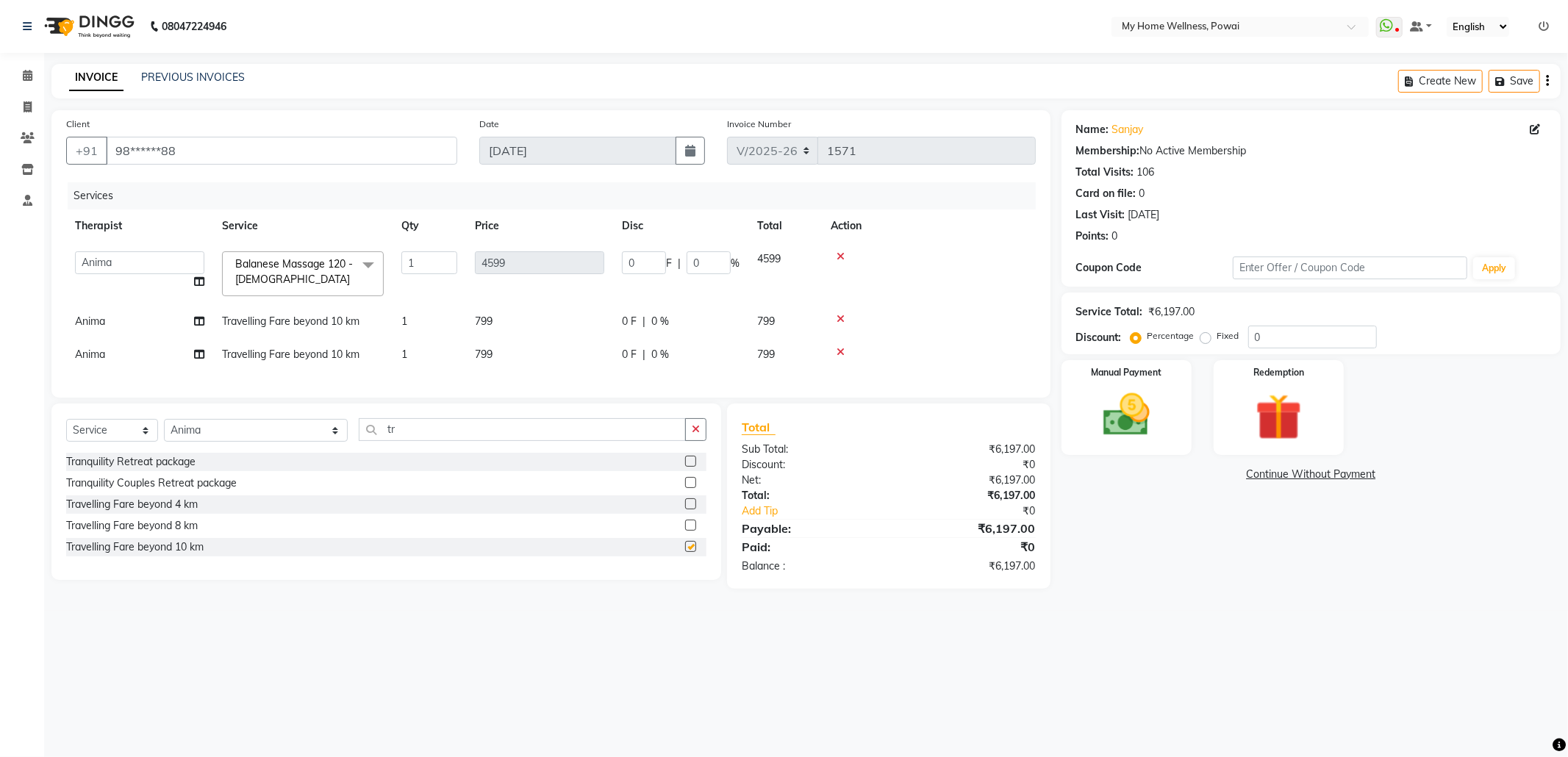
checkbox input "false"
click at [1195, 335] on div "Percentage Fixed" at bounding box center [1191, 337] width 115 height 19
click at [1217, 335] on label "Fixed" at bounding box center [1228, 336] width 22 height 13
click at [1204, 335] on input "Fixed" at bounding box center [1208, 336] width 10 height 10
radio input "true"
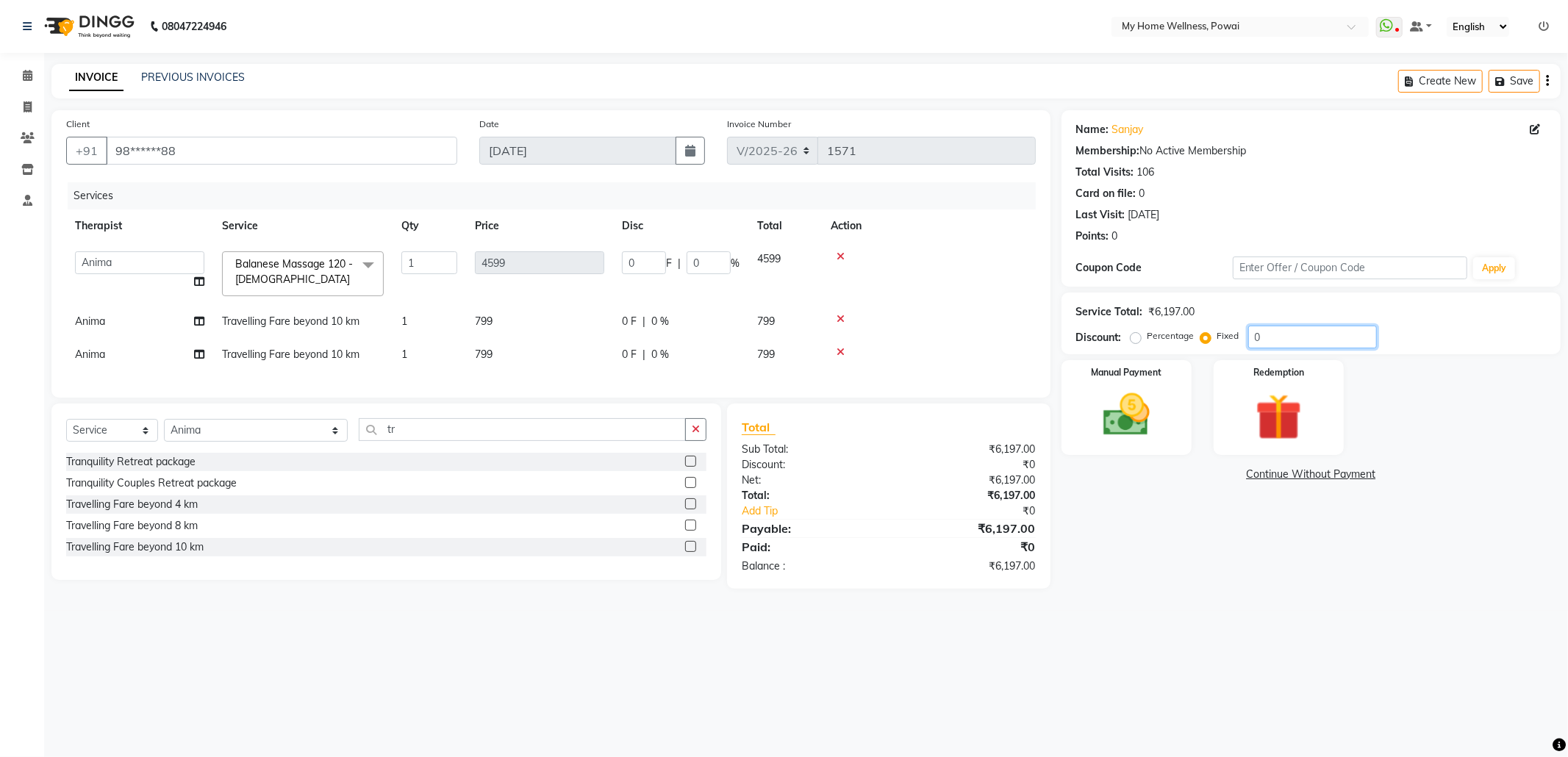
click at [1277, 344] on input "0" at bounding box center [1312, 337] width 129 height 23
type input "01"
type input "0.74"
type input "0.02"
type input "019"
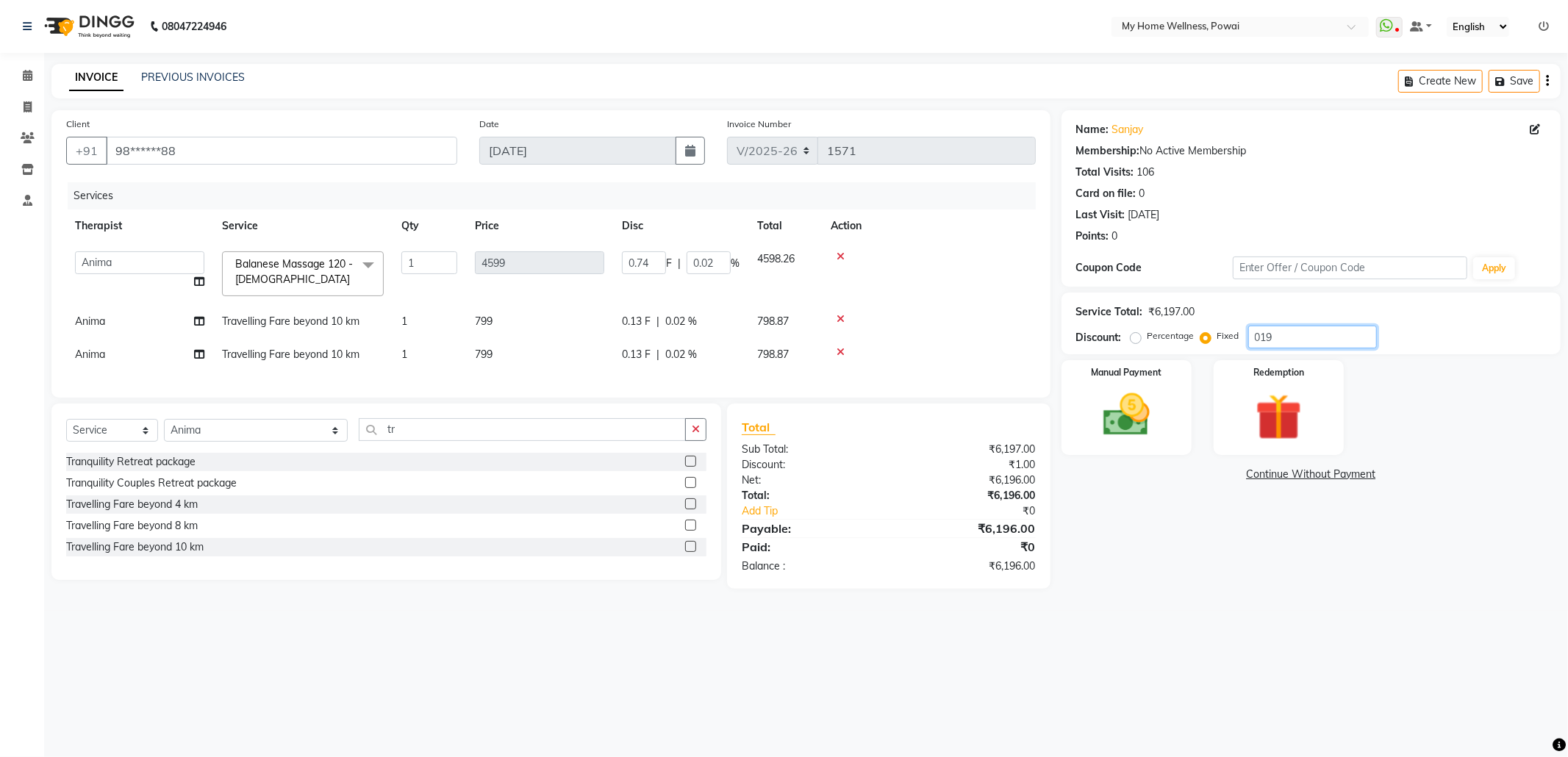
type input "14.1"
type input "0.31"
type input "0198"
type input "146.94"
type input "3.2"
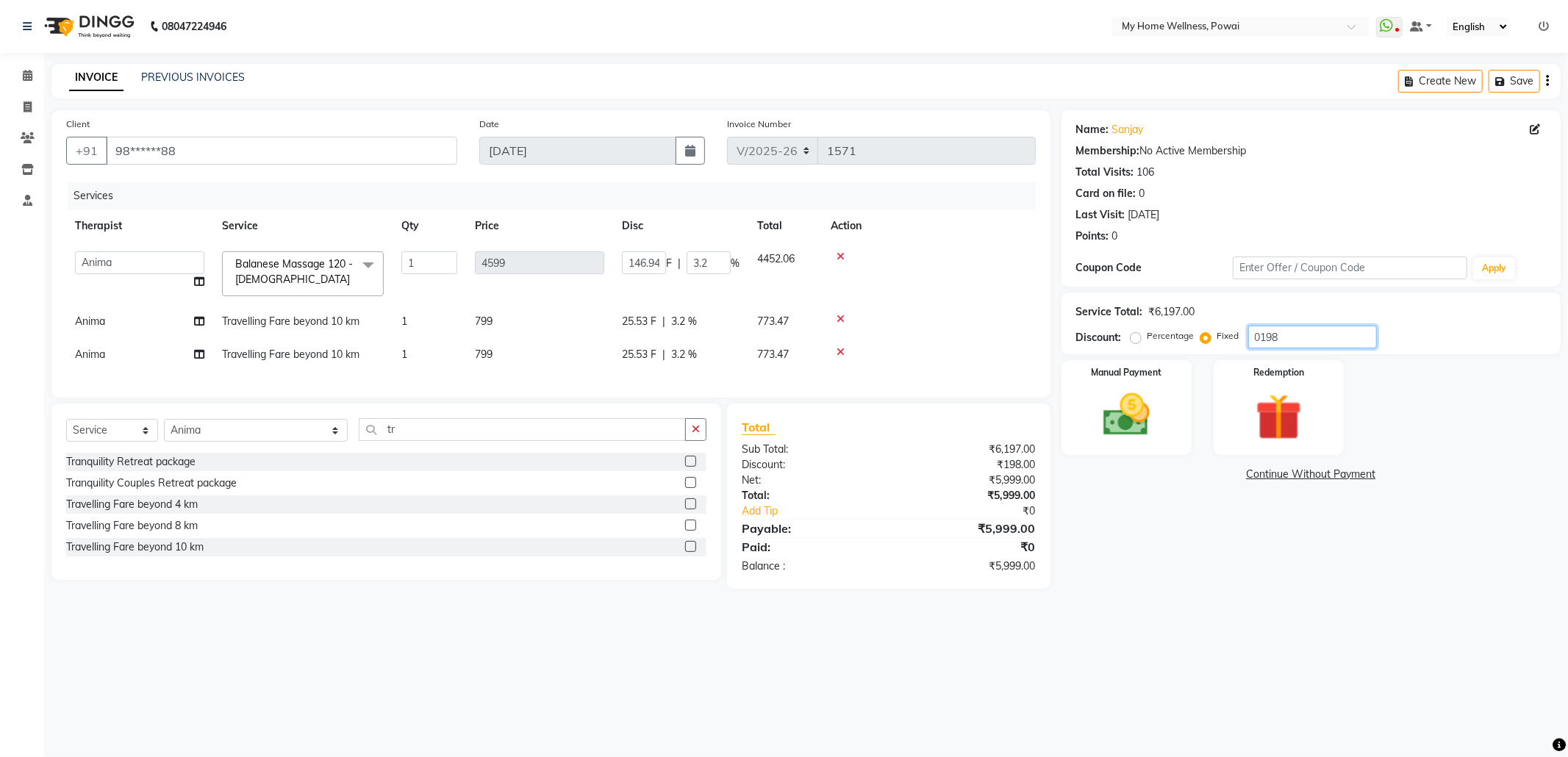
type input "019"
type input "14.1"
type input "0.31"
type input "0197"
type input "146.2"
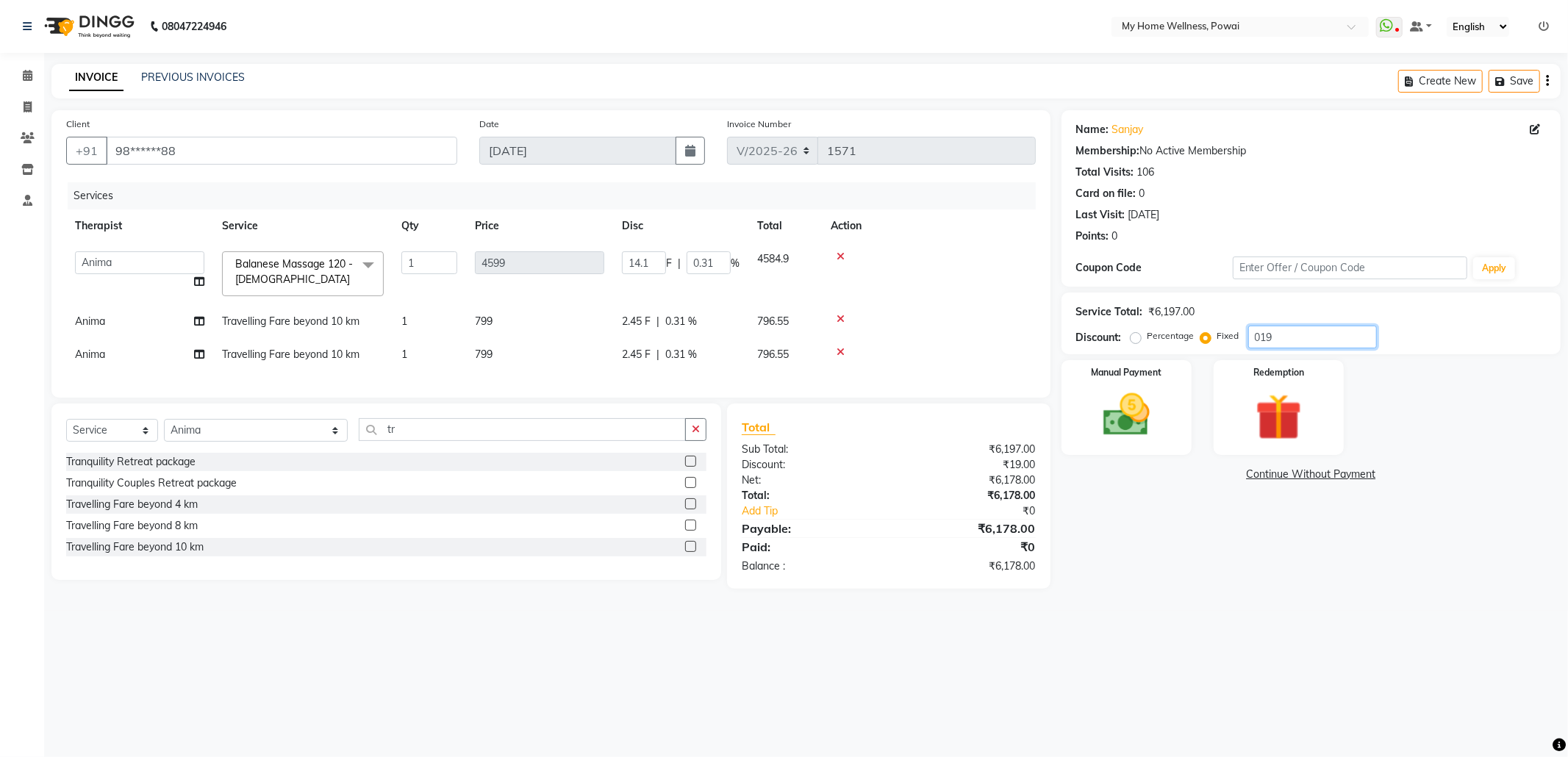
type input "3.18"
type input "0197"
click at [1143, 416] on img at bounding box center [1126, 416] width 79 height 56
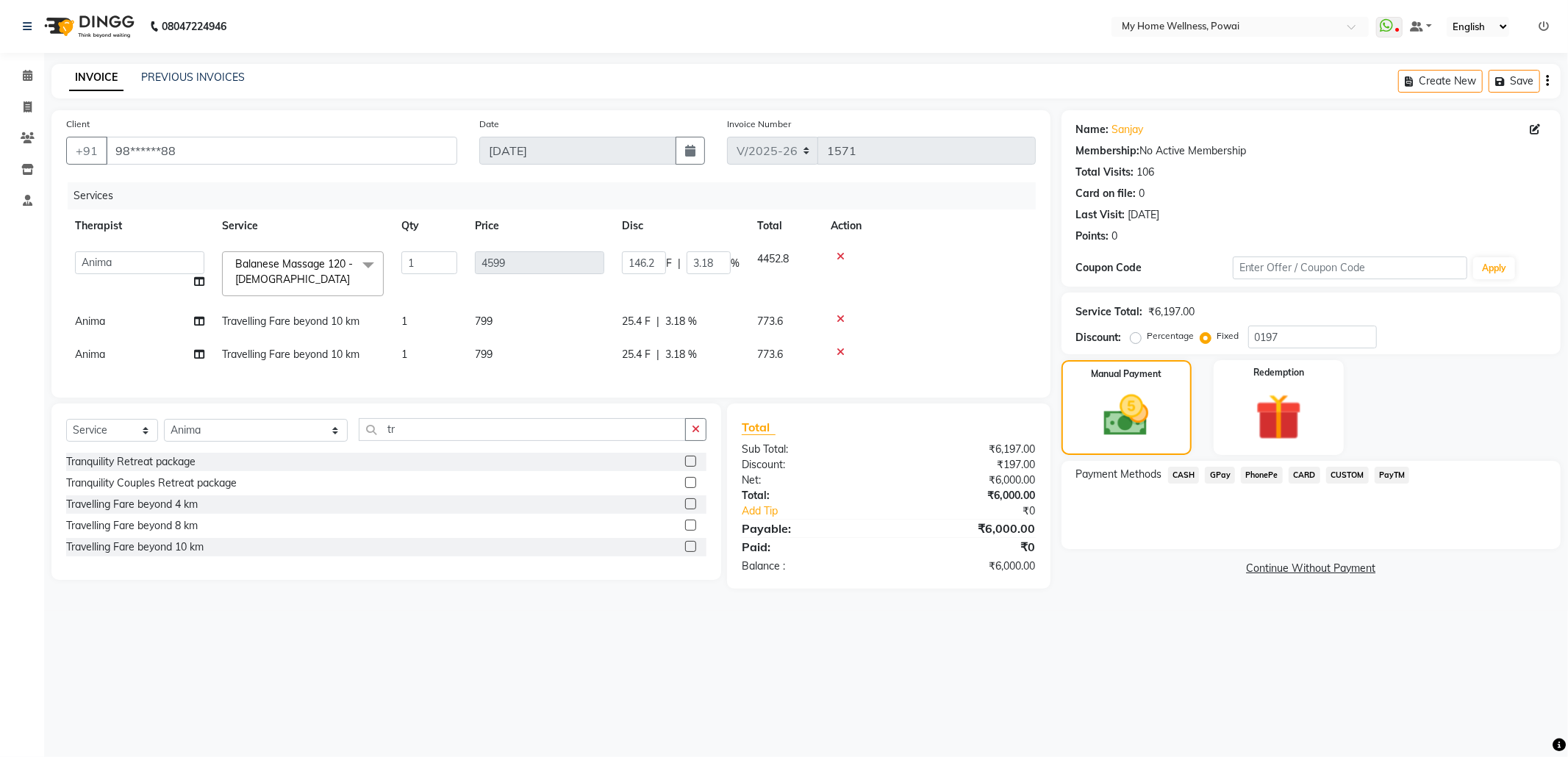
click at [1182, 471] on span "CASH" at bounding box center [1184, 476] width 31 height 17
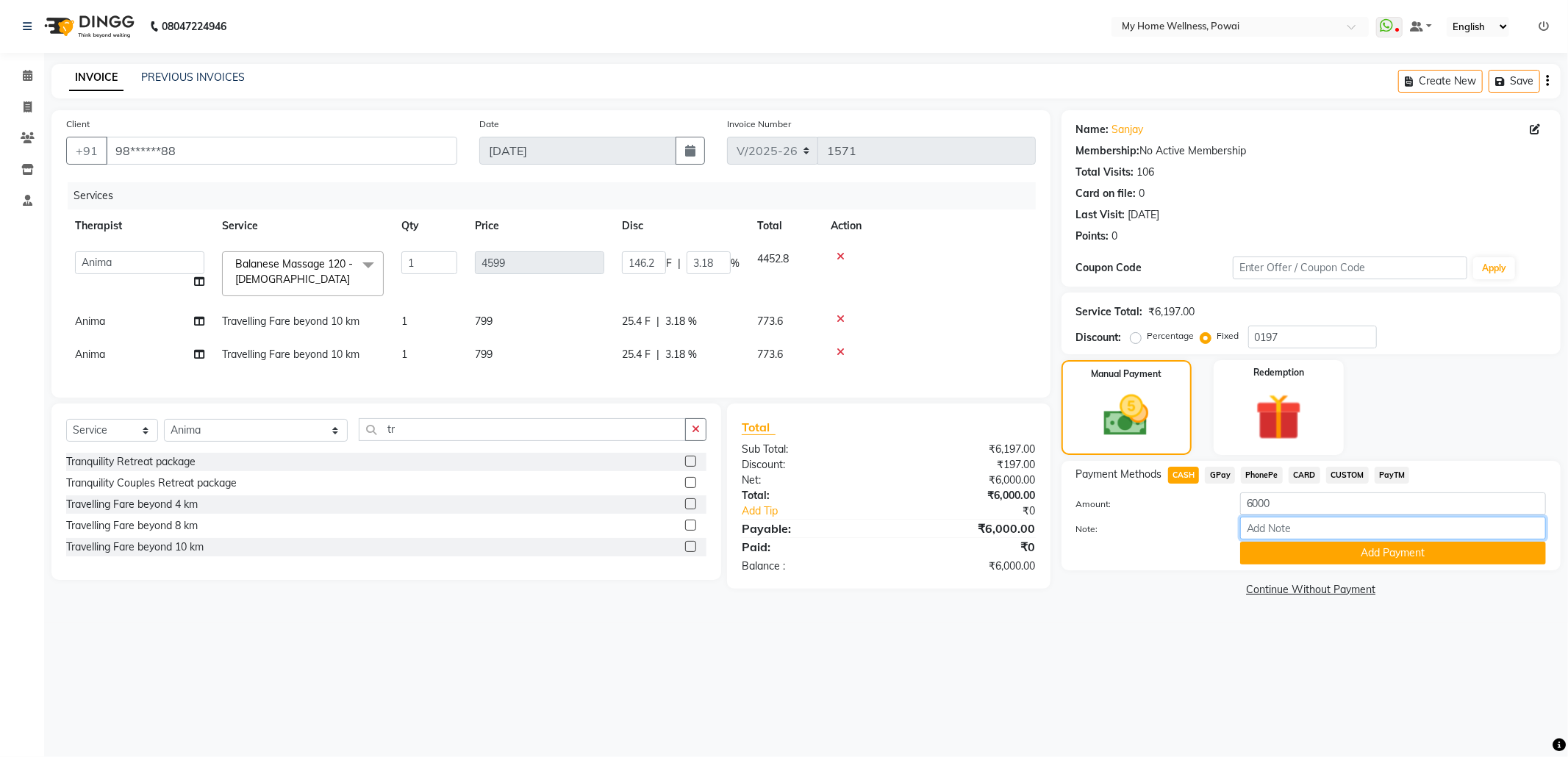
click at [1259, 530] on input "Note:" at bounding box center [1392, 528] width 306 height 23
type input "Anima"
click at [1358, 552] on button "Add Payment" at bounding box center [1392, 553] width 306 height 23
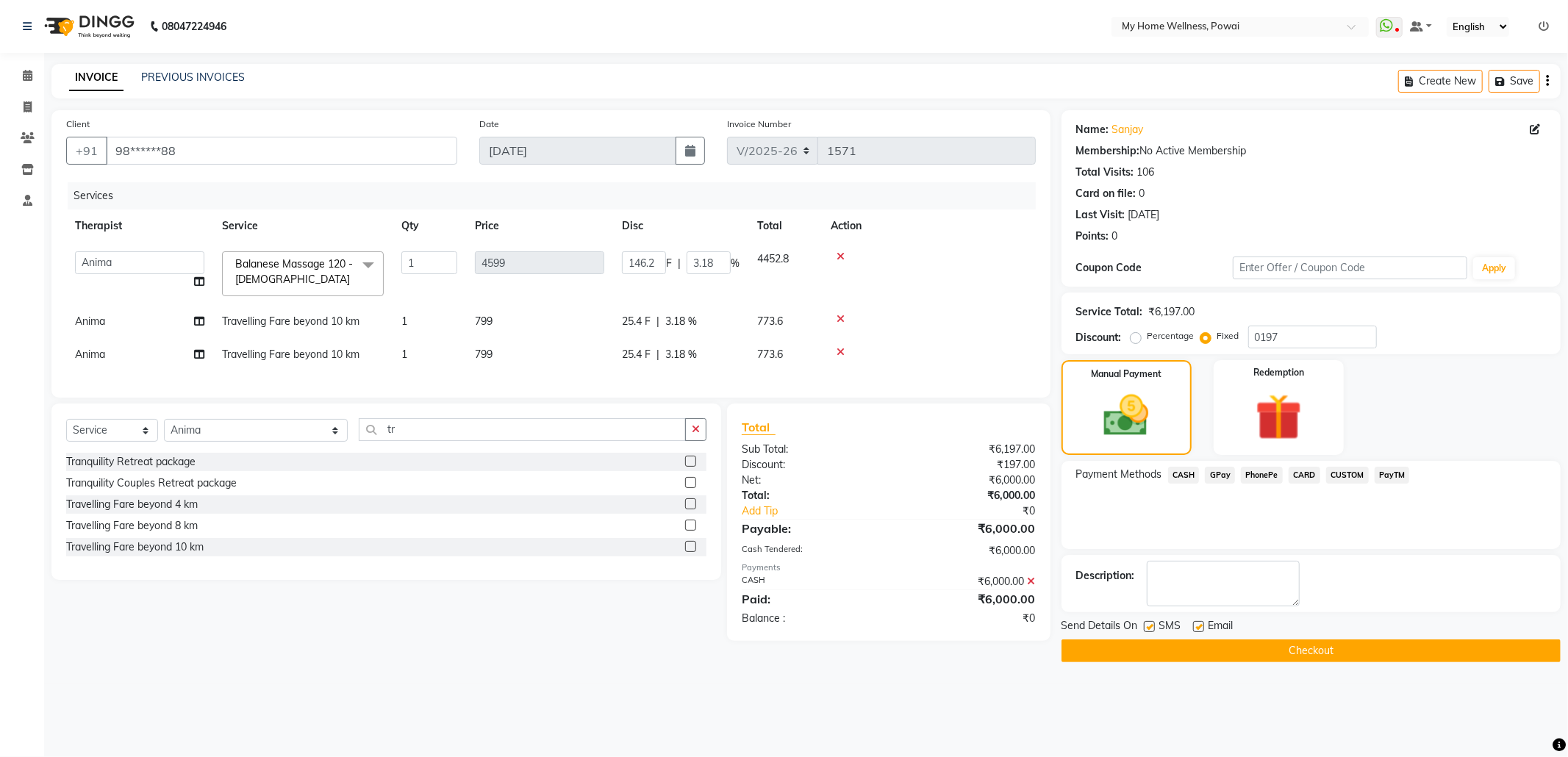
click at [1322, 642] on button "Checkout" at bounding box center [1310, 651] width 499 height 23
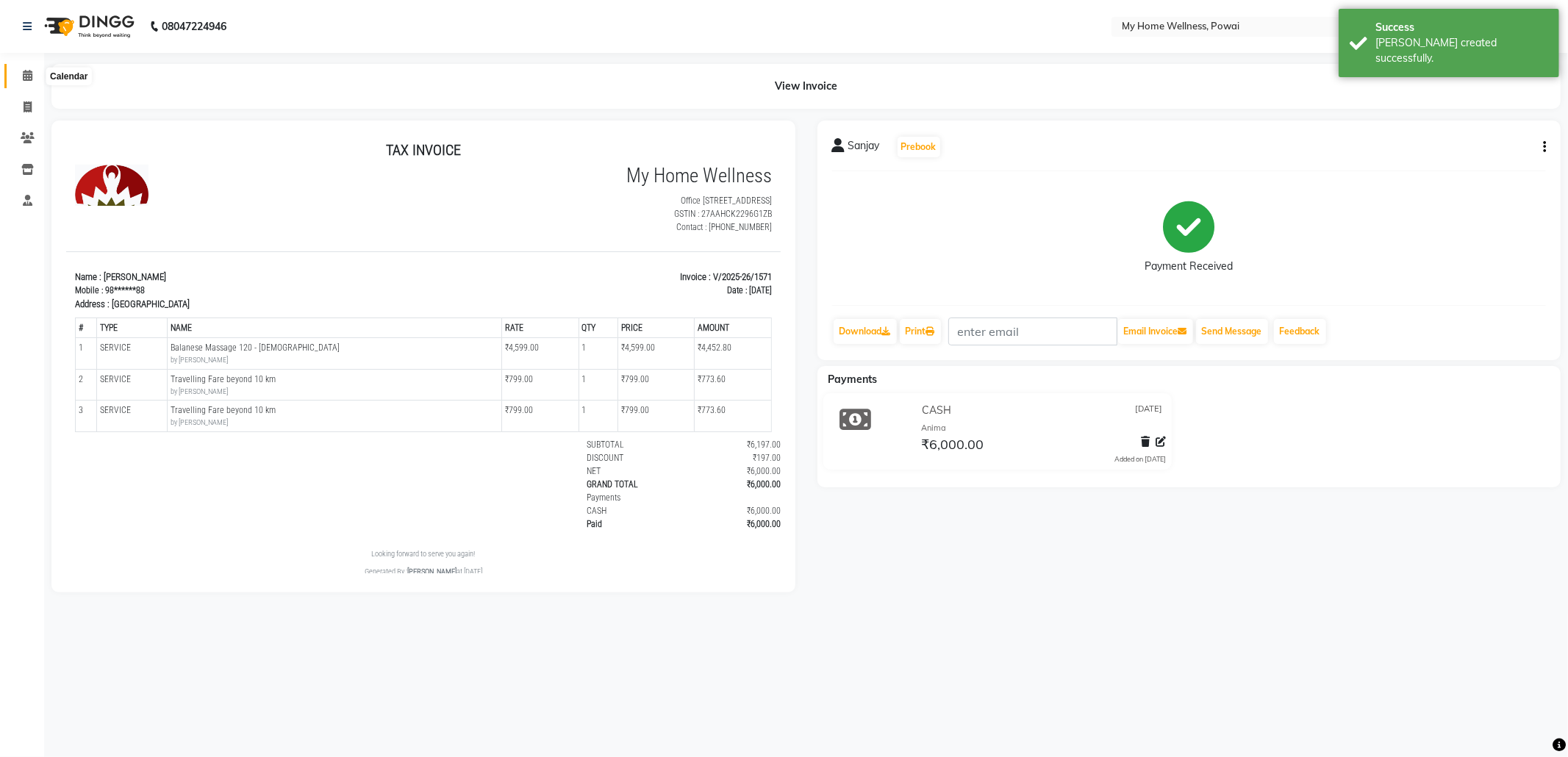
click at [25, 70] on icon at bounding box center [28, 75] width 9 height 11
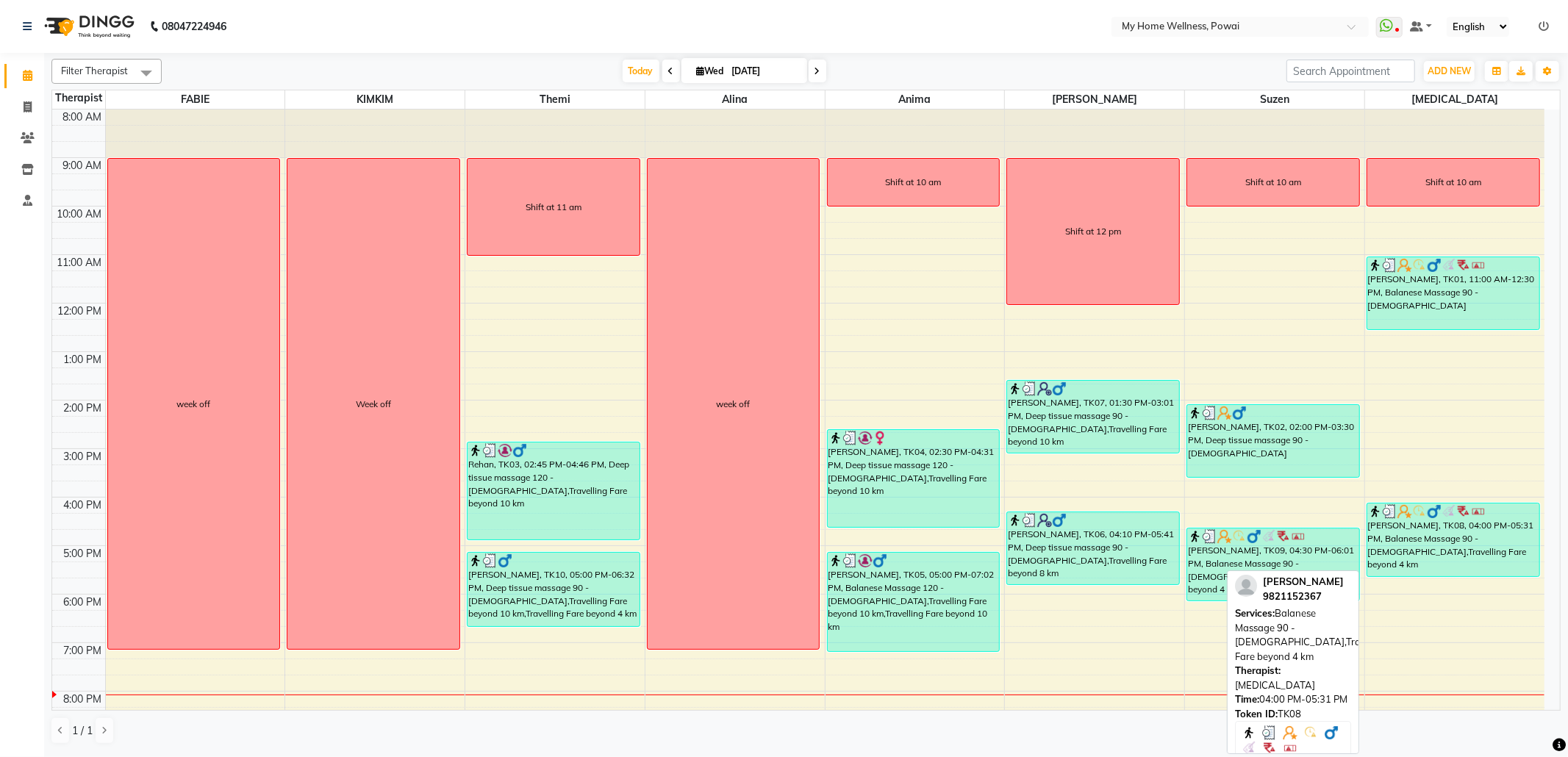
click at [1385, 542] on div "[PERSON_NAME], TK08, 04:00 PM-05:31 PM, Balanese Massage 90 - [DEMOGRAPHIC_DATA…" at bounding box center [1453, 540] width 172 height 73
select select "3"
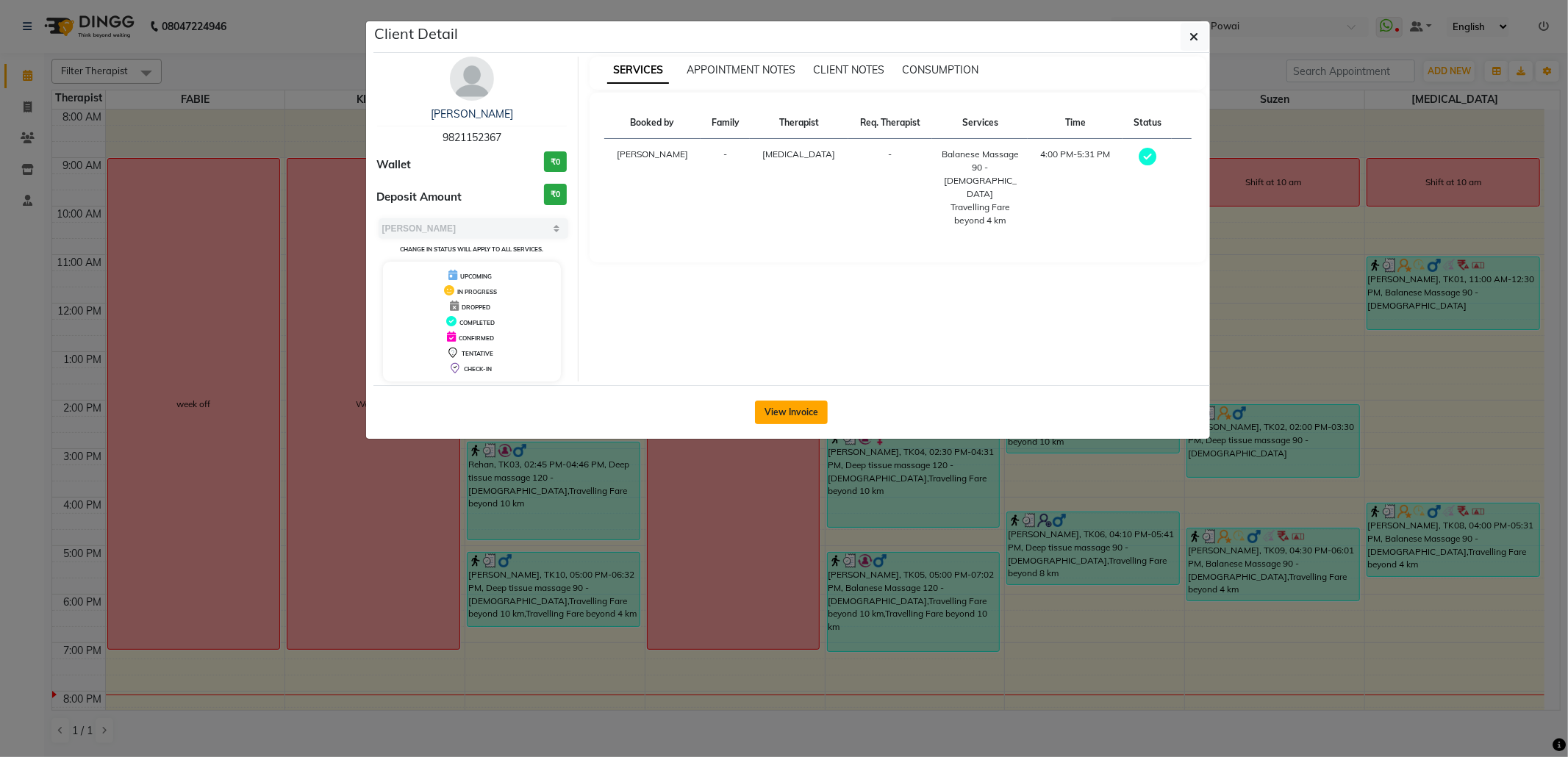
click at [774, 416] on button "View Invoice" at bounding box center [791, 412] width 73 height 23
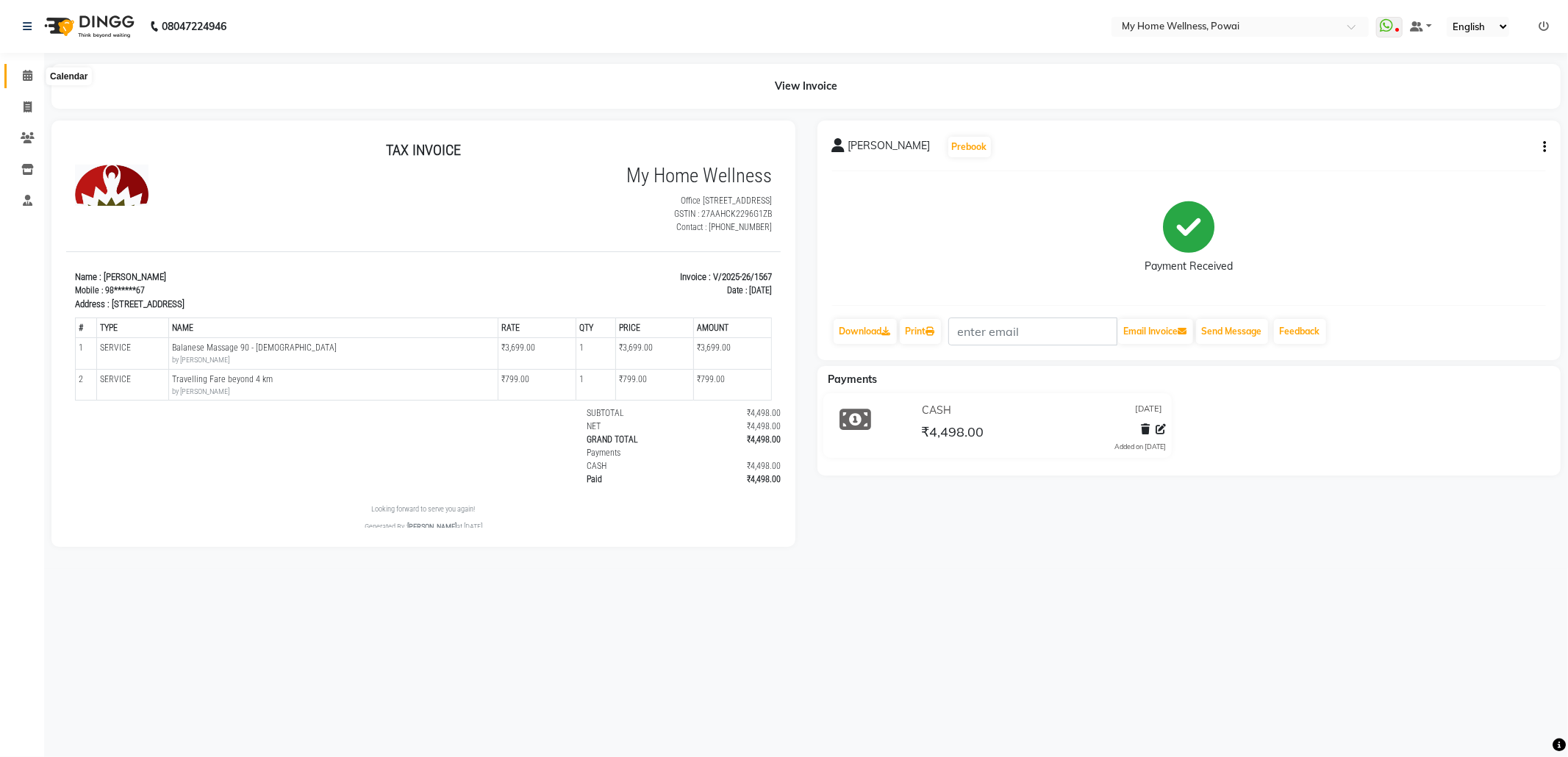
click at [27, 74] on icon at bounding box center [28, 75] width 9 height 11
